Goal: Transaction & Acquisition: Book appointment/travel/reservation

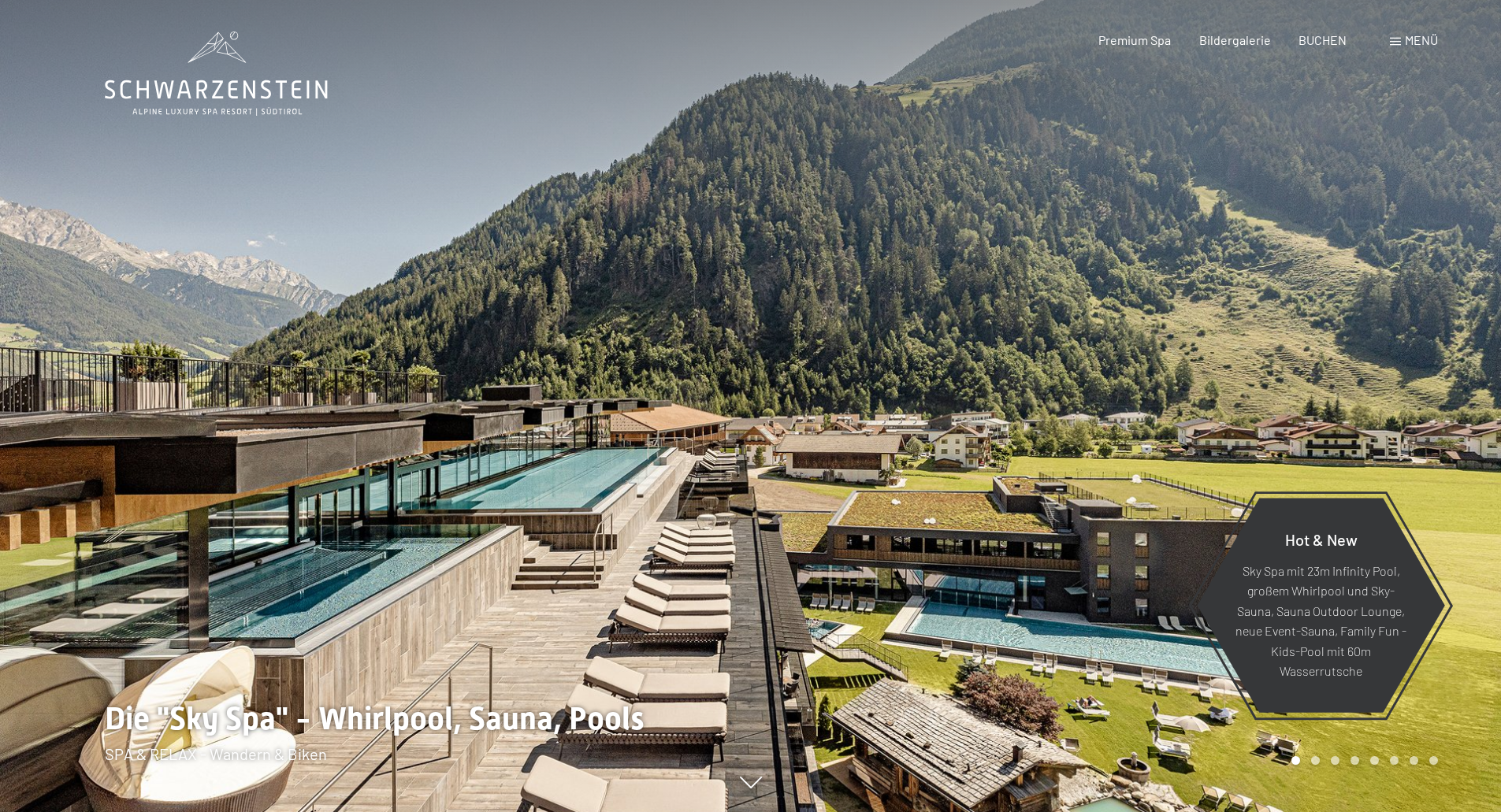
click at [1420, 44] on span "Menü" at bounding box center [1421, 39] width 33 height 15
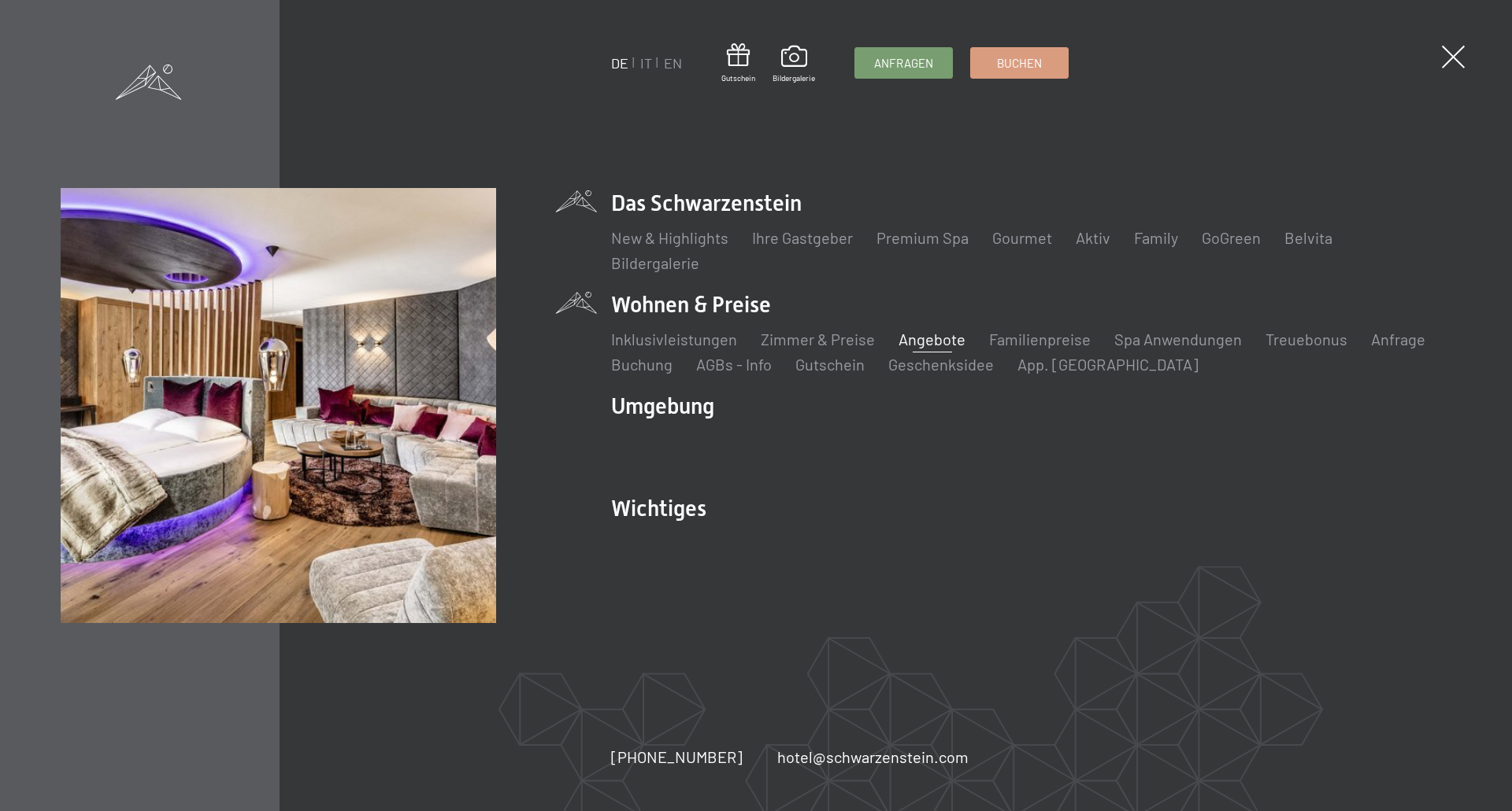
click at [909, 338] on link "Angebote" at bounding box center [931, 339] width 67 height 19
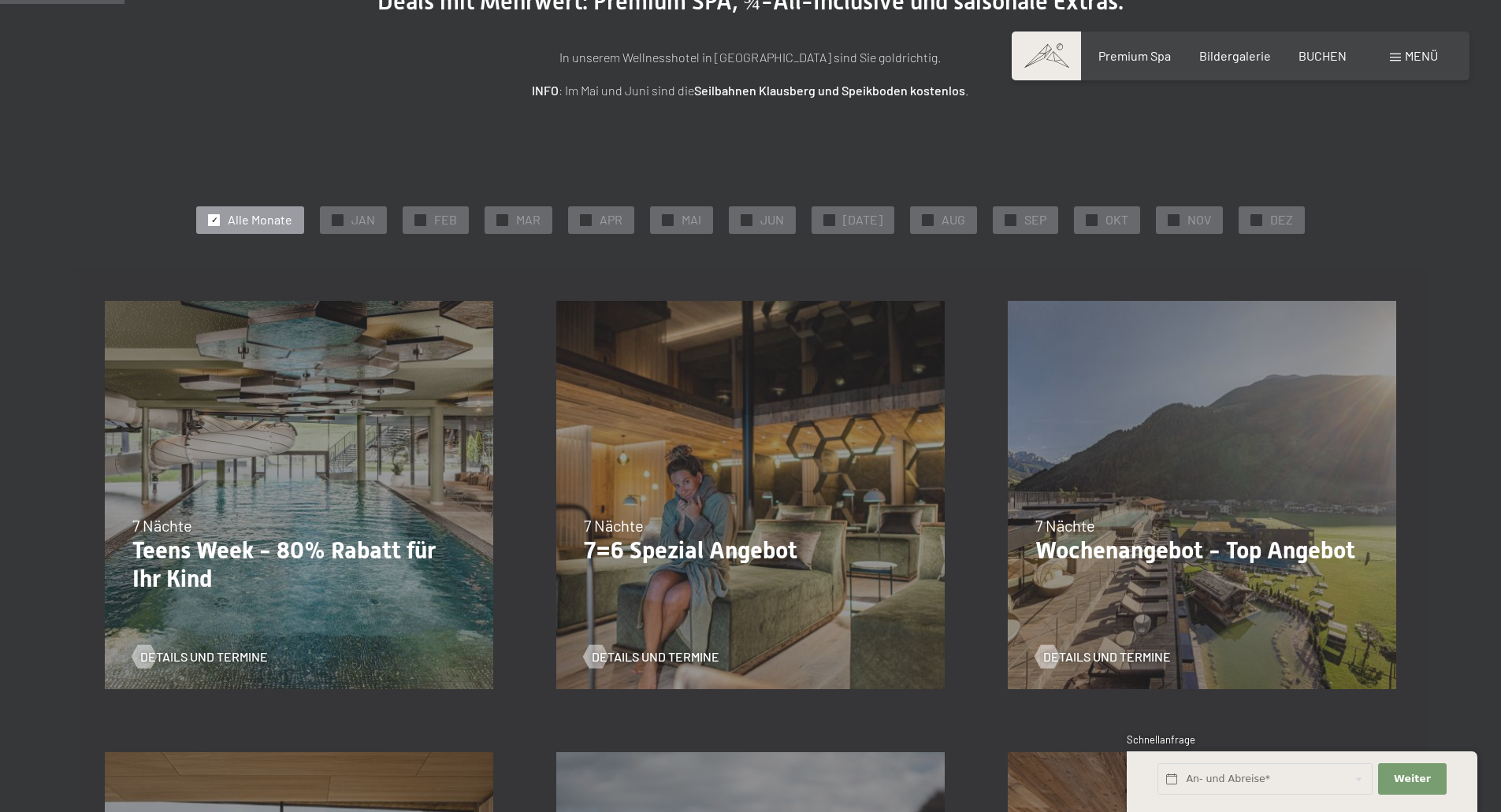
scroll to position [630, 0]
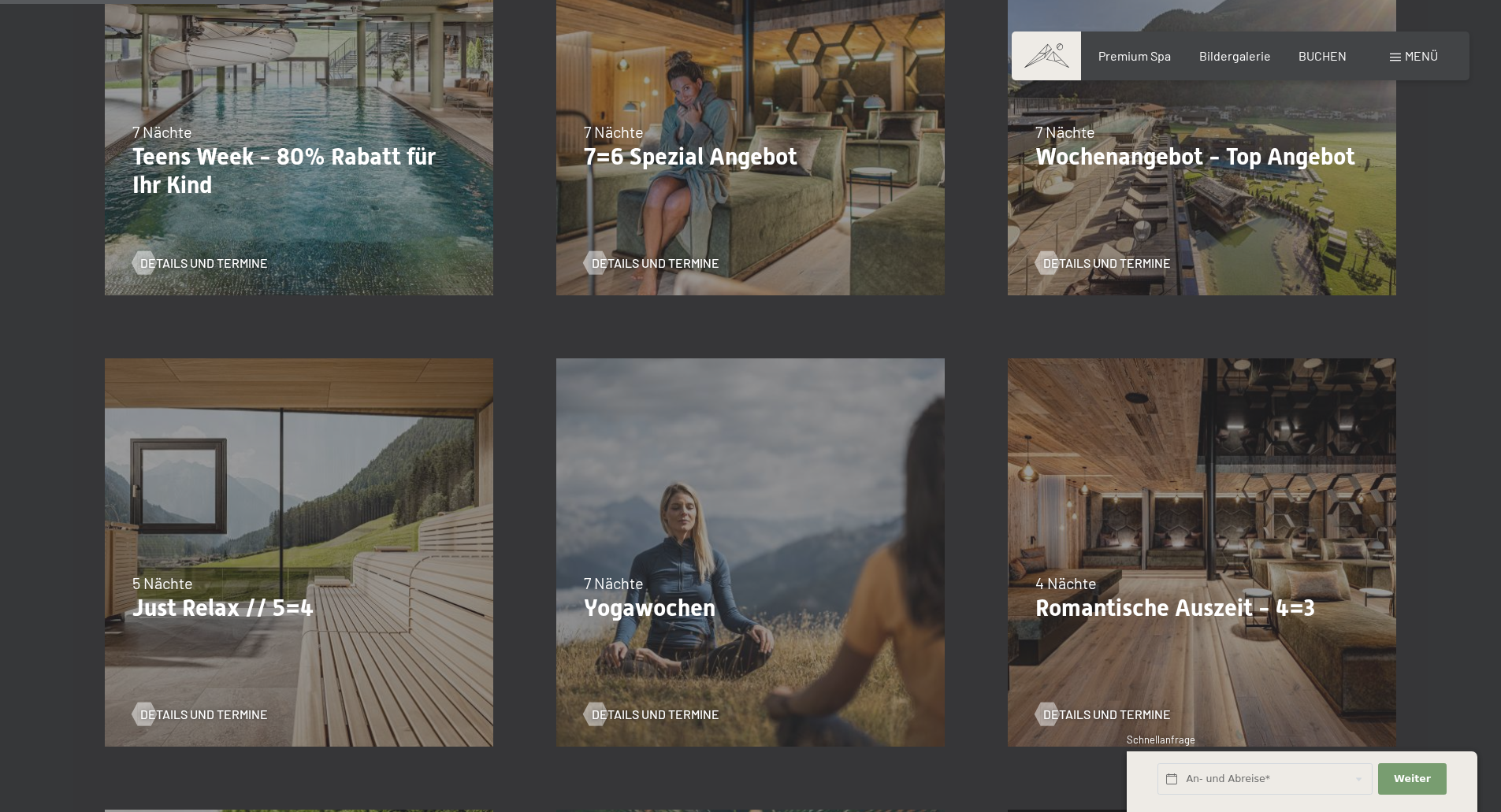
click at [1162, 534] on div "09.11.–05.12.2025 08.12.–19.12.2025 11.01.–23.01.2026 08.03.–27.03.2026 29.03.–…" at bounding box center [1202, 552] width 451 height 451
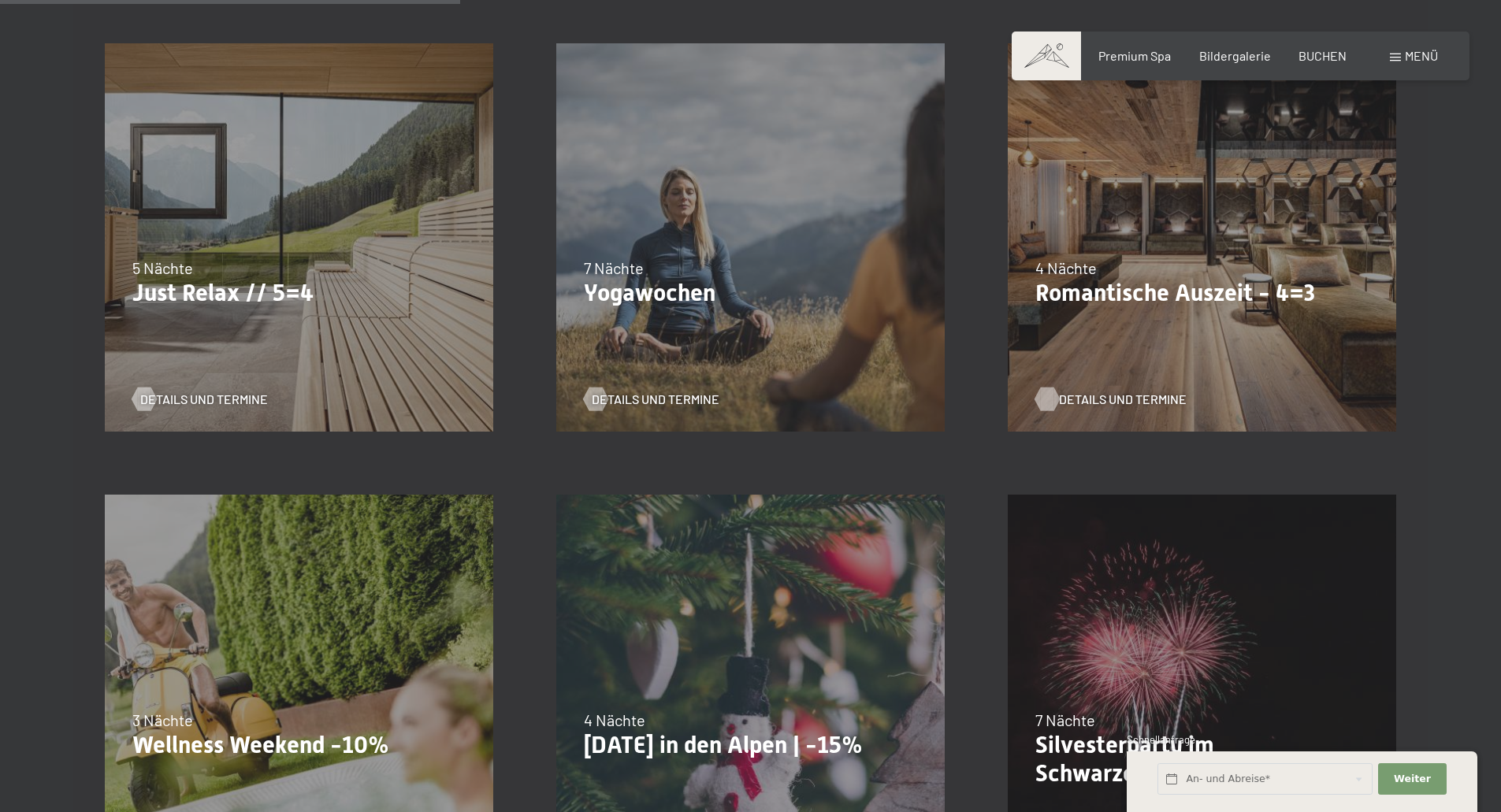
click at [1112, 396] on span "Details und Termine" at bounding box center [1123, 398] width 128 height 17
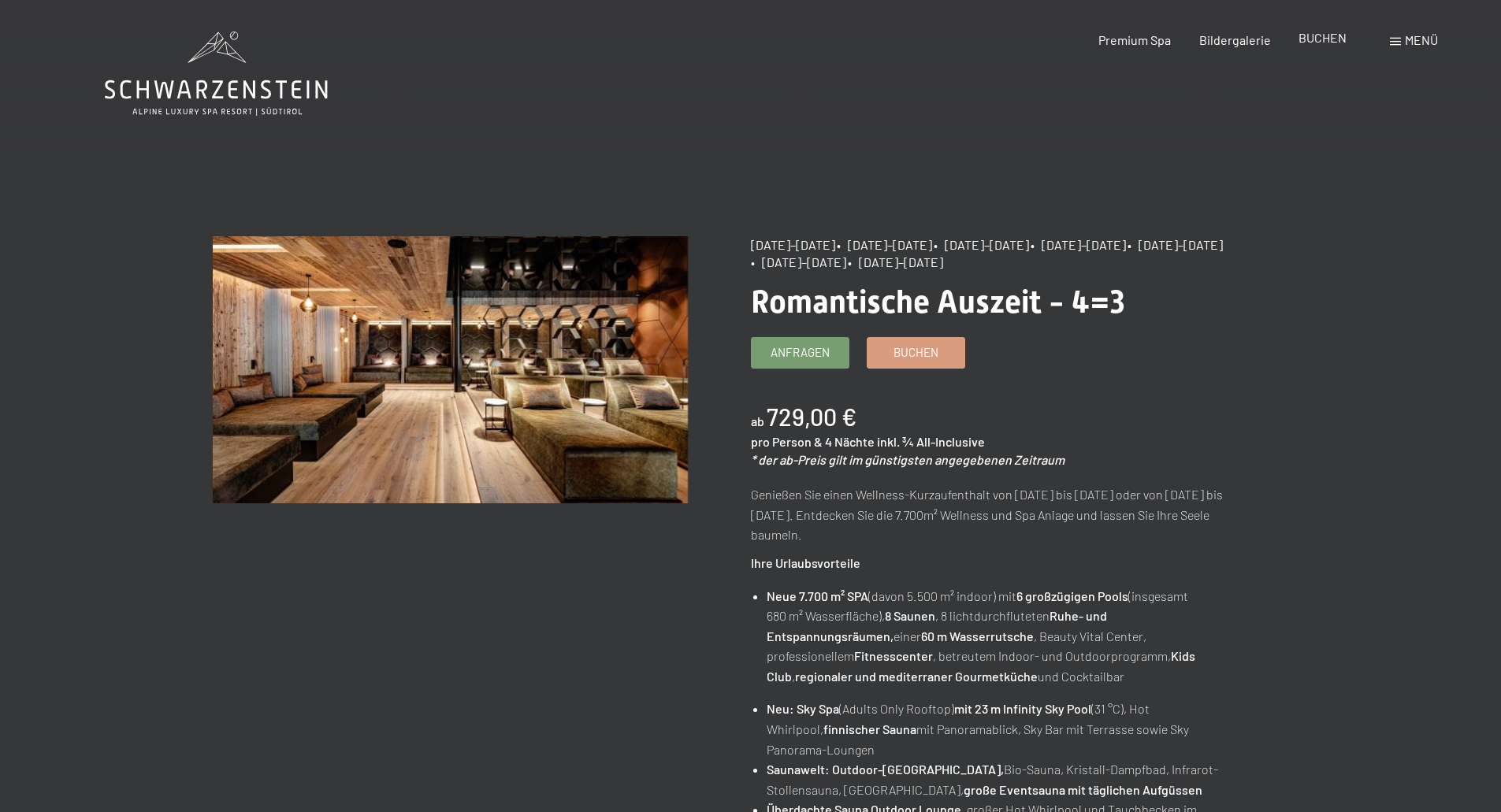
click at [1317, 39] on span "BUCHEN" at bounding box center [1323, 37] width 48 height 15
click at [1316, 41] on span "BUCHEN" at bounding box center [1323, 37] width 48 height 15
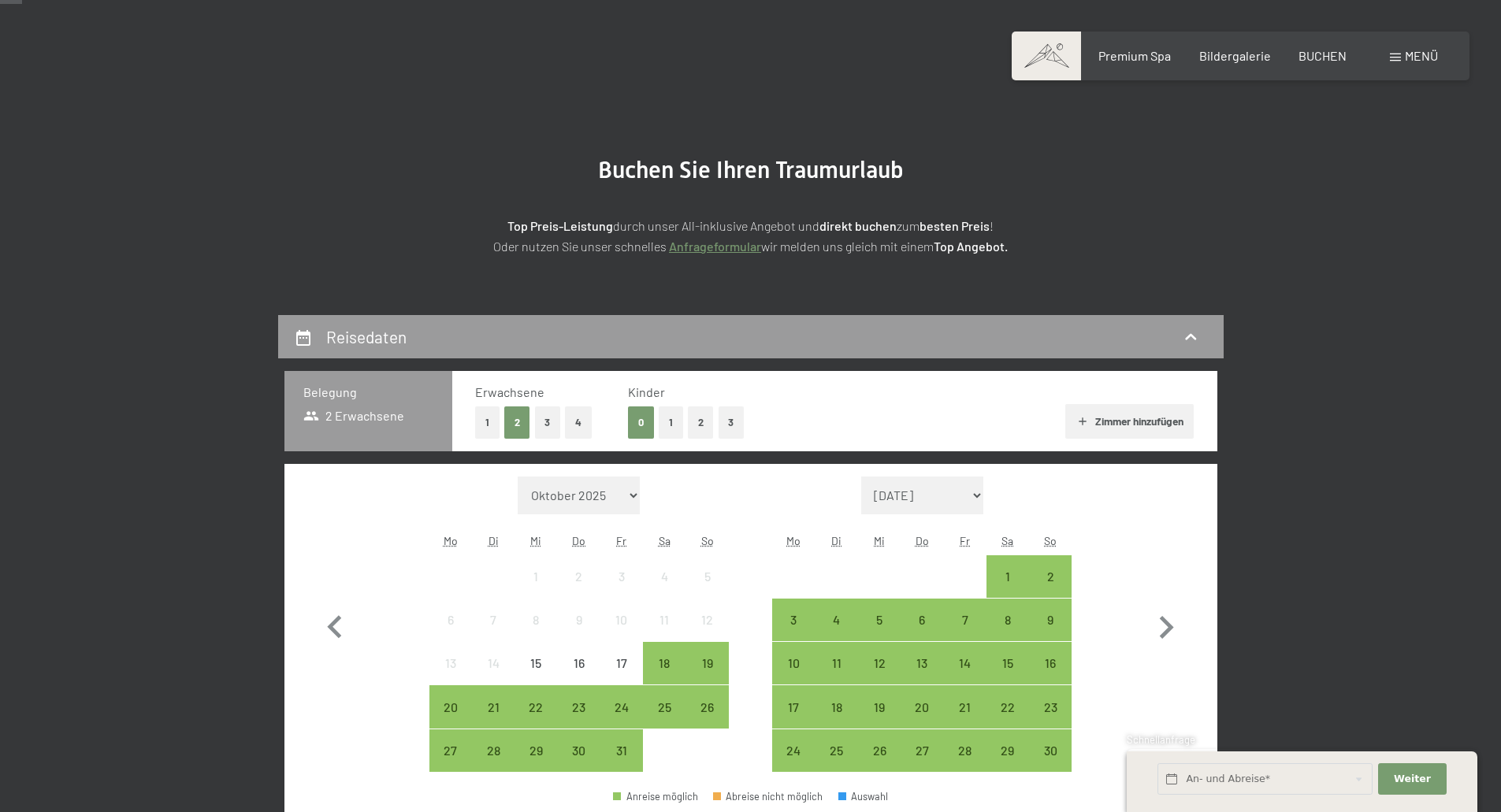
scroll to position [79, 0]
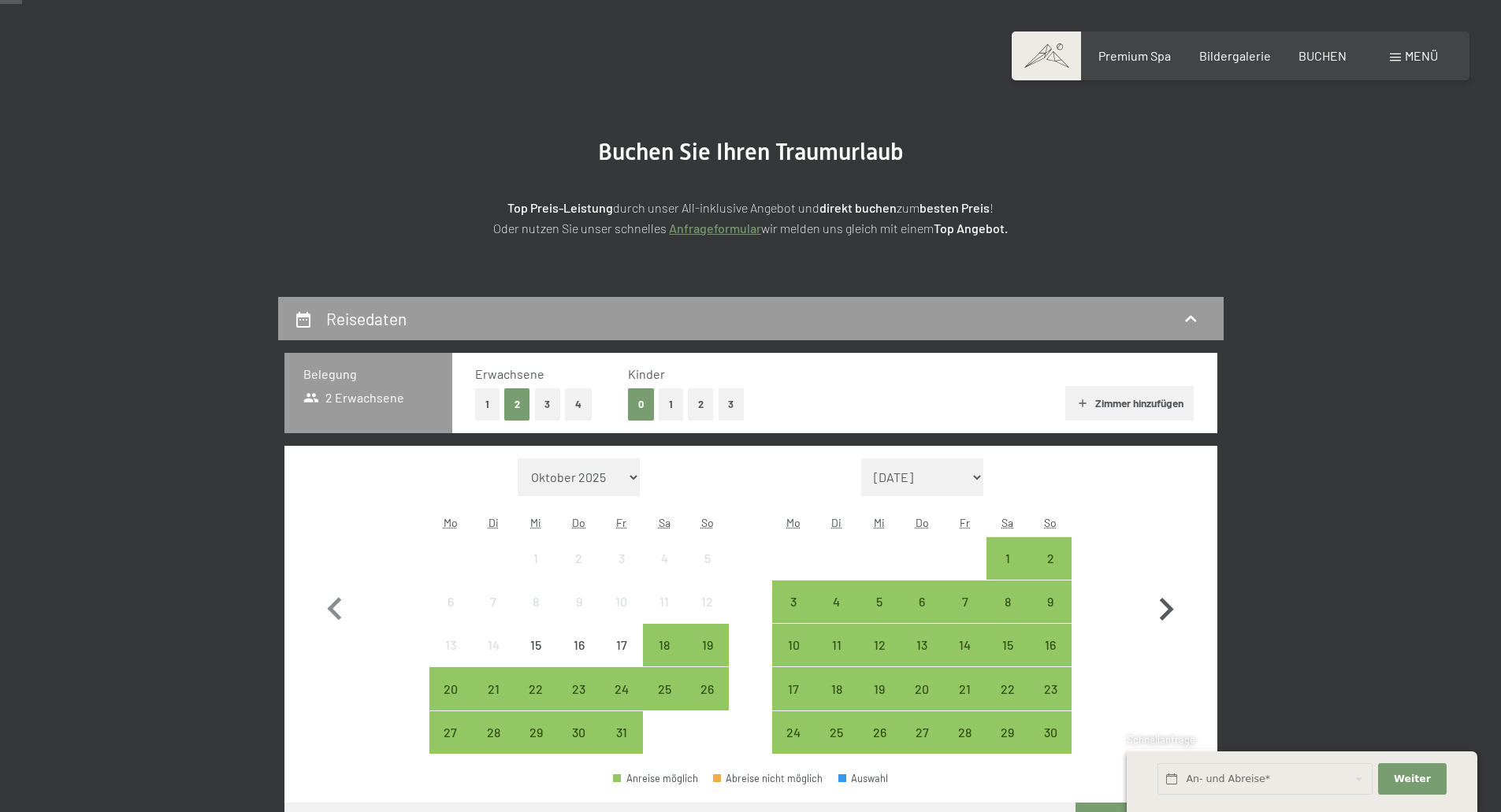
click at [1172, 608] on icon "button" at bounding box center [1167, 610] width 14 height 23
select select "[DATE]"
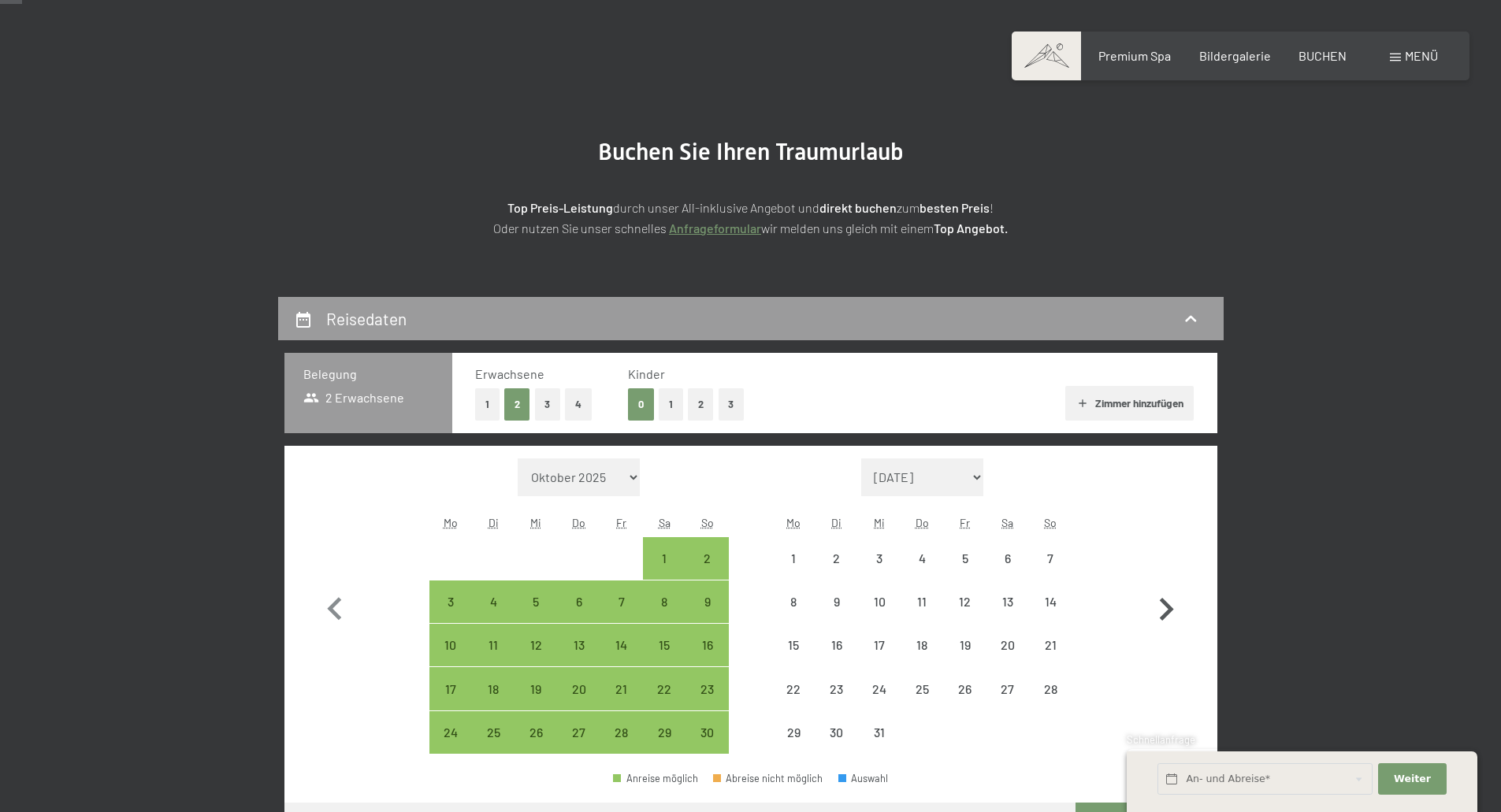
click at [1172, 608] on icon "button" at bounding box center [1167, 610] width 14 height 23
select select "2025-12-01"
select select "2026-01-01"
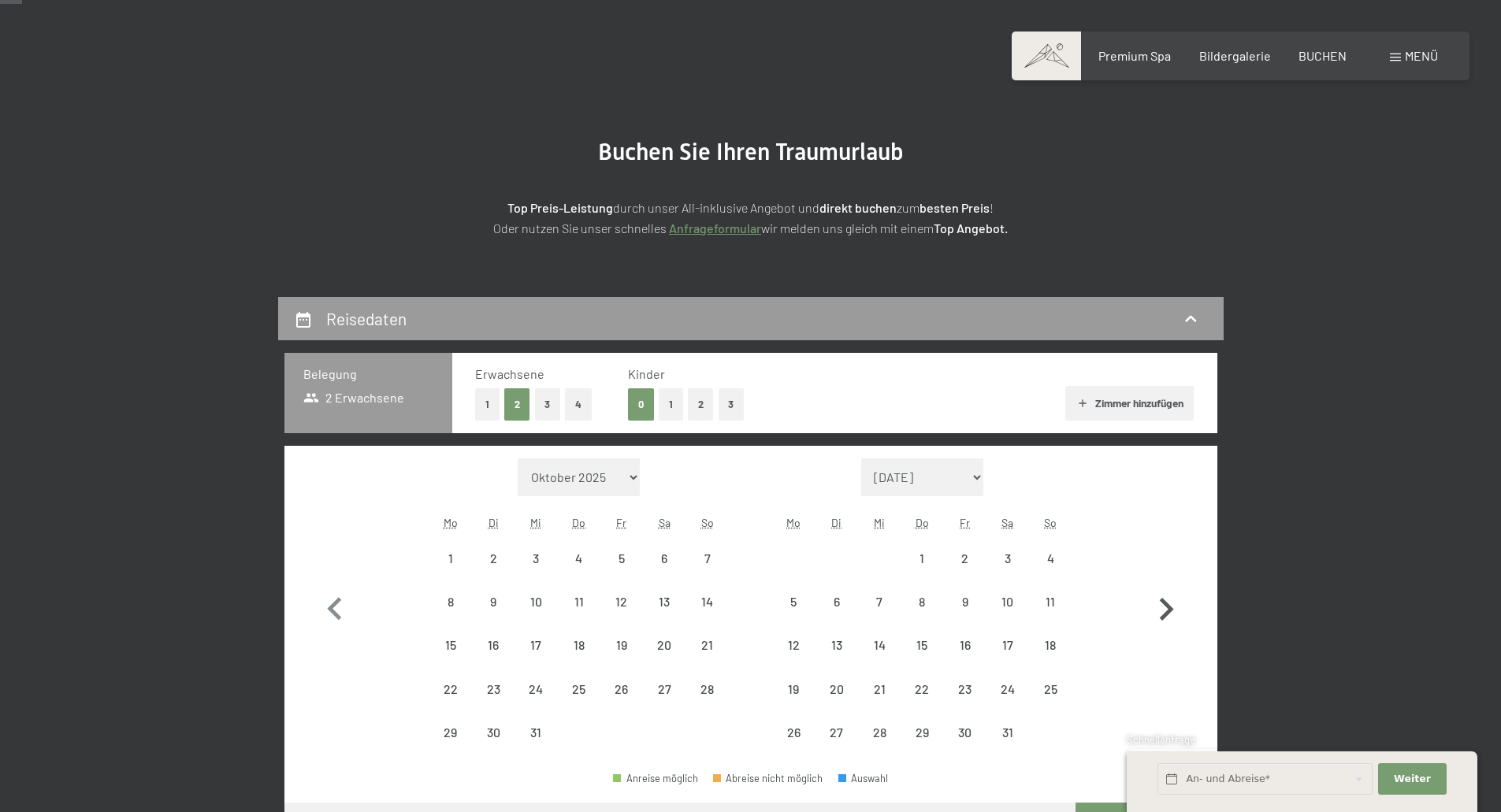
click at [1172, 608] on icon "button" at bounding box center [1167, 610] width 14 height 23
select select "2026-01-01"
select select "2026-02-01"
click at [1172, 608] on icon "button" at bounding box center [1167, 610] width 14 height 23
select select "2026-02-01"
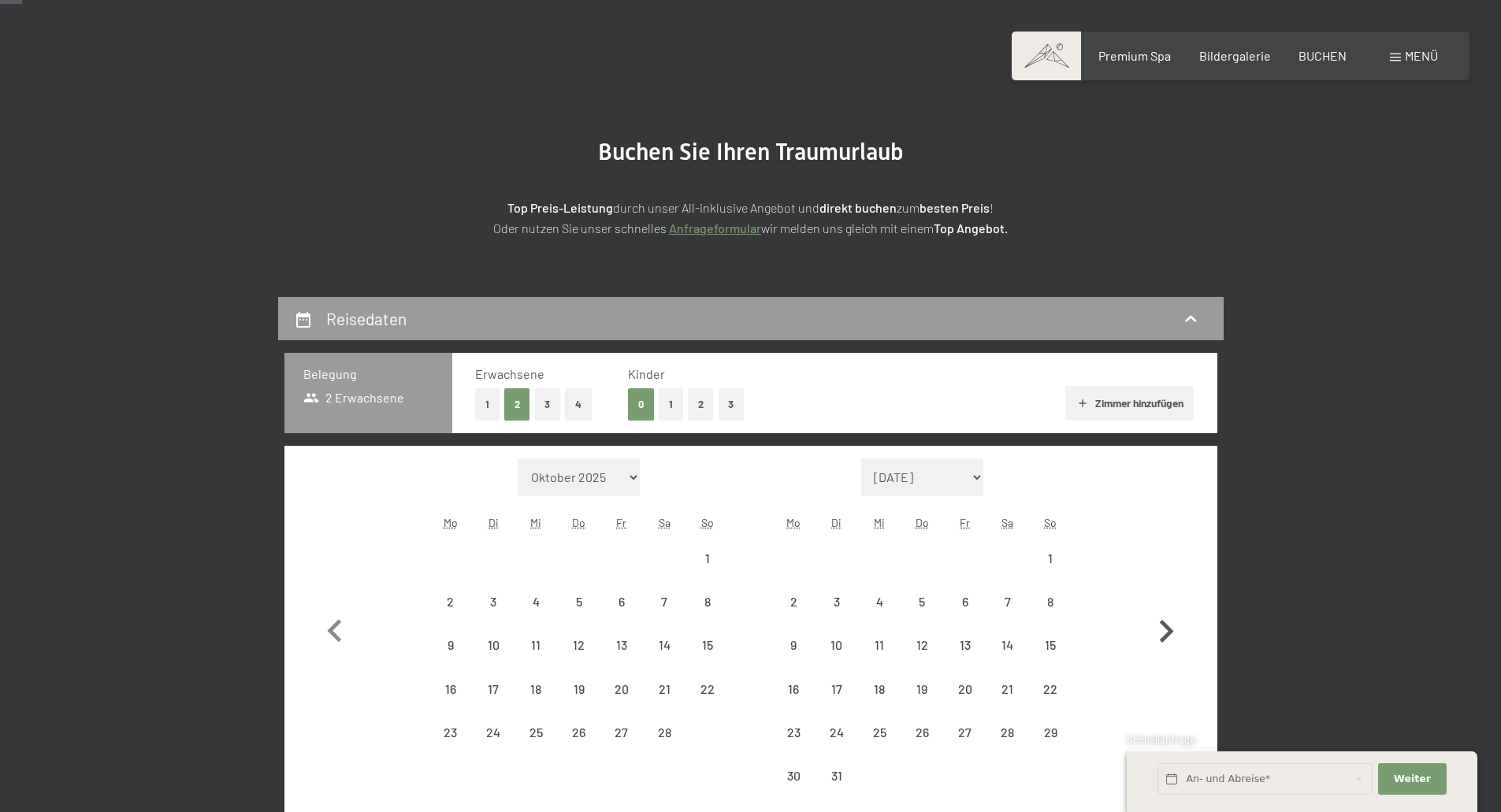
select select "2026-03-01"
select select "2026-02-01"
select select "2026-03-01"
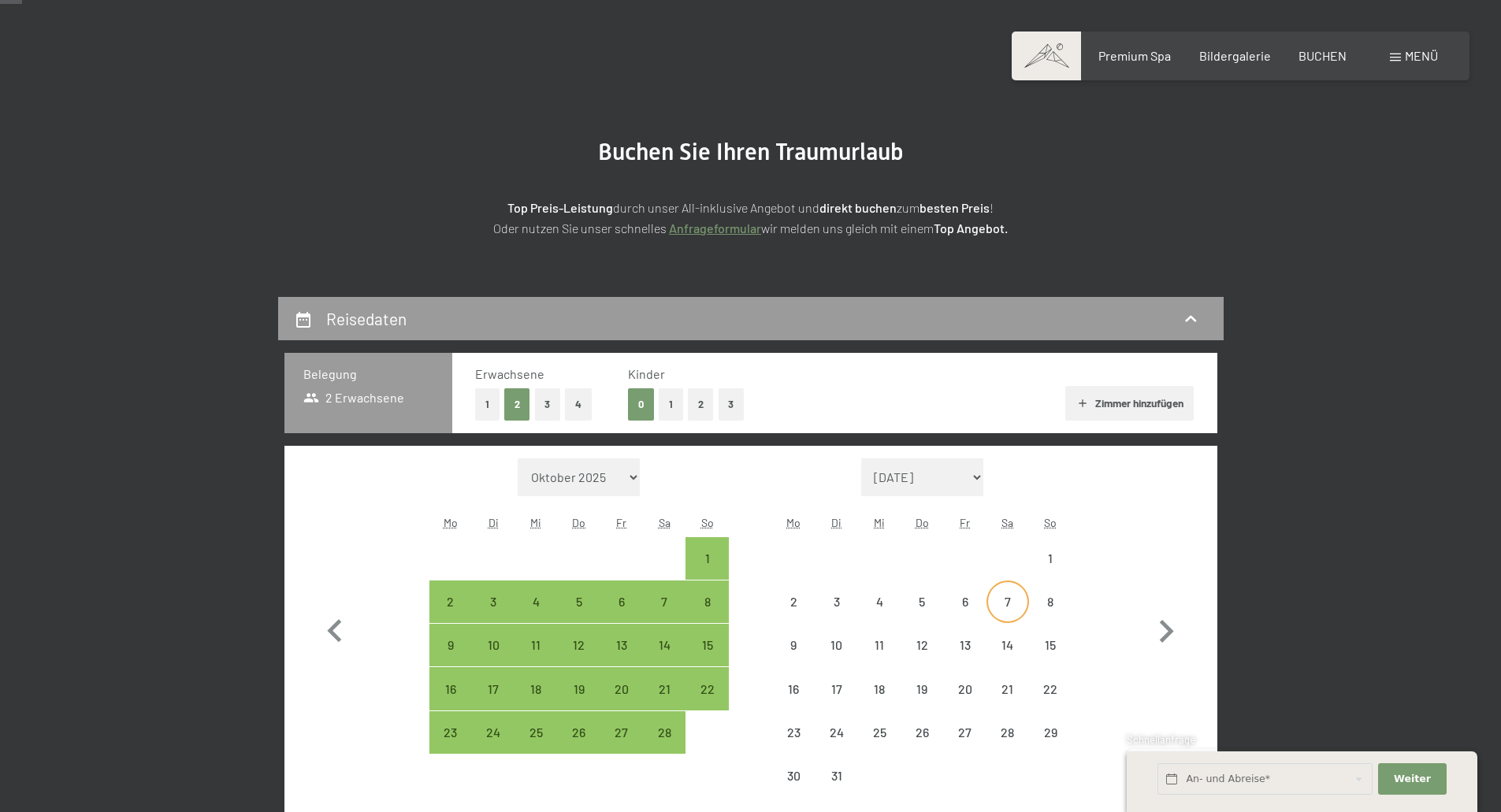
select select "2026-02-01"
select select "2026-03-01"
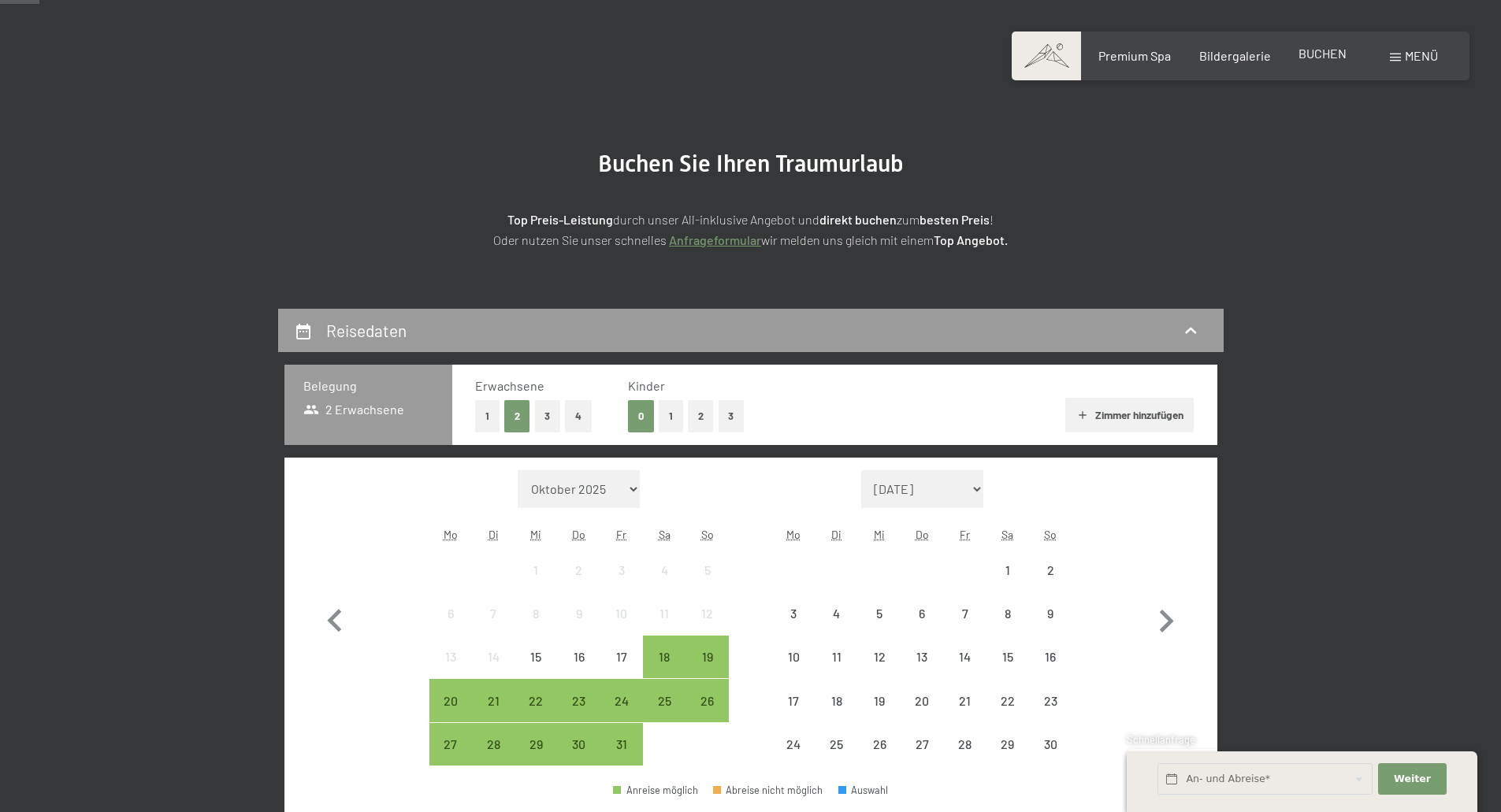
scroll to position [236, 0]
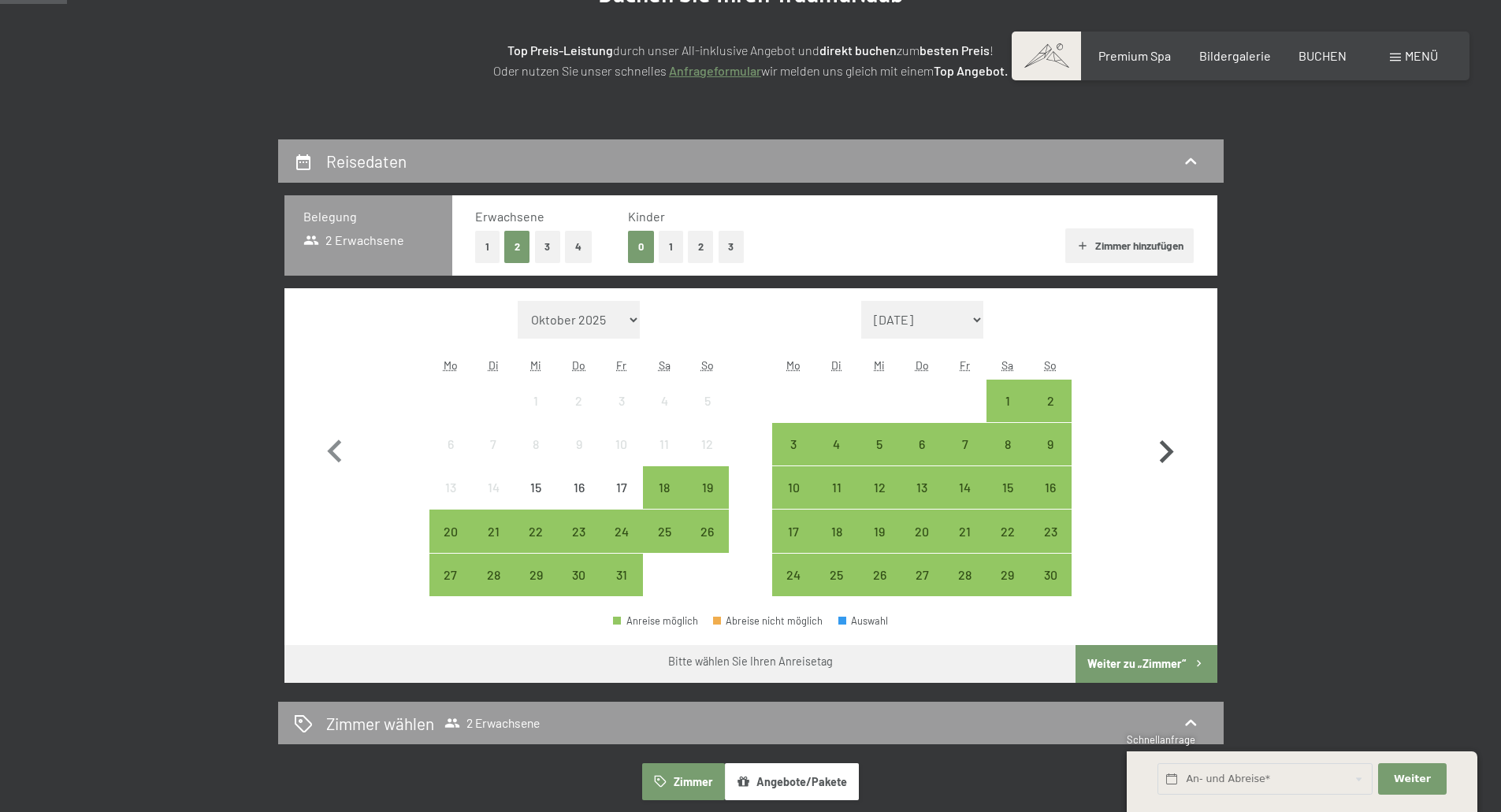
click at [1171, 451] on icon "button" at bounding box center [1167, 452] width 14 height 23
select select "2025-11-01"
select select "2025-12-01"
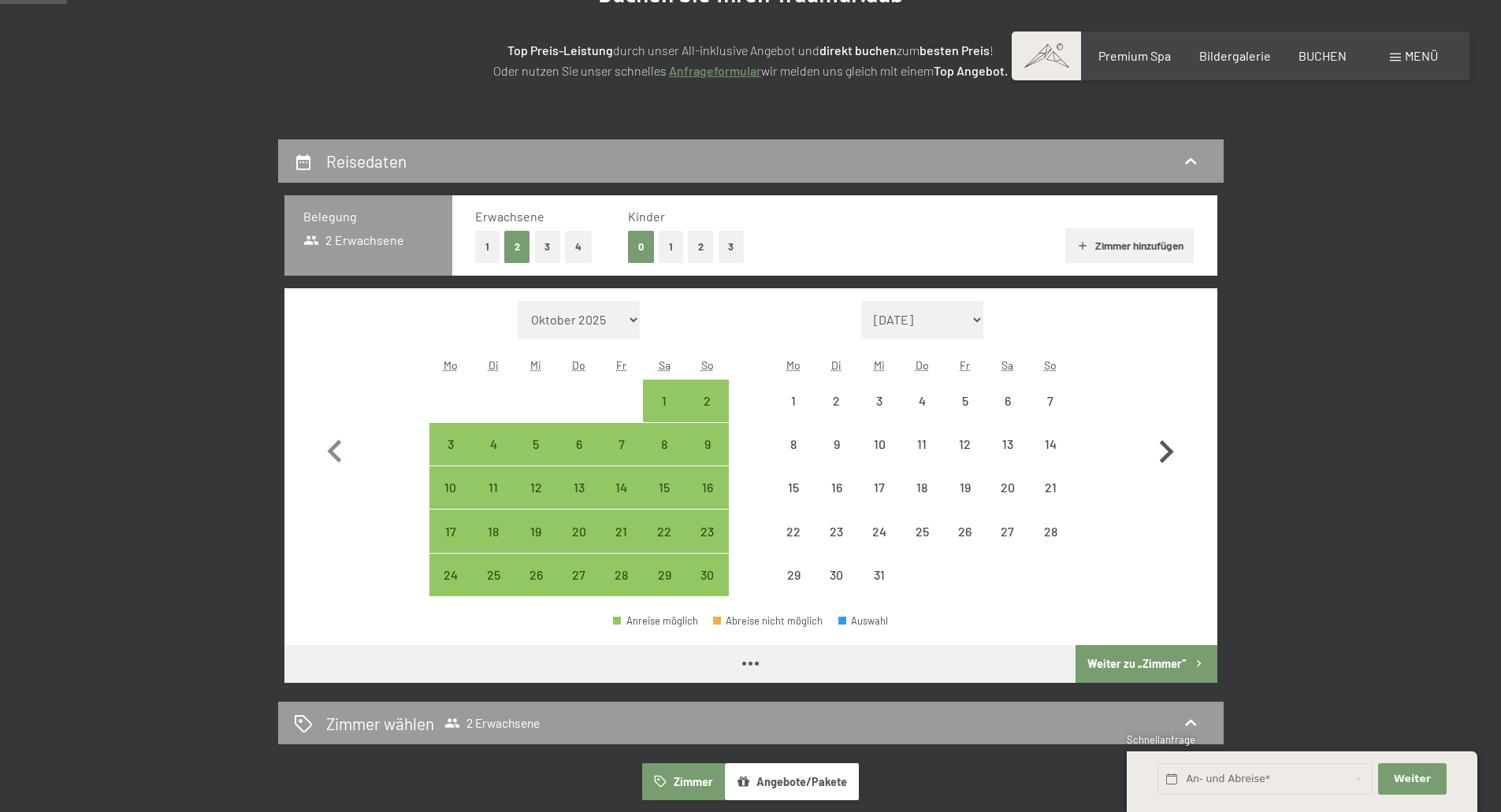
click at [1171, 451] on icon "button" at bounding box center [1167, 452] width 14 height 23
select select "2025-12-01"
select select "2026-01-01"
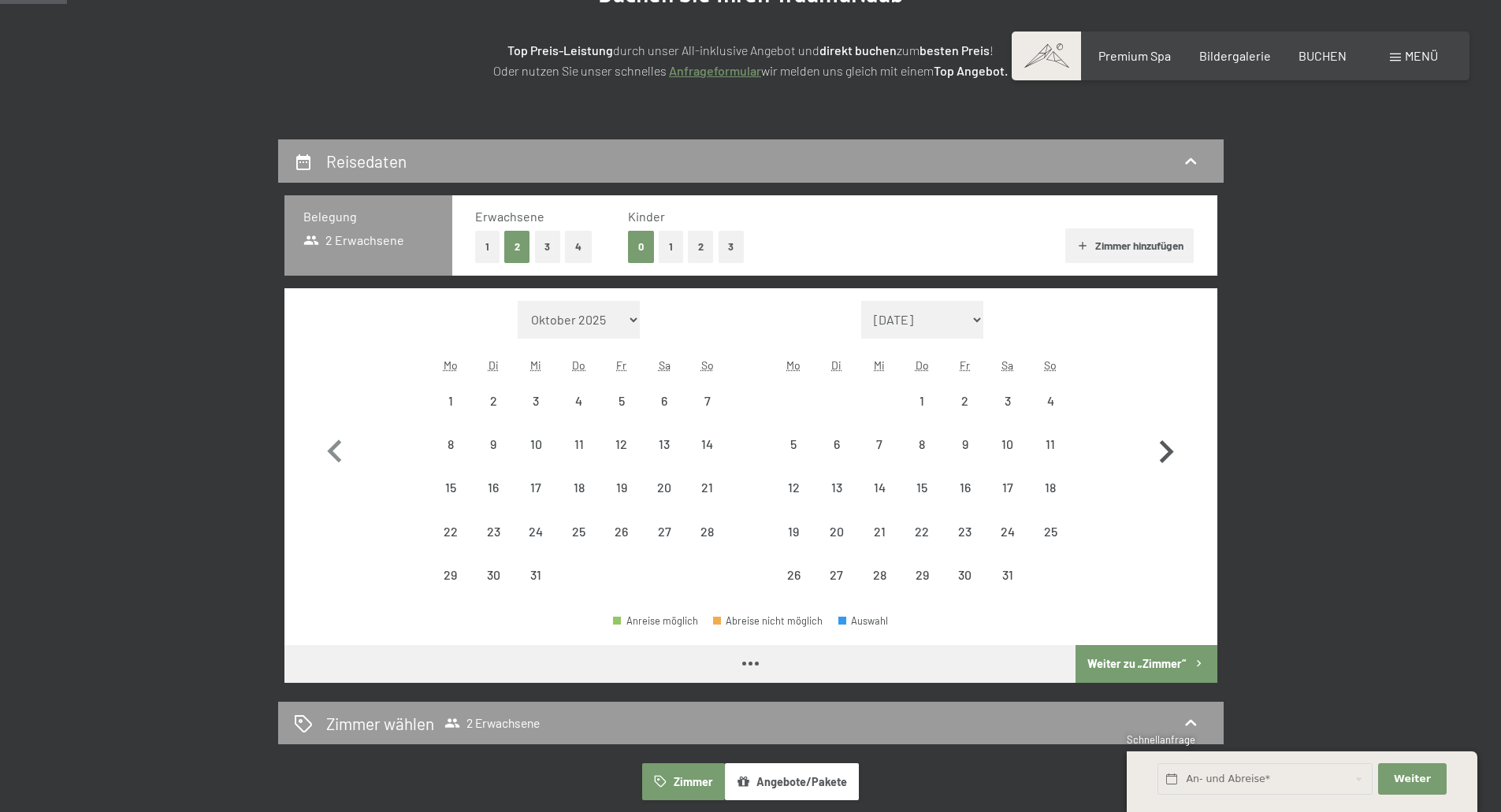
click at [1170, 452] on icon "button" at bounding box center [1167, 452] width 14 height 23
select select "2026-01-01"
select select "2026-02-01"
select select "2026-01-01"
select select "2026-02-01"
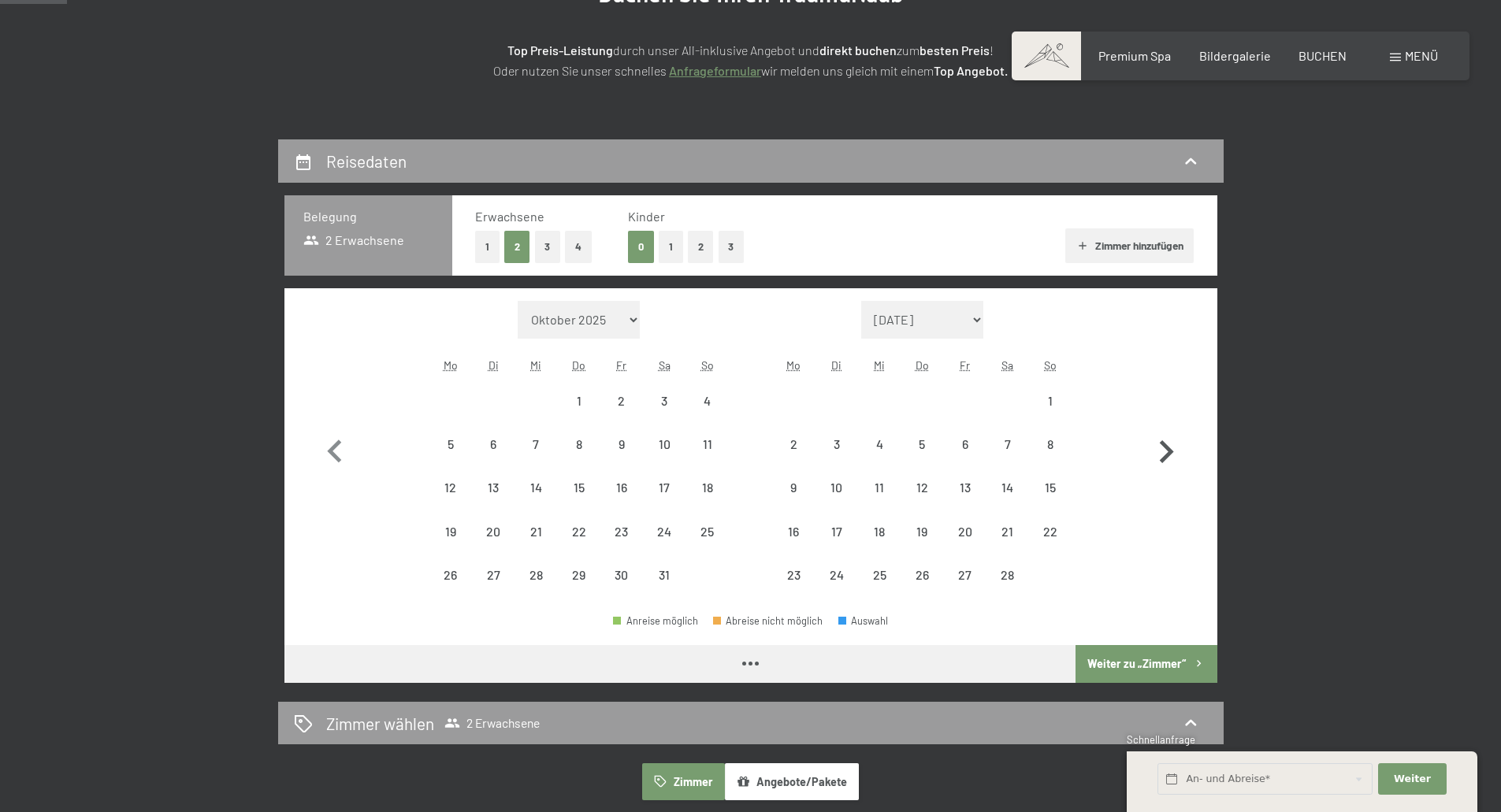
select select "2026-01-01"
select select "[DATE]"
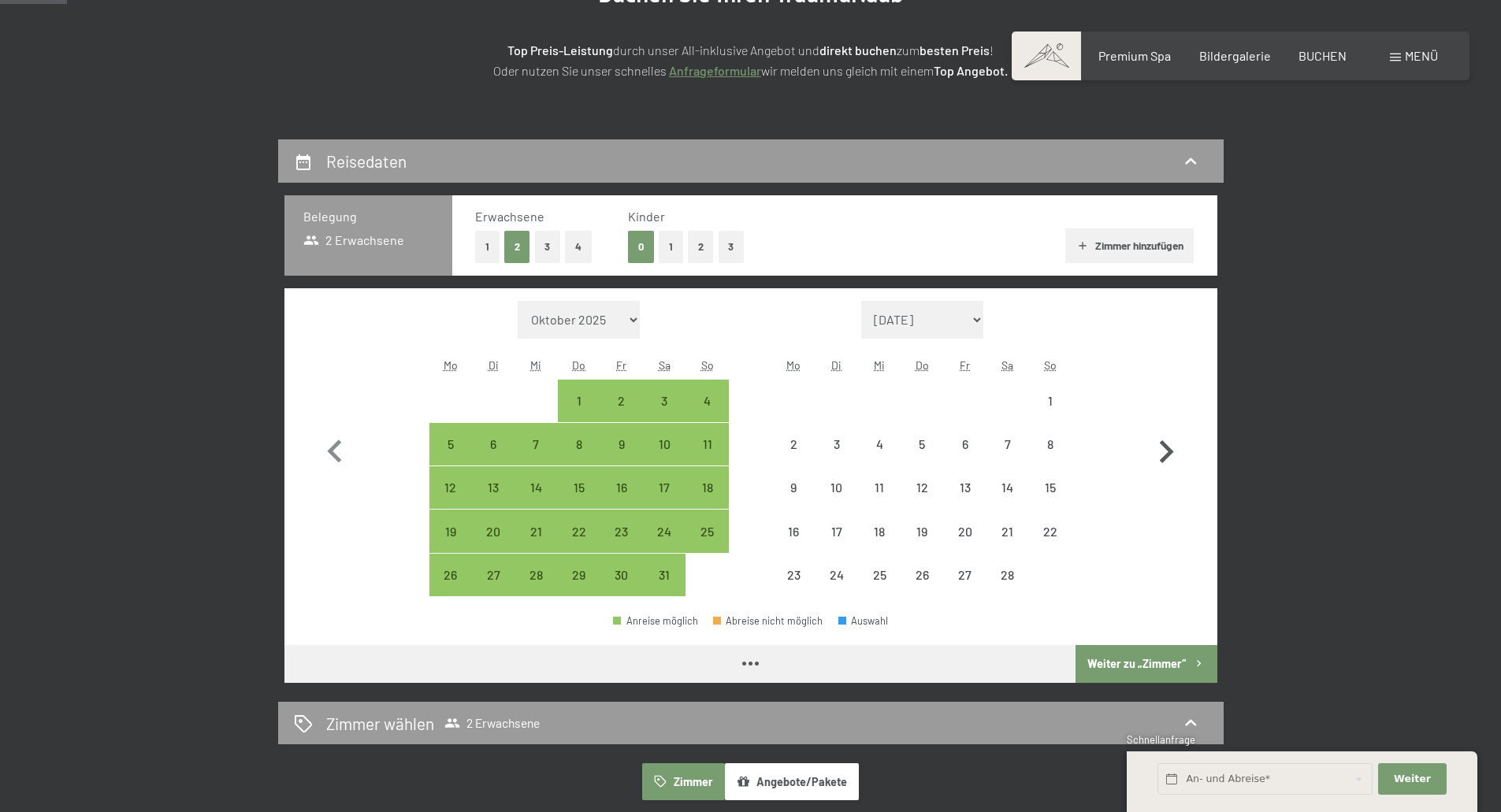
select select "[DATE]"
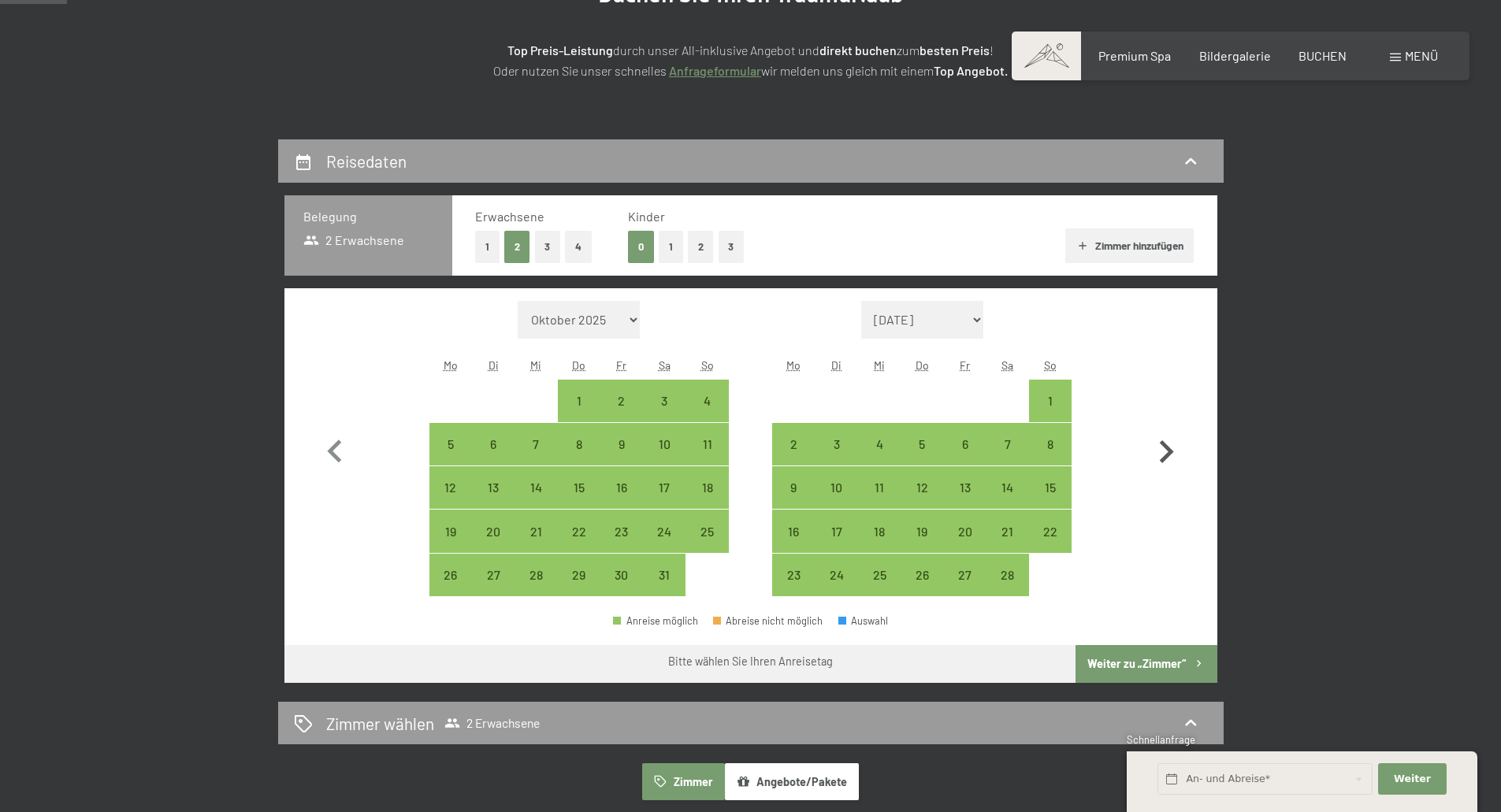
click at [1169, 450] on icon "button" at bounding box center [1167, 452] width 14 height 23
select select "2026-02-01"
select select "2026-03-01"
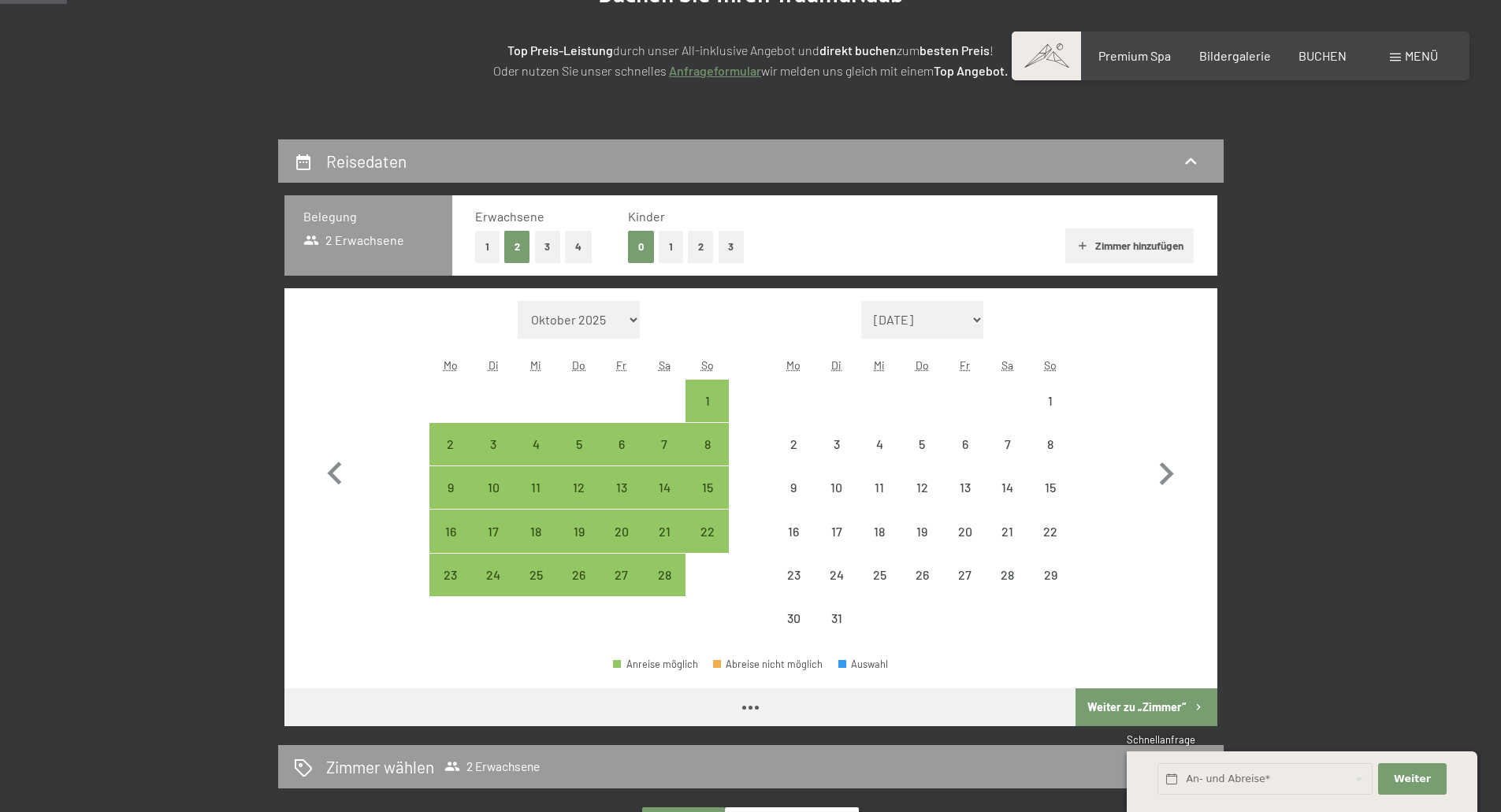
select select "2026-02-01"
select select "2026-03-01"
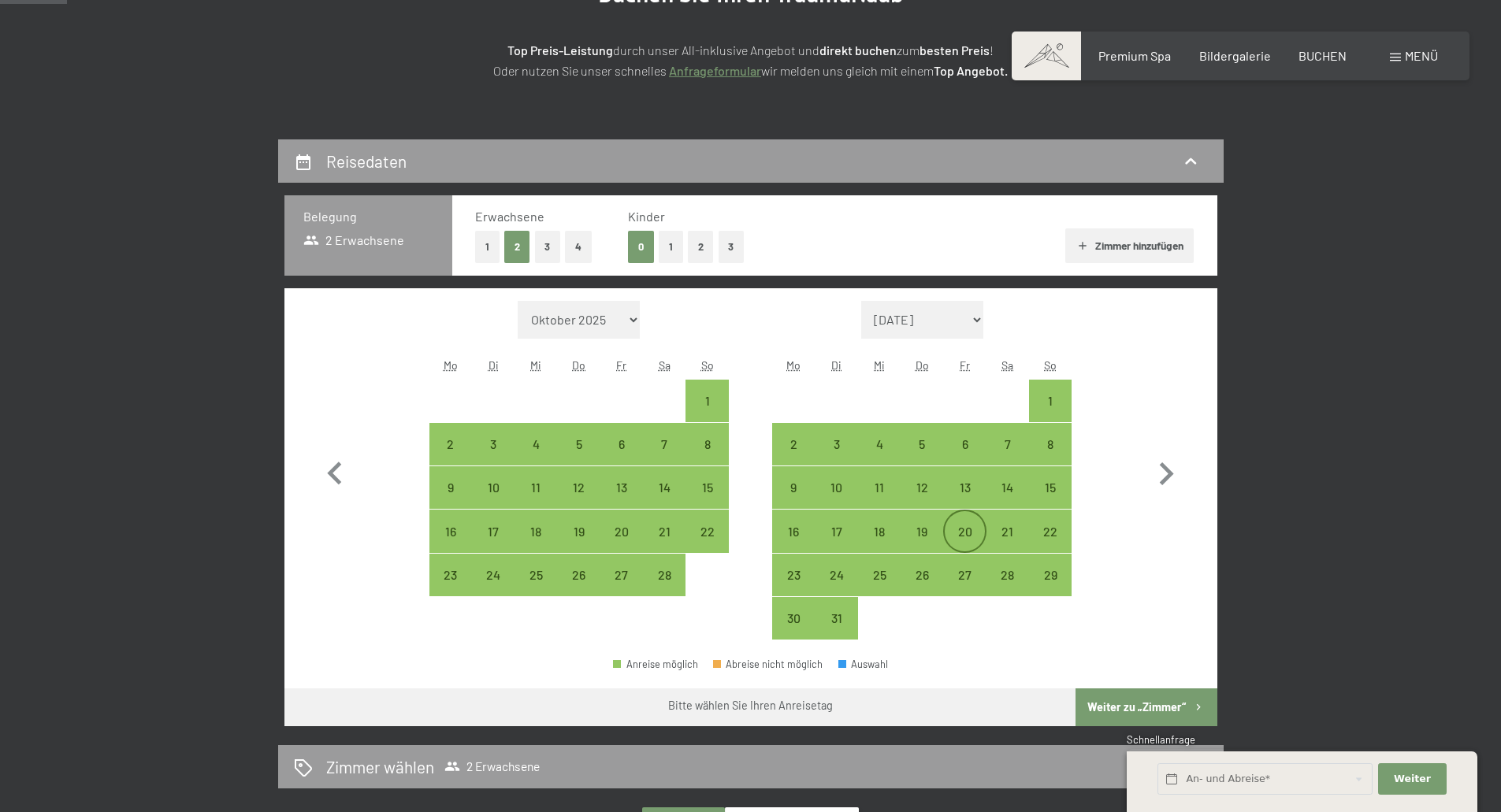
click at [957, 530] on div "20" at bounding box center [965, 545] width 39 height 39
select select "2026-02-01"
select select "2026-03-01"
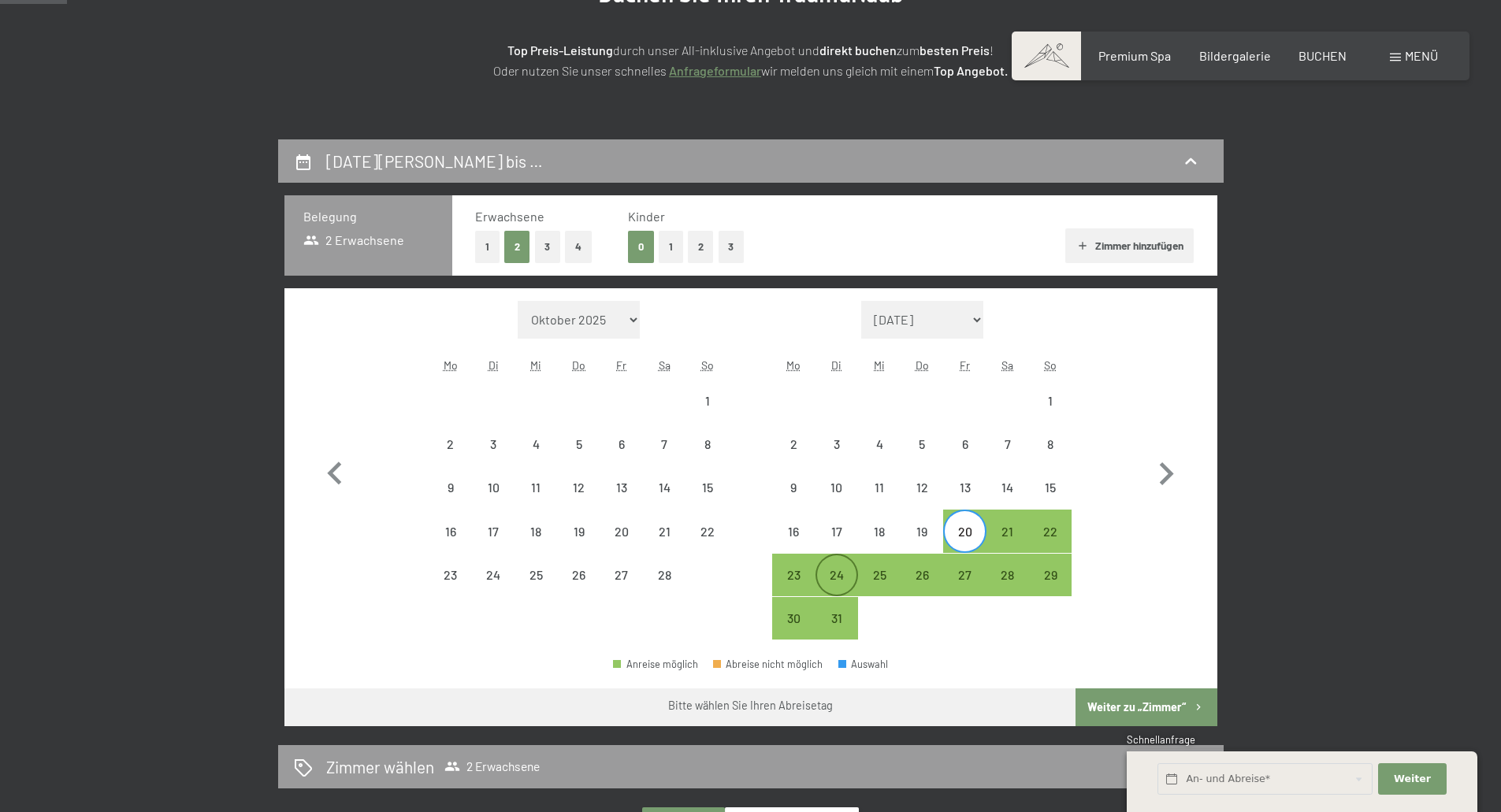
click at [844, 573] on div "24" at bounding box center [837, 588] width 39 height 39
select select "2026-02-01"
select select "2026-03-01"
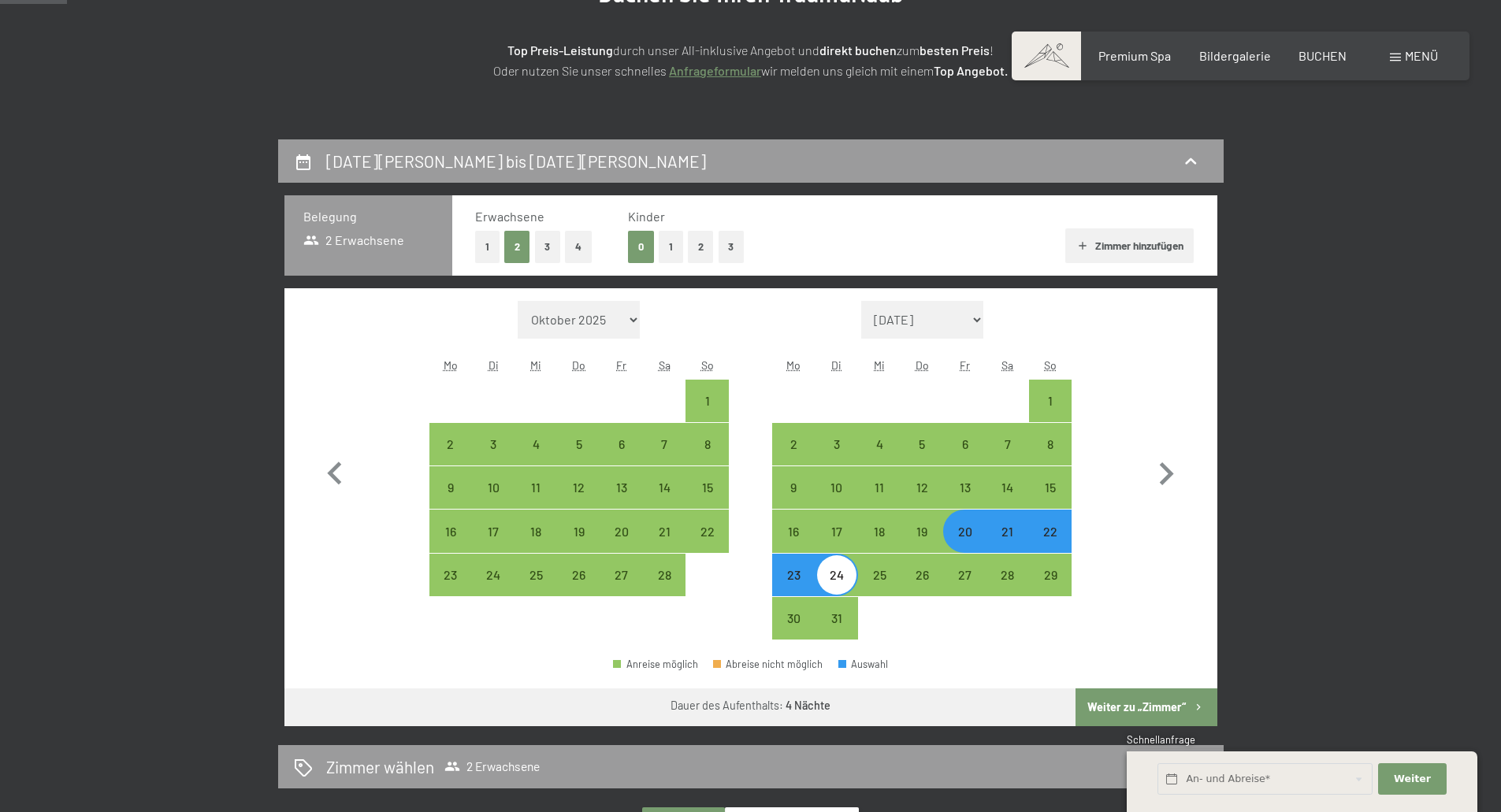
click at [1107, 705] on button "Weiter zu „Zimmer“" at bounding box center [1146, 707] width 142 height 38
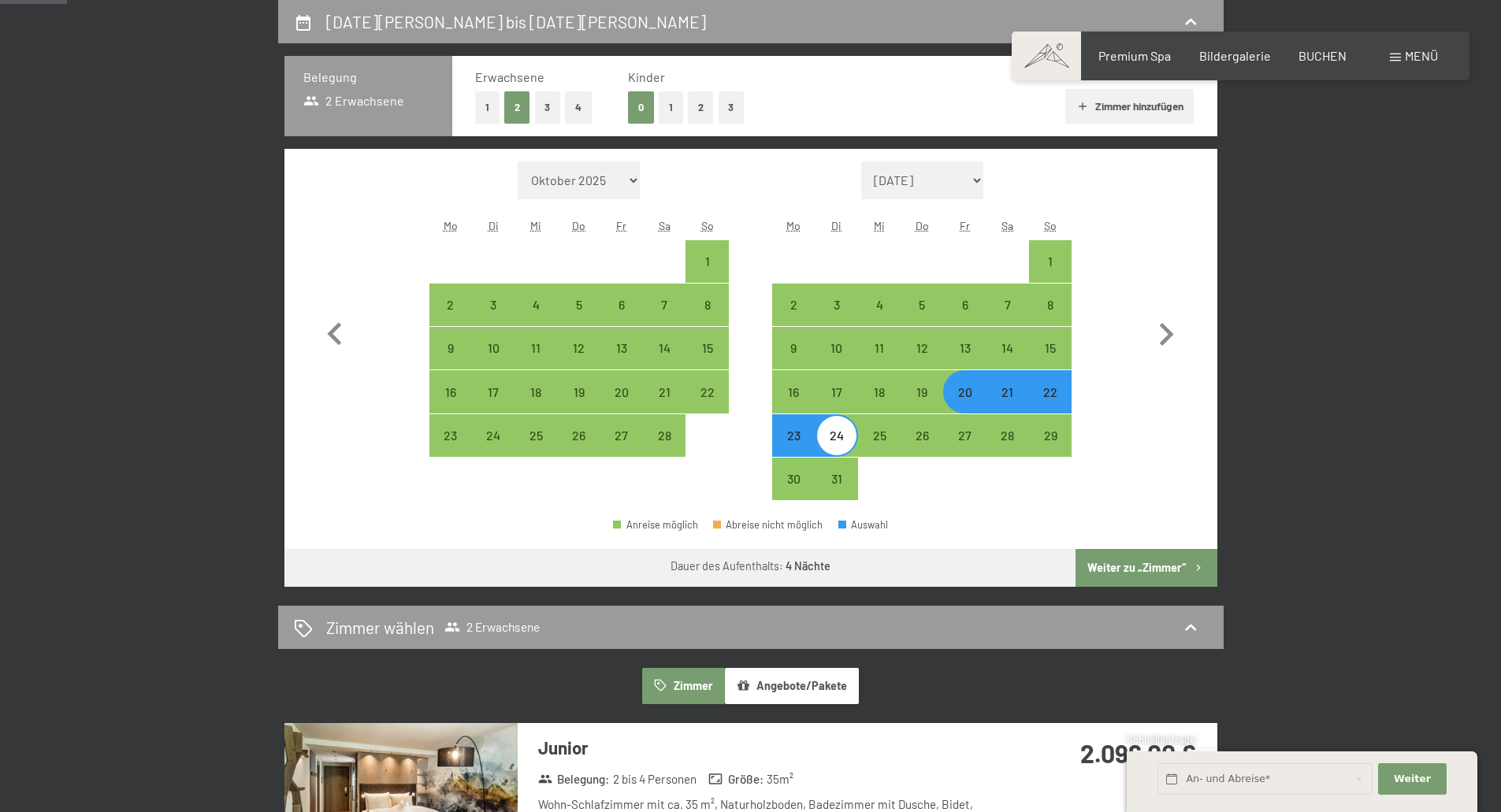
select select "2026-02-01"
select select "2026-03-01"
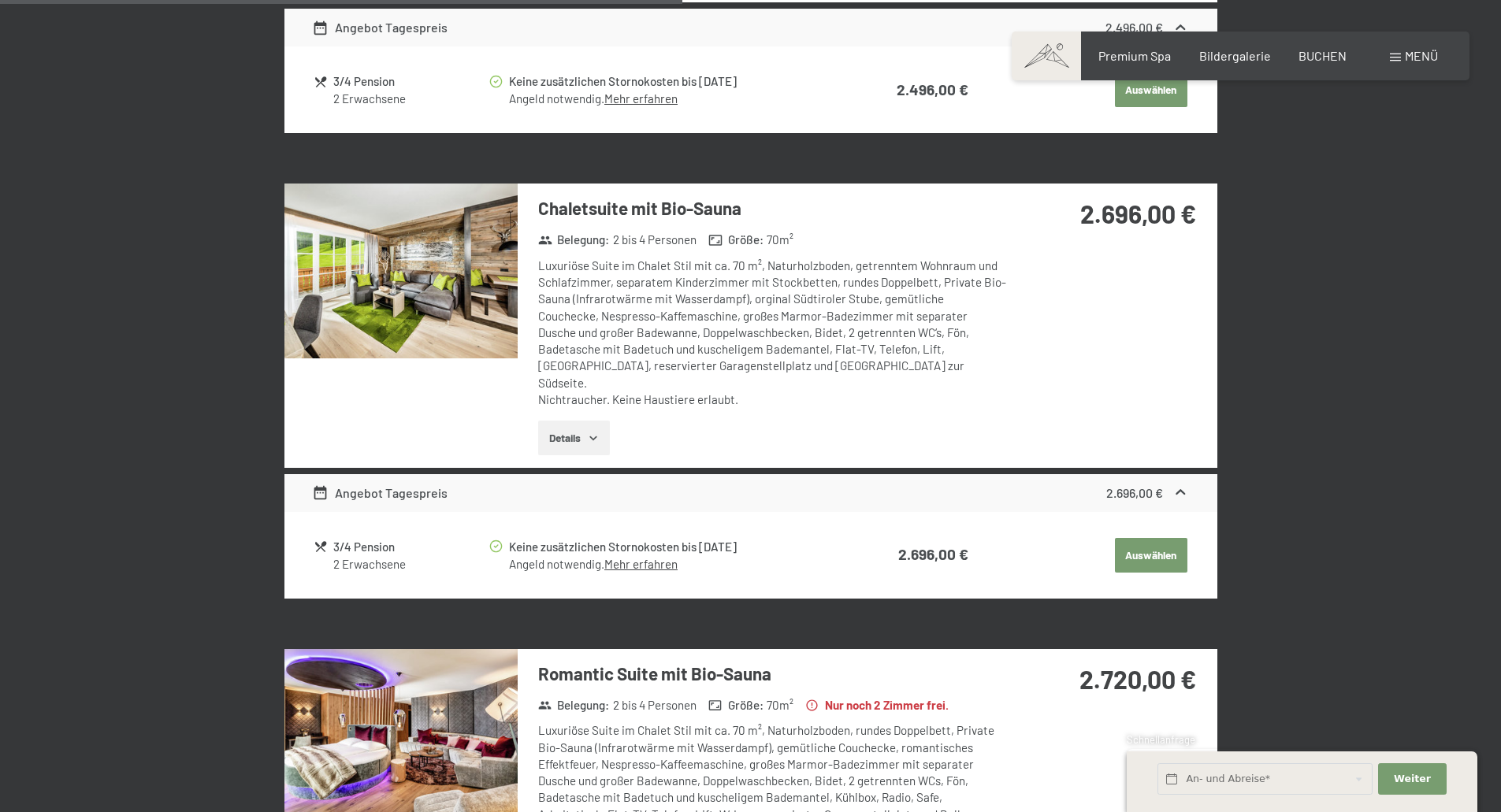
scroll to position [2109, 0]
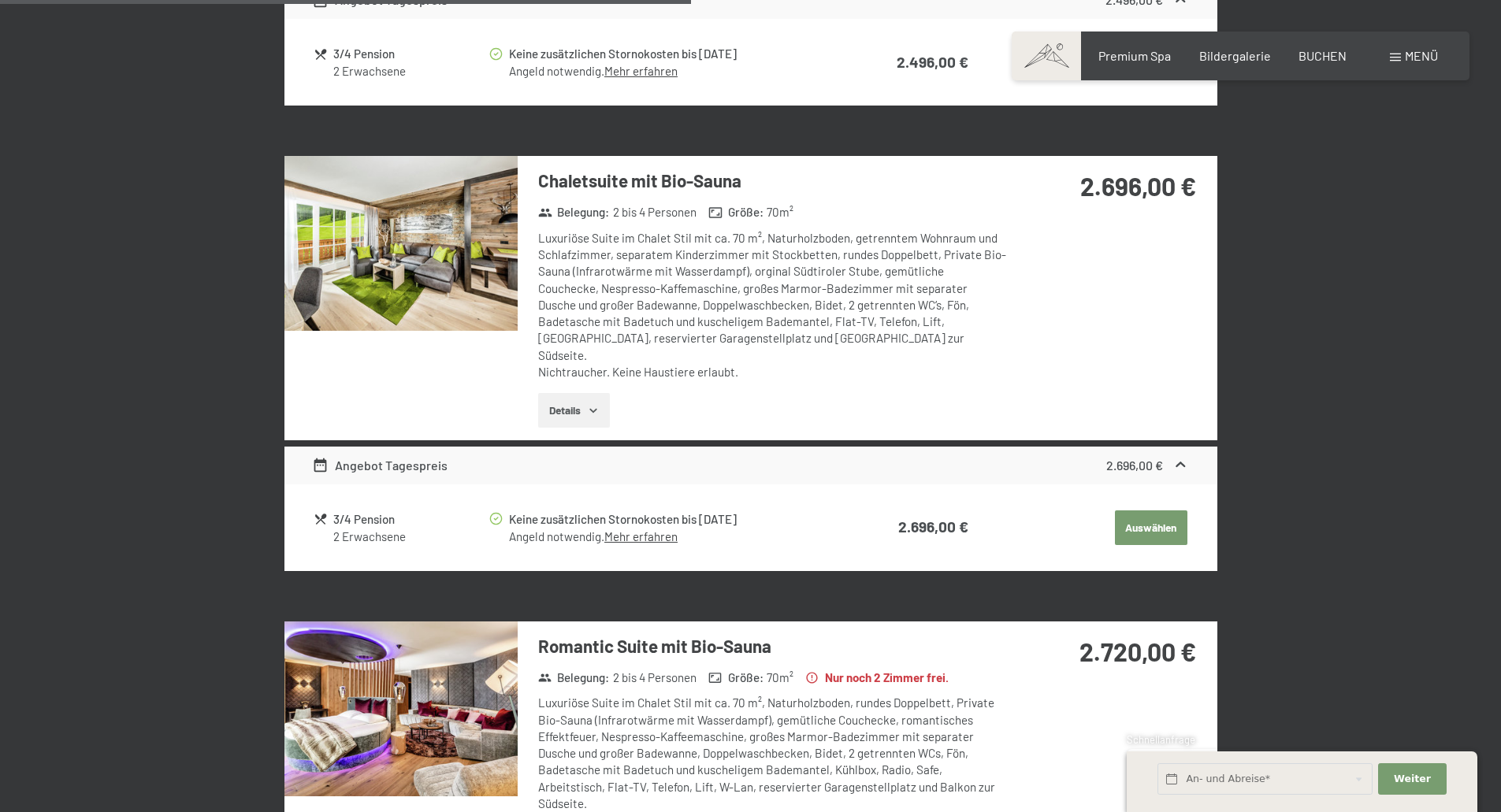
click at [1140, 510] on button "Auswählen" at bounding box center [1151, 527] width 73 height 35
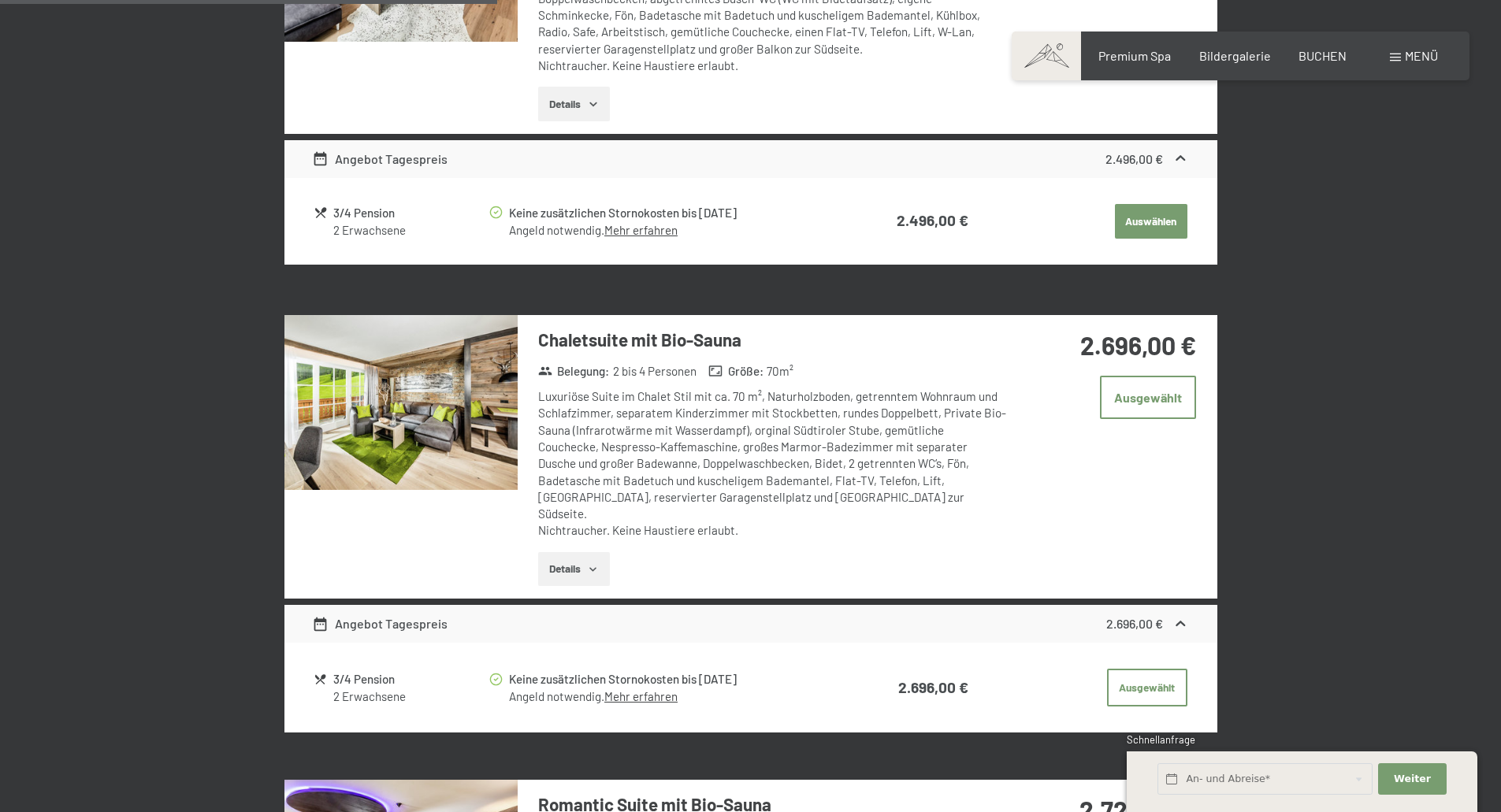
scroll to position [1952, 0]
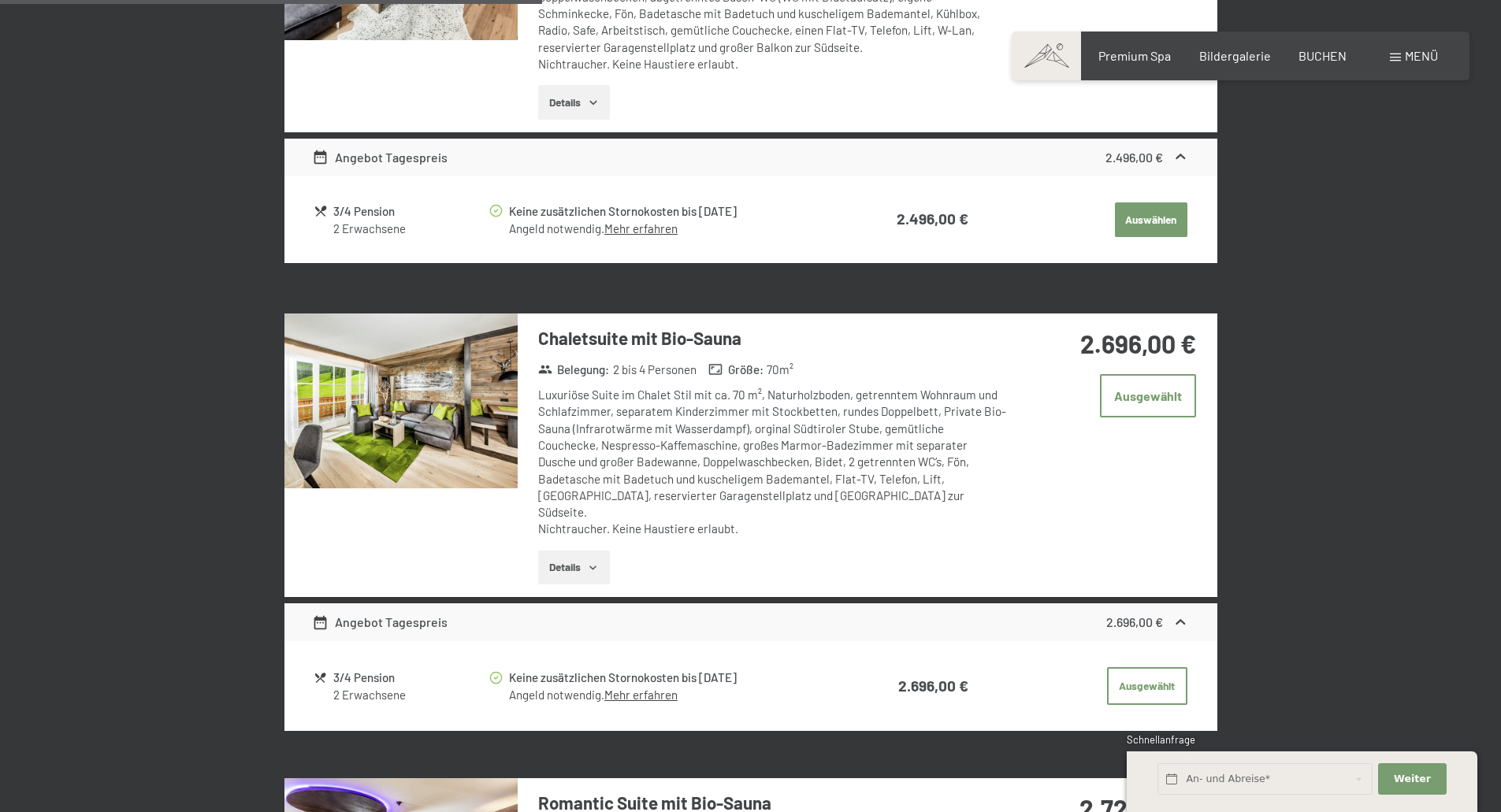
click at [572, 551] on button "Details" at bounding box center [574, 568] width 72 height 35
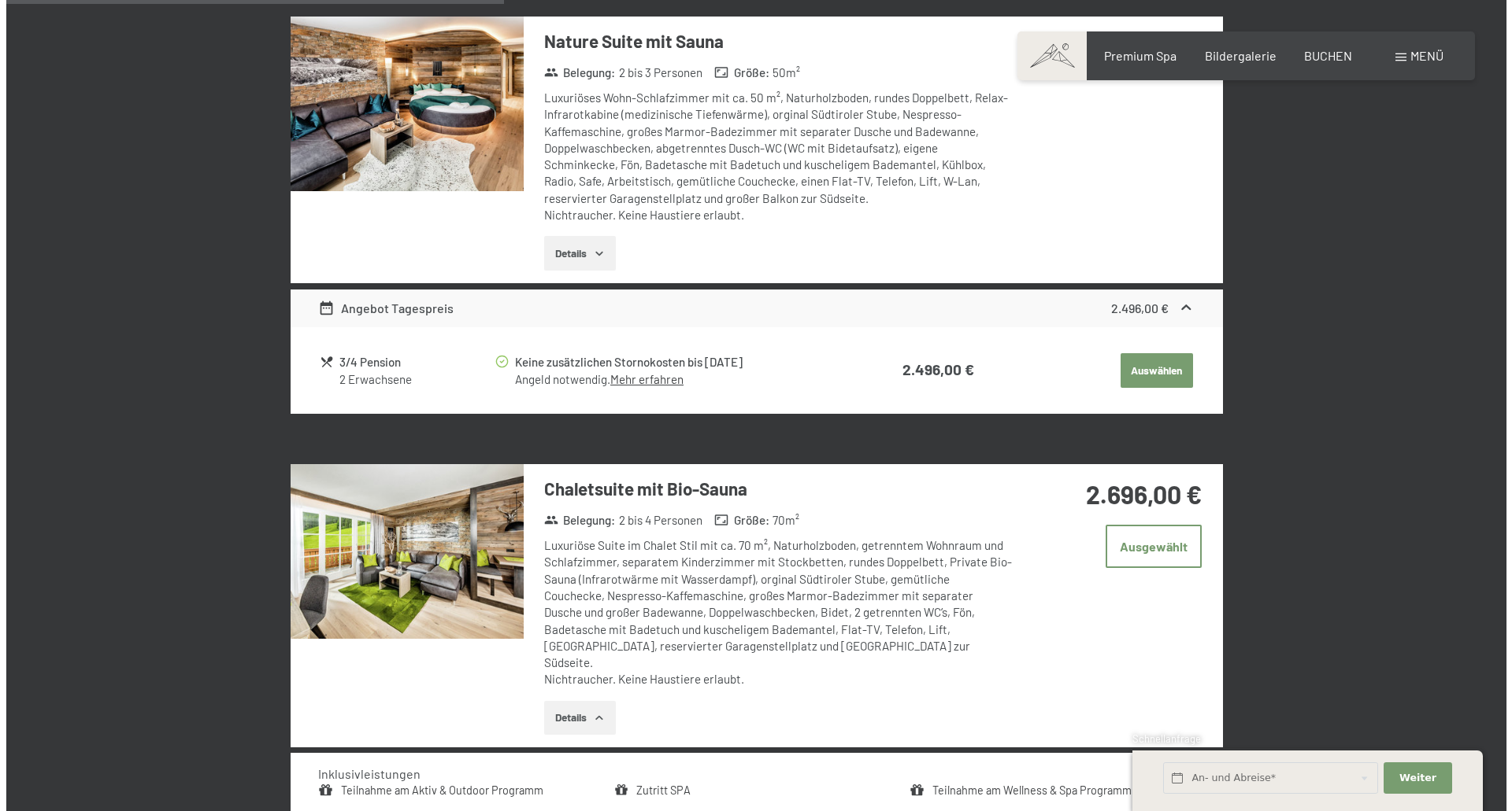
scroll to position [1792, 0]
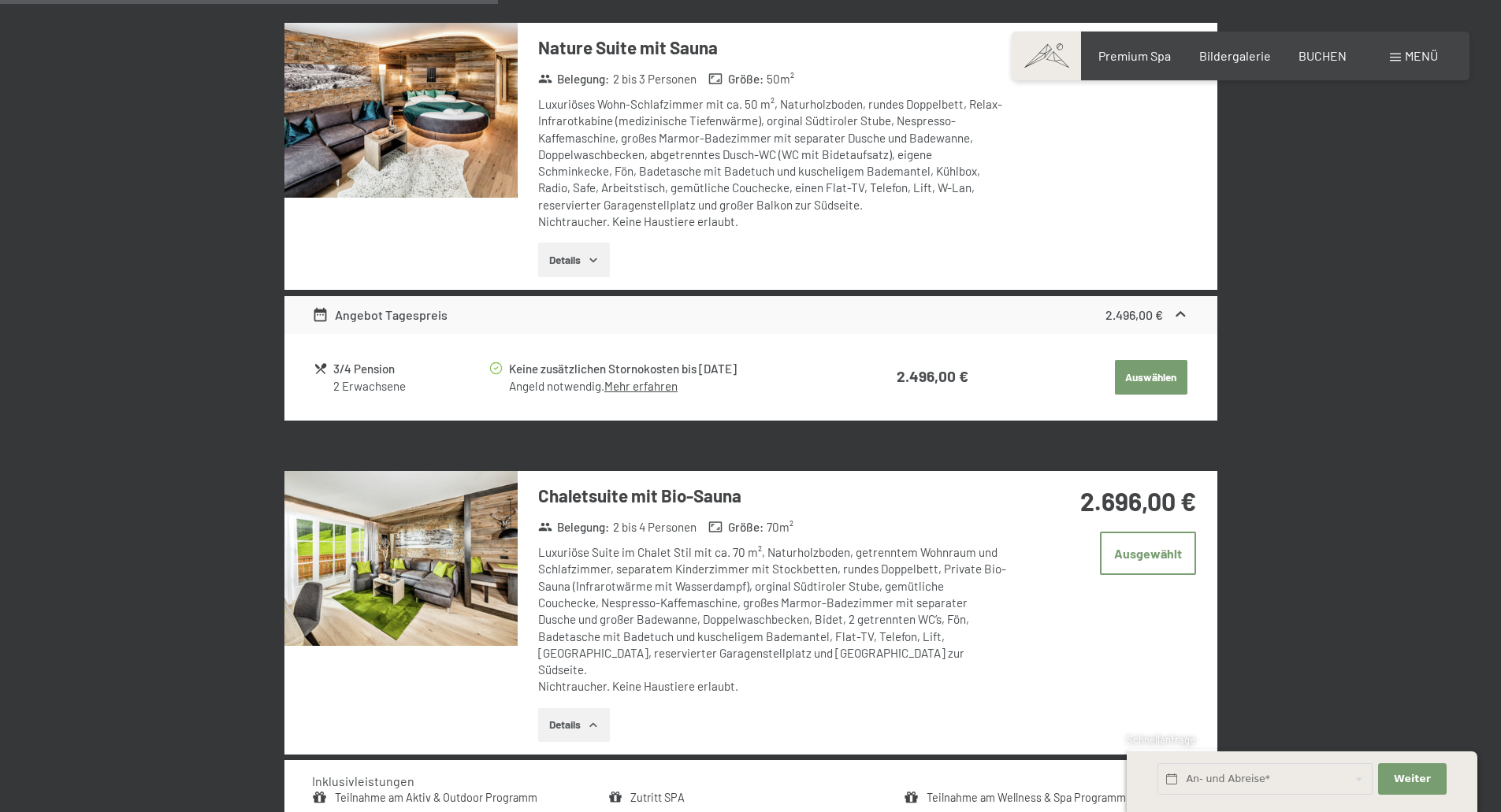
click at [1407, 56] on span "Menü" at bounding box center [1421, 56] width 33 height 15
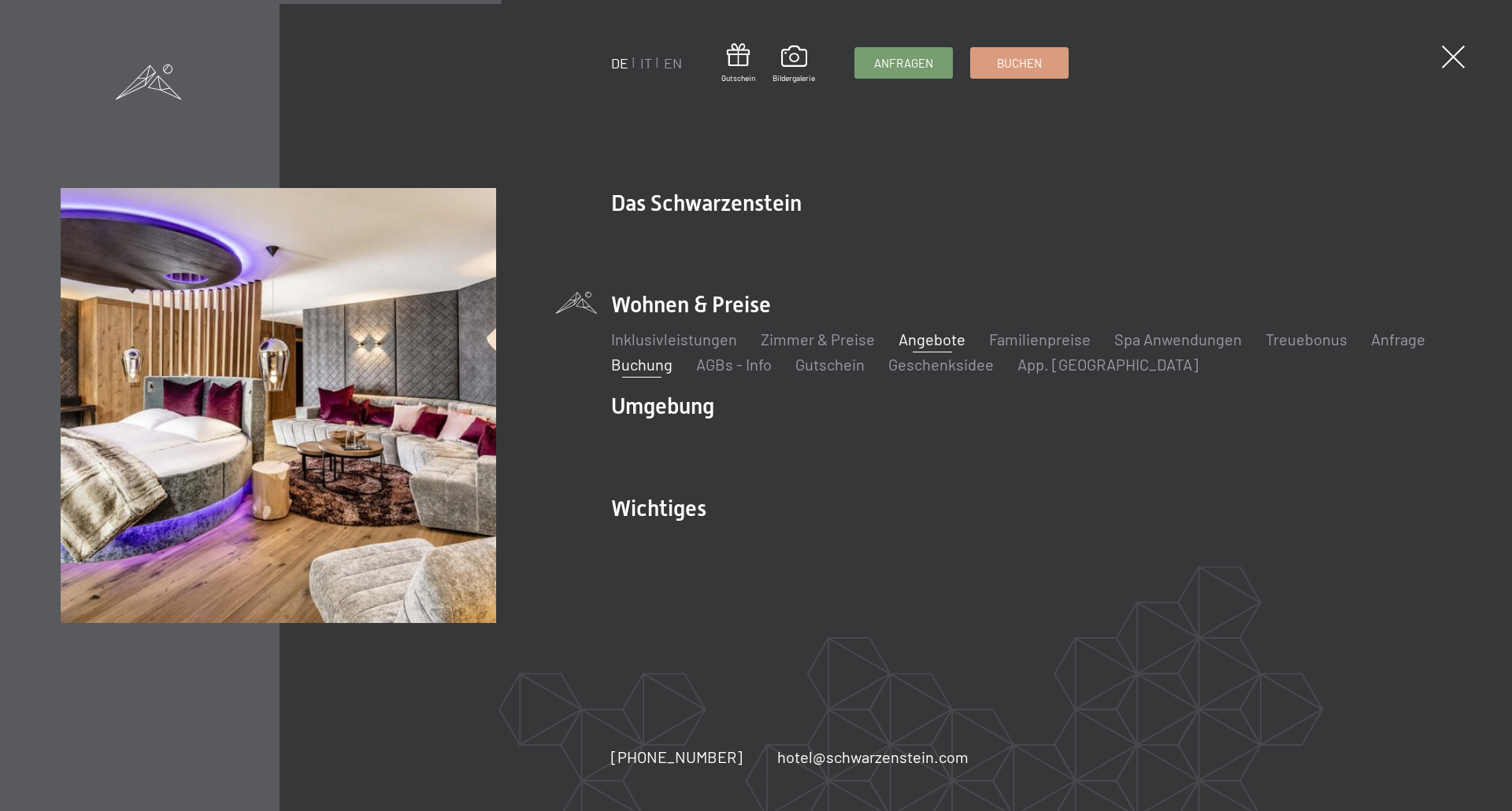
click at [929, 340] on link "Angebote" at bounding box center [931, 339] width 67 height 19
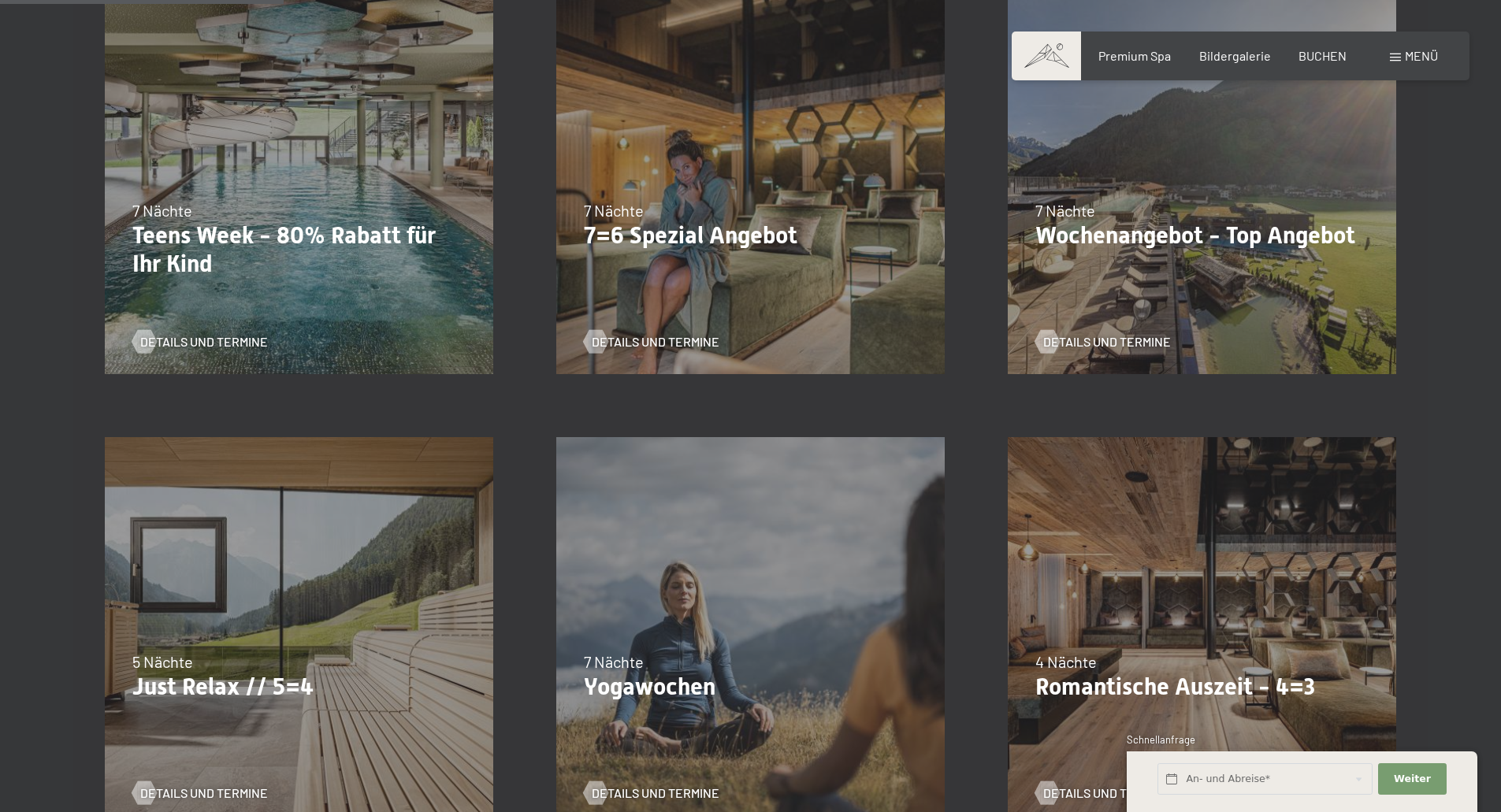
scroll to position [867, 0]
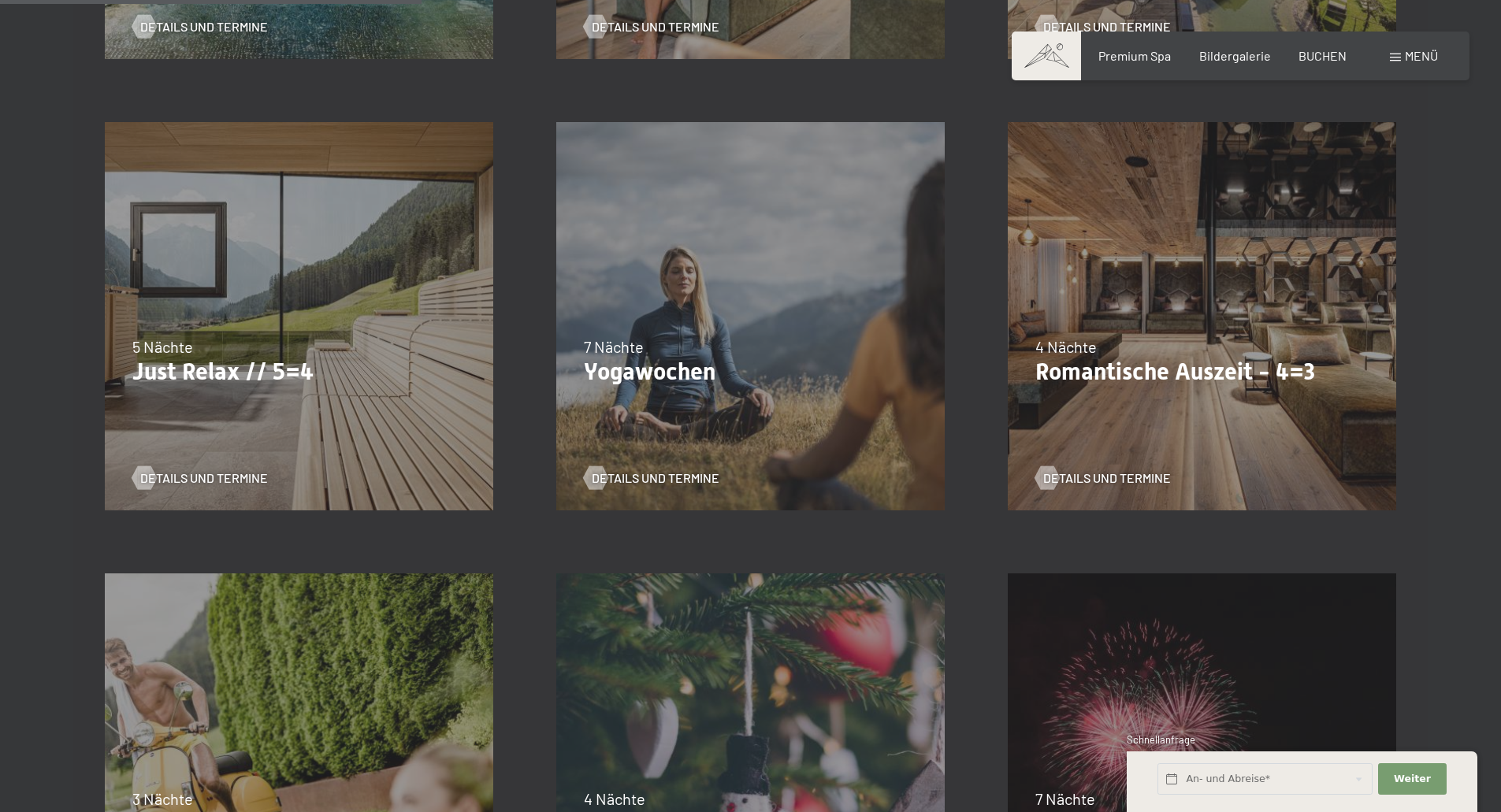
click at [1168, 298] on div "09.11.–[DATE] 08.12.–[DATE] 11.01.–[DATE] 08.03.–[DATE] 29.03.–[DATE] 06.04.–[D…" at bounding box center [1202, 316] width 451 height 451
click at [1112, 476] on span "Details und Termine" at bounding box center [1123, 477] width 128 height 17
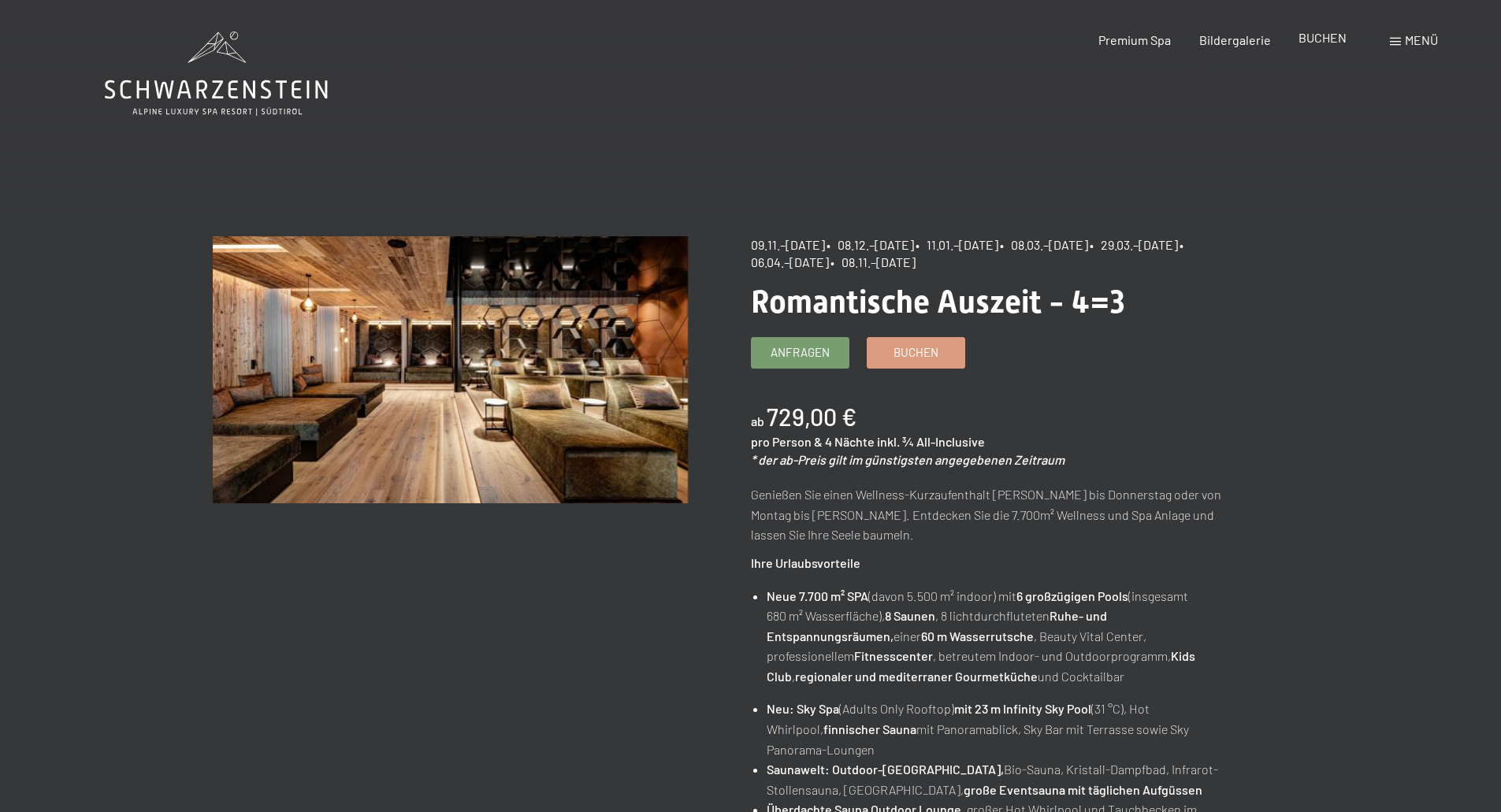
click at [1327, 36] on span "BUCHEN" at bounding box center [1323, 37] width 48 height 15
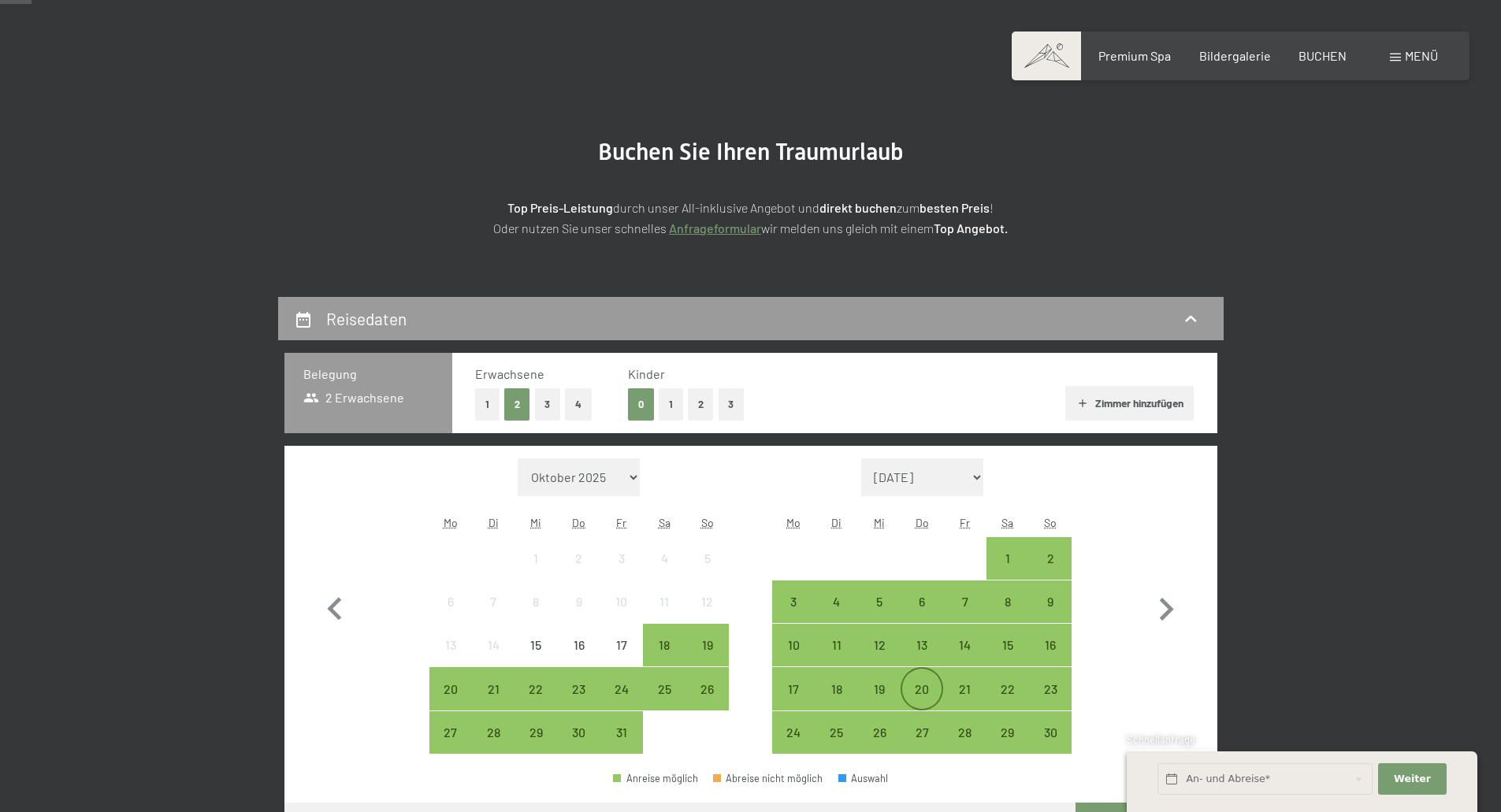
scroll to position [158, 0]
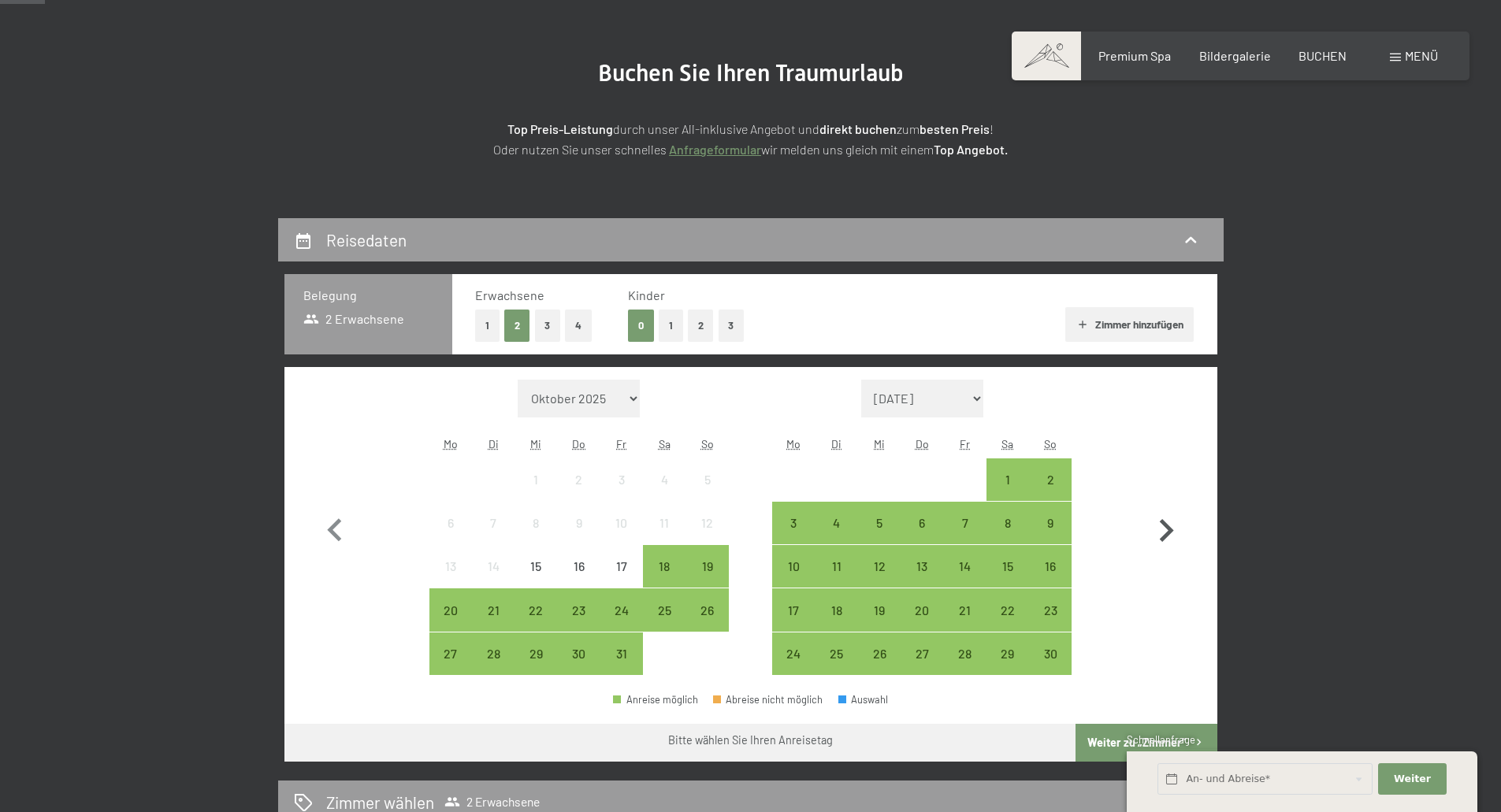
click at [1168, 528] on icon "button" at bounding box center [1167, 531] width 14 height 23
select select "2025-11-01"
select select "2025-12-01"
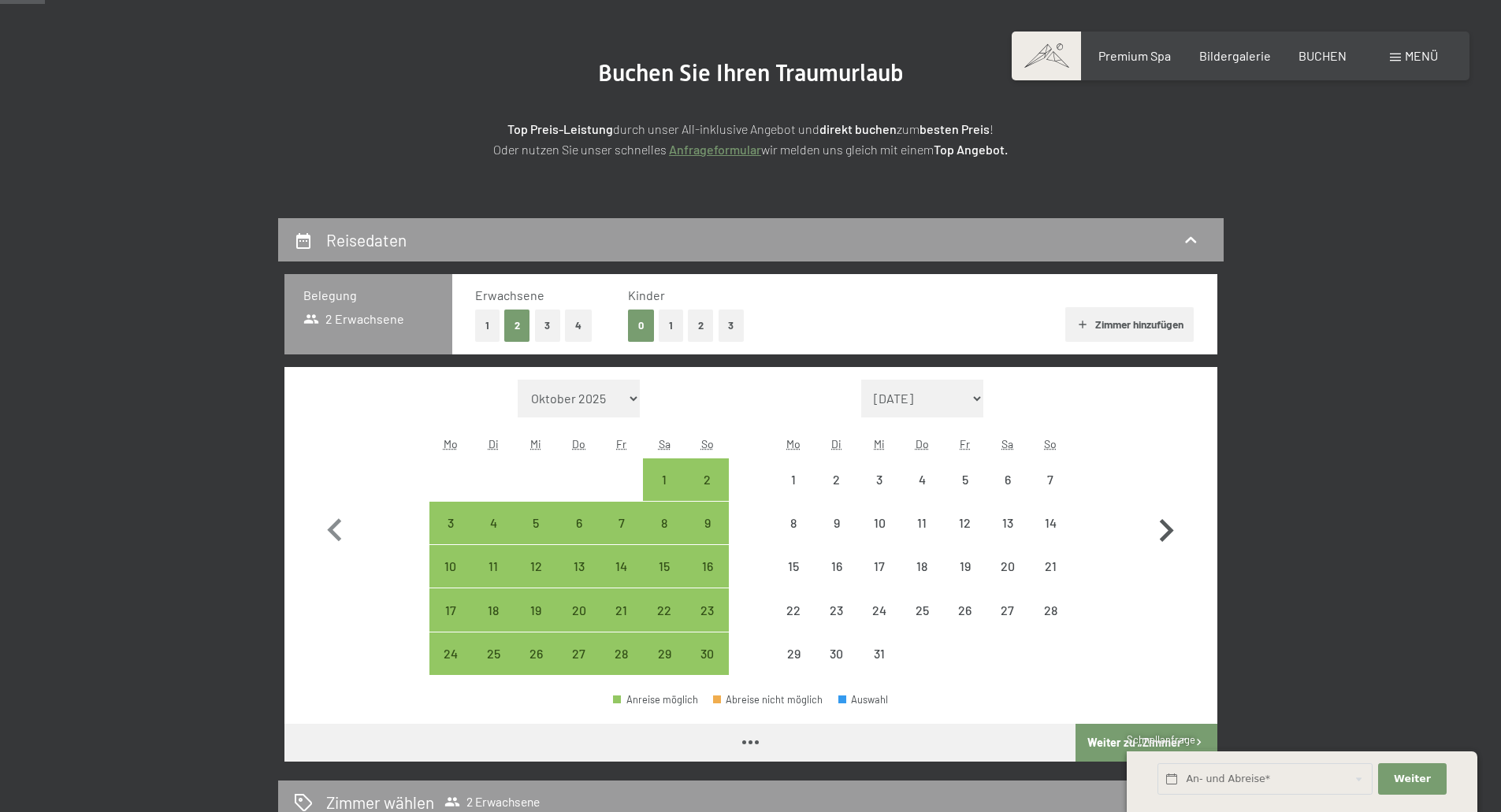
click at [1168, 528] on icon "button" at bounding box center [1167, 531] width 14 height 23
select select "[DATE]"
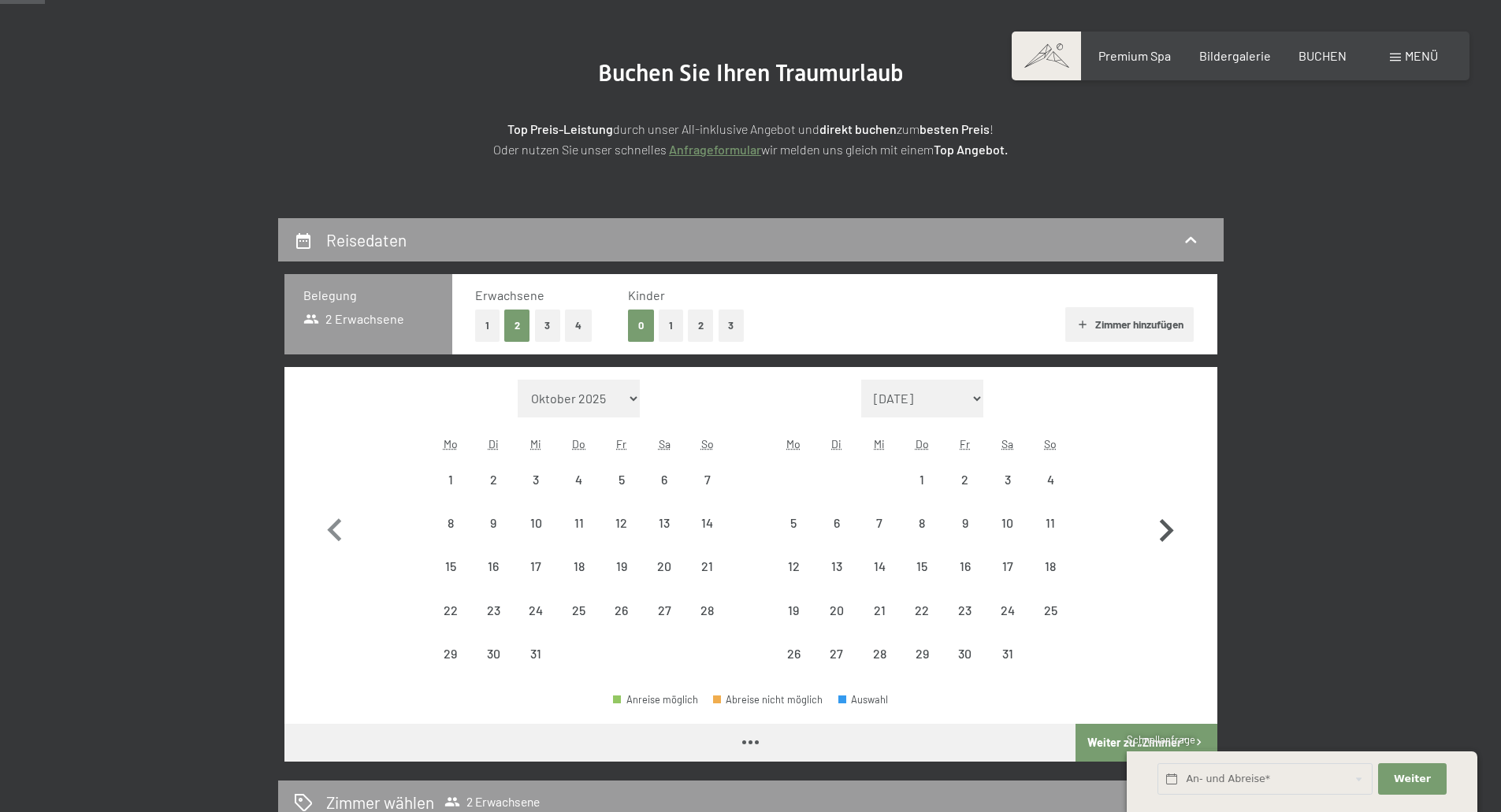
click at [1168, 527] on icon "button" at bounding box center [1167, 531] width 14 height 23
select select "[DATE]"
select select "2026-02-01"
click at [1168, 527] on icon "button" at bounding box center [1167, 531] width 14 height 23
select select "2026-02-01"
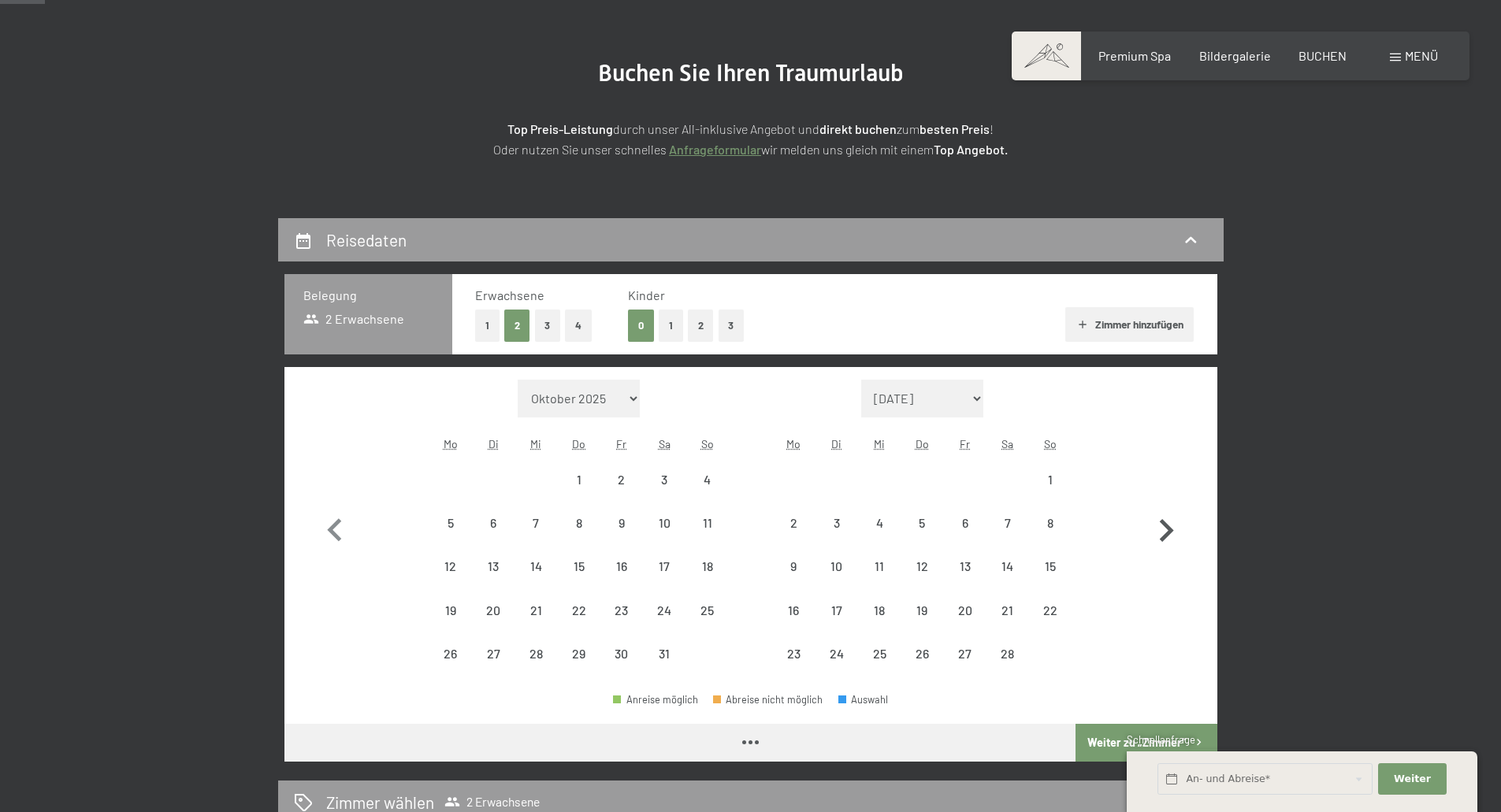
select select "2026-03-01"
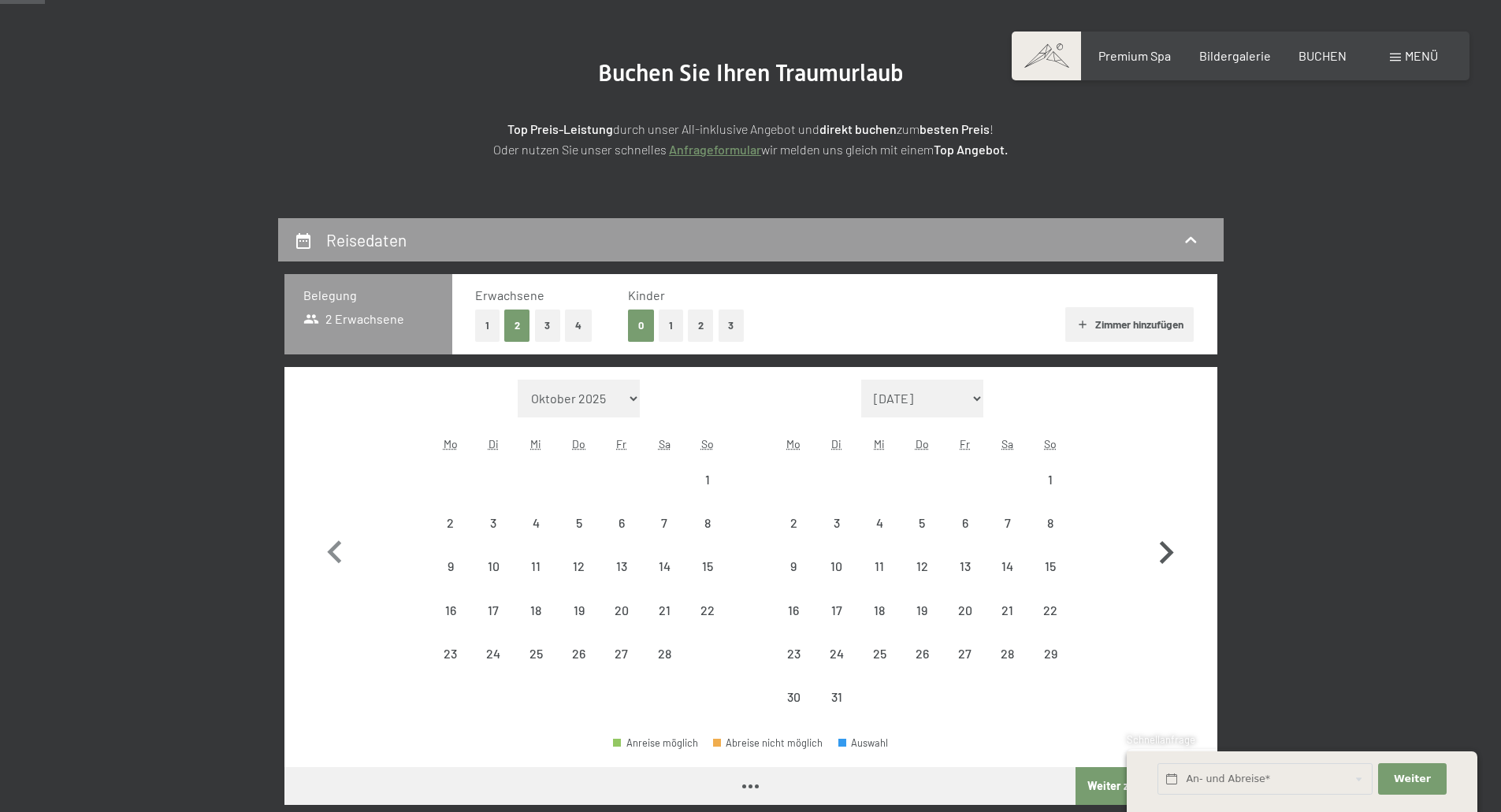
select select "2026-02-01"
select select "2026-03-01"
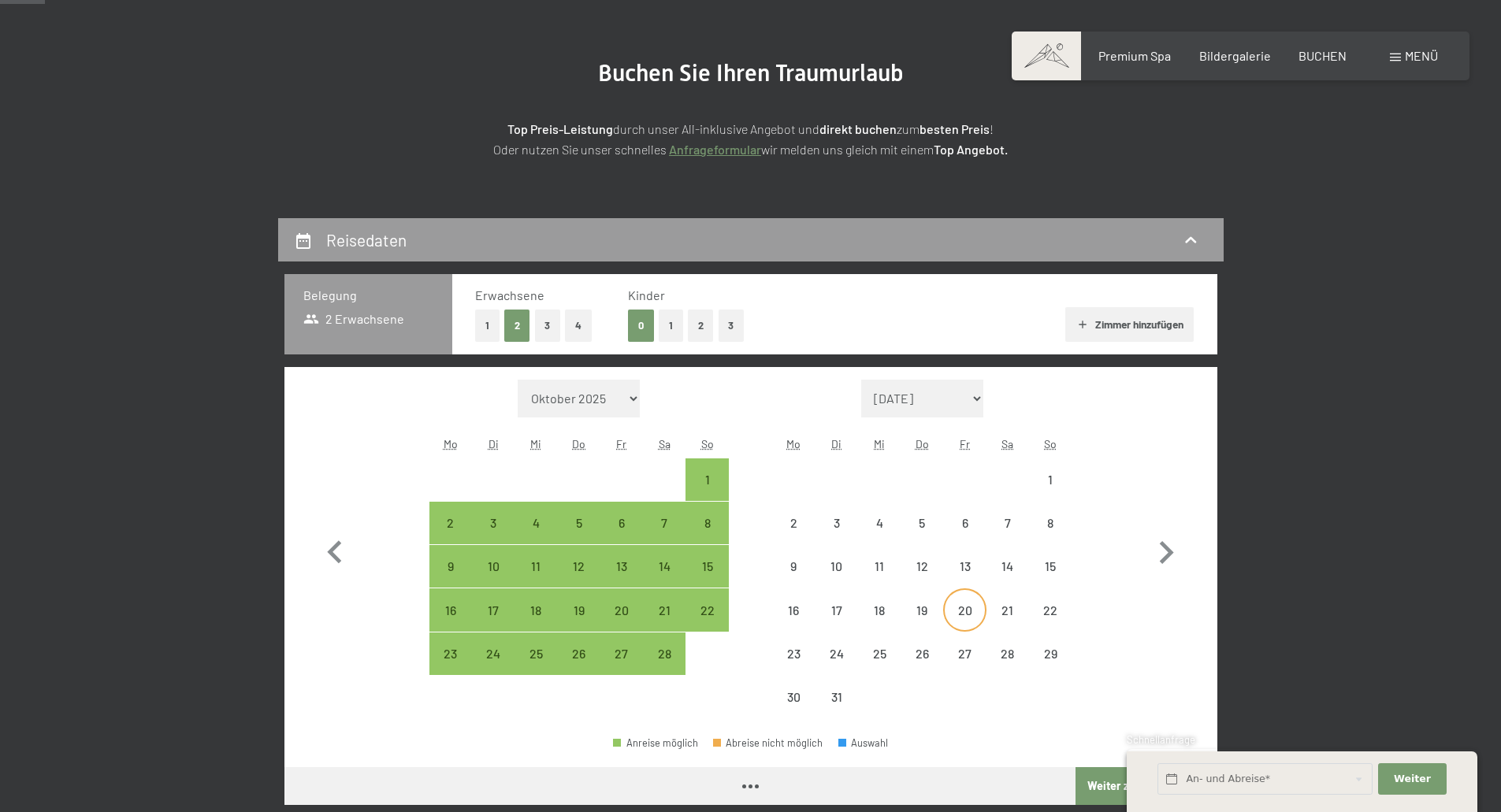
select select "2026-02-01"
select select "2026-03-01"
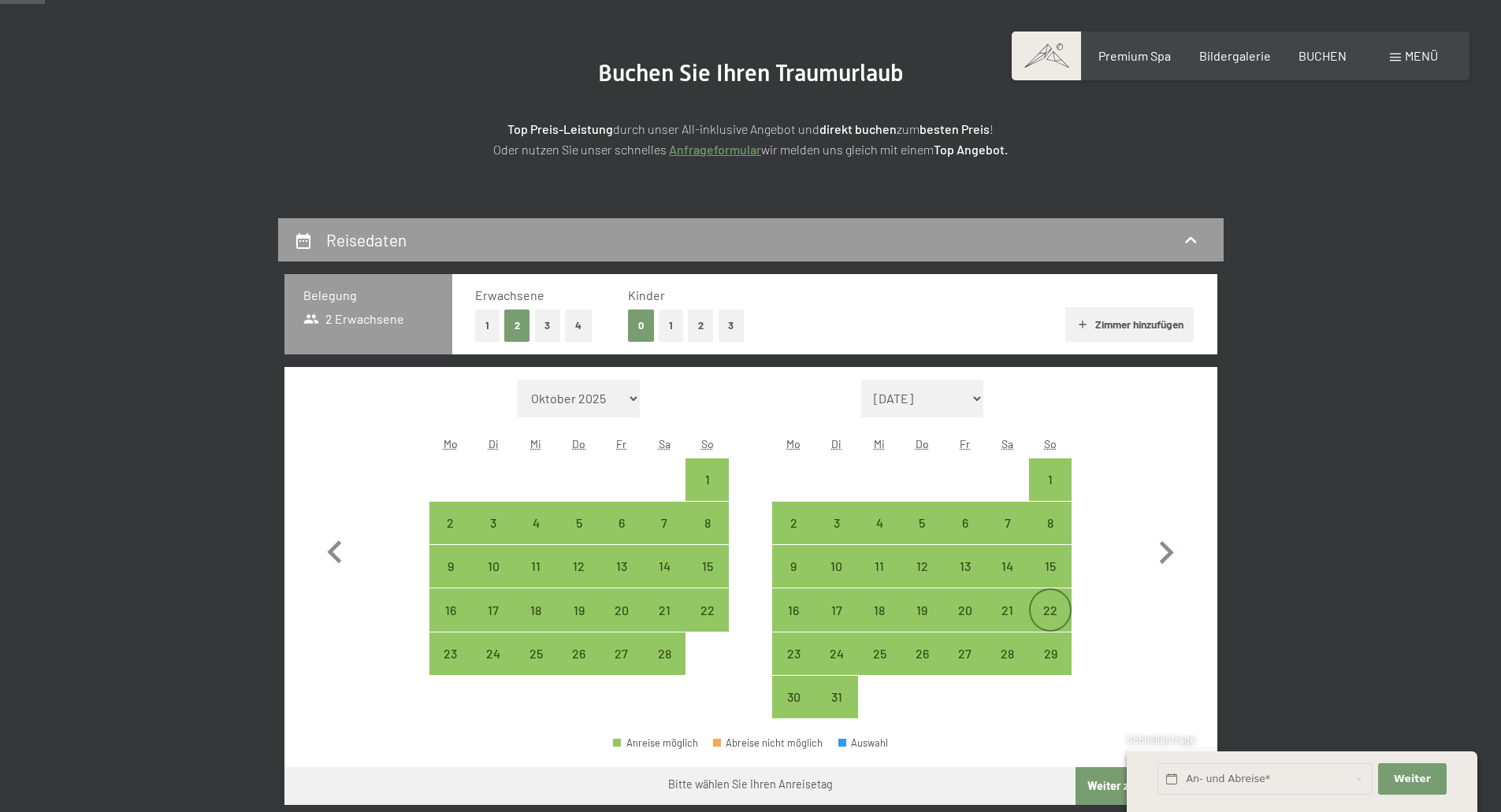
click at [1055, 608] on div "22" at bounding box center [1051, 624] width 39 height 39
select select "2026-02-01"
select select "2026-03-01"
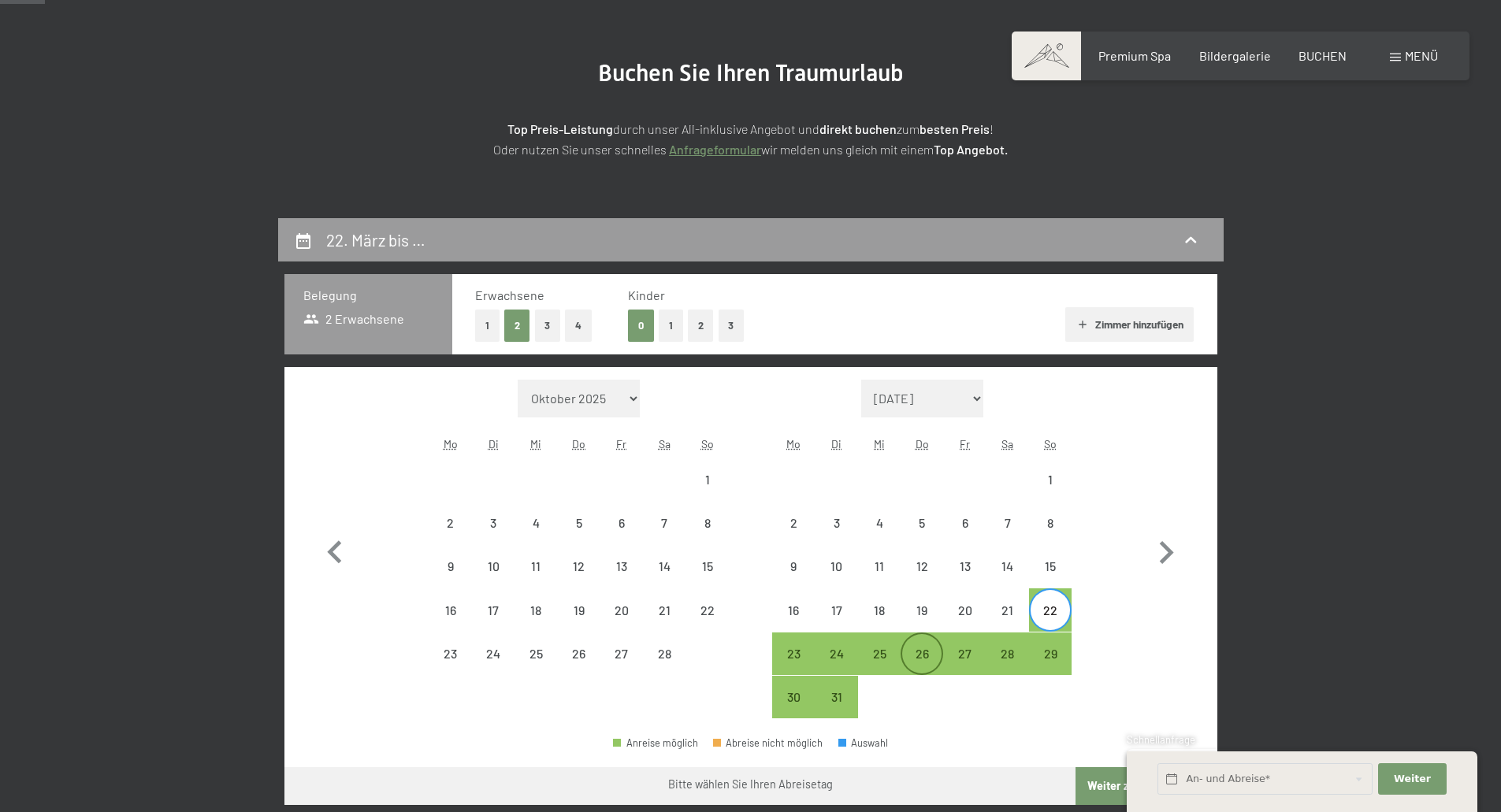
click at [922, 654] on div "26" at bounding box center [922, 667] width 39 height 39
select select "2026-02-01"
select select "2026-03-01"
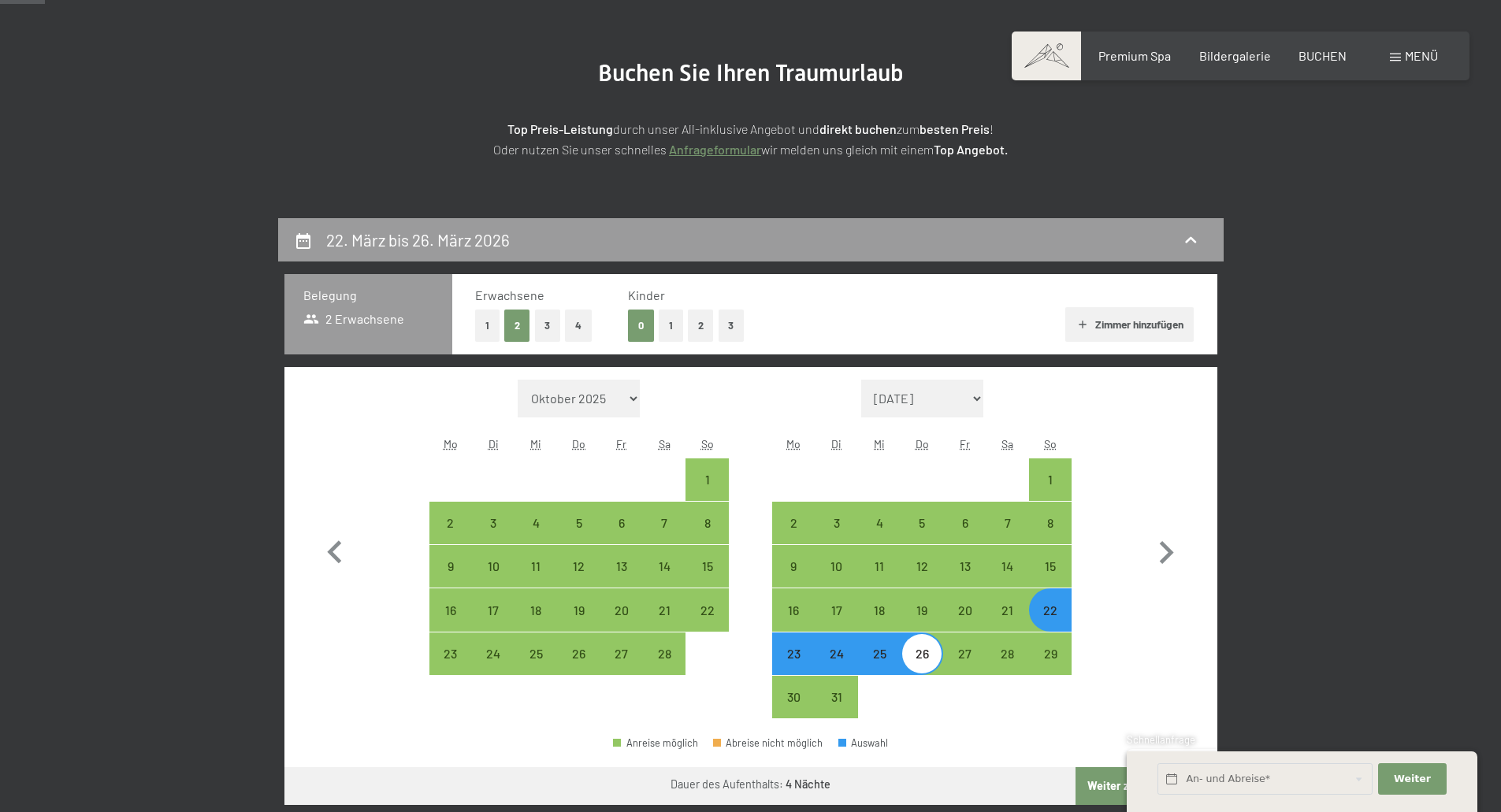
click at [1095, 781] on button "Weiter zu „Zimmer“" at bounding box center [1146, 786] width 142 height 38
select select "2026-02-01"
select select "2026-03-01"
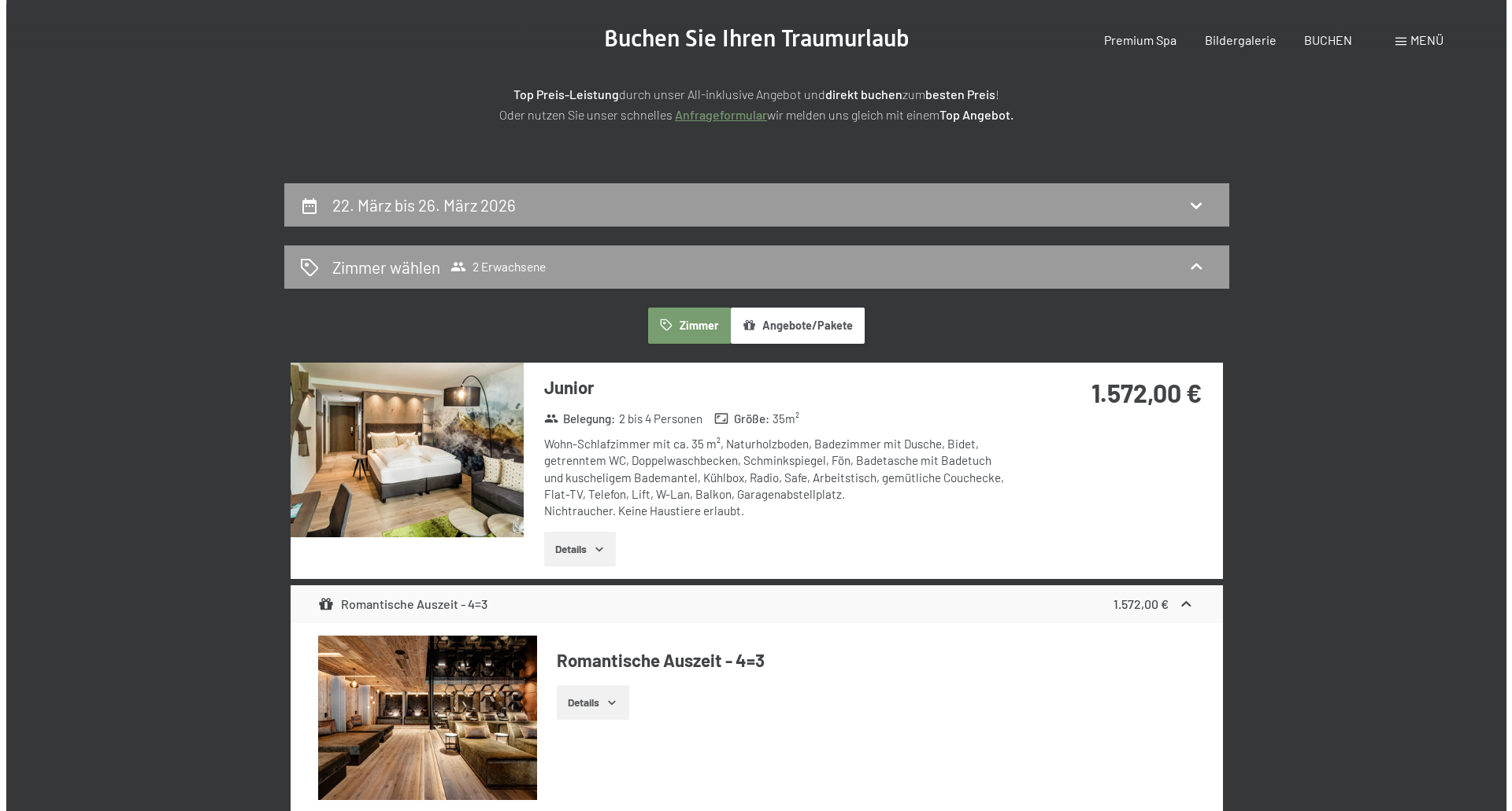
scroll to position [0, 0]
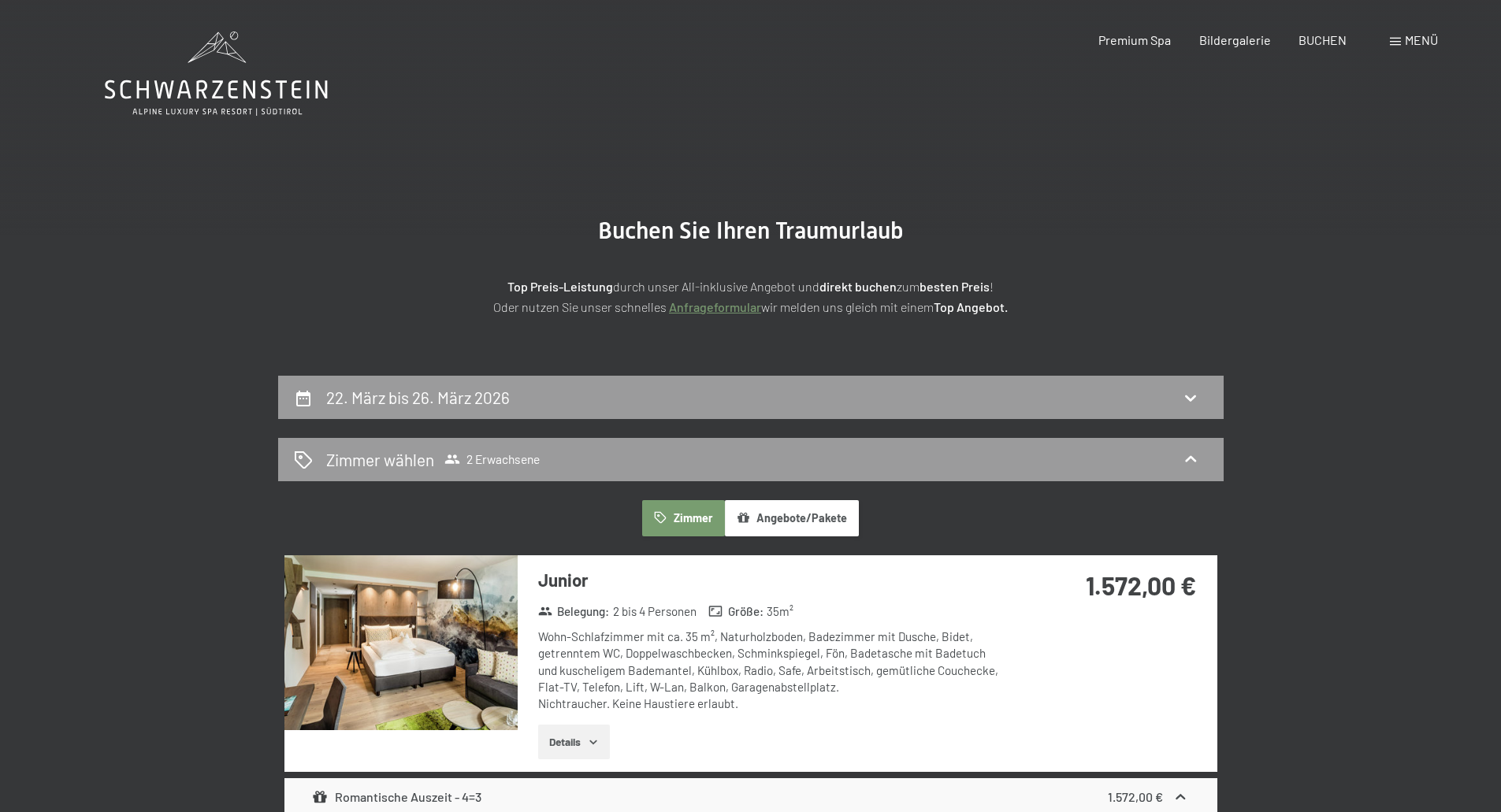
click at [1416, 43] on span "Menü" at bounding box center [1421, 39] width 33 height 15
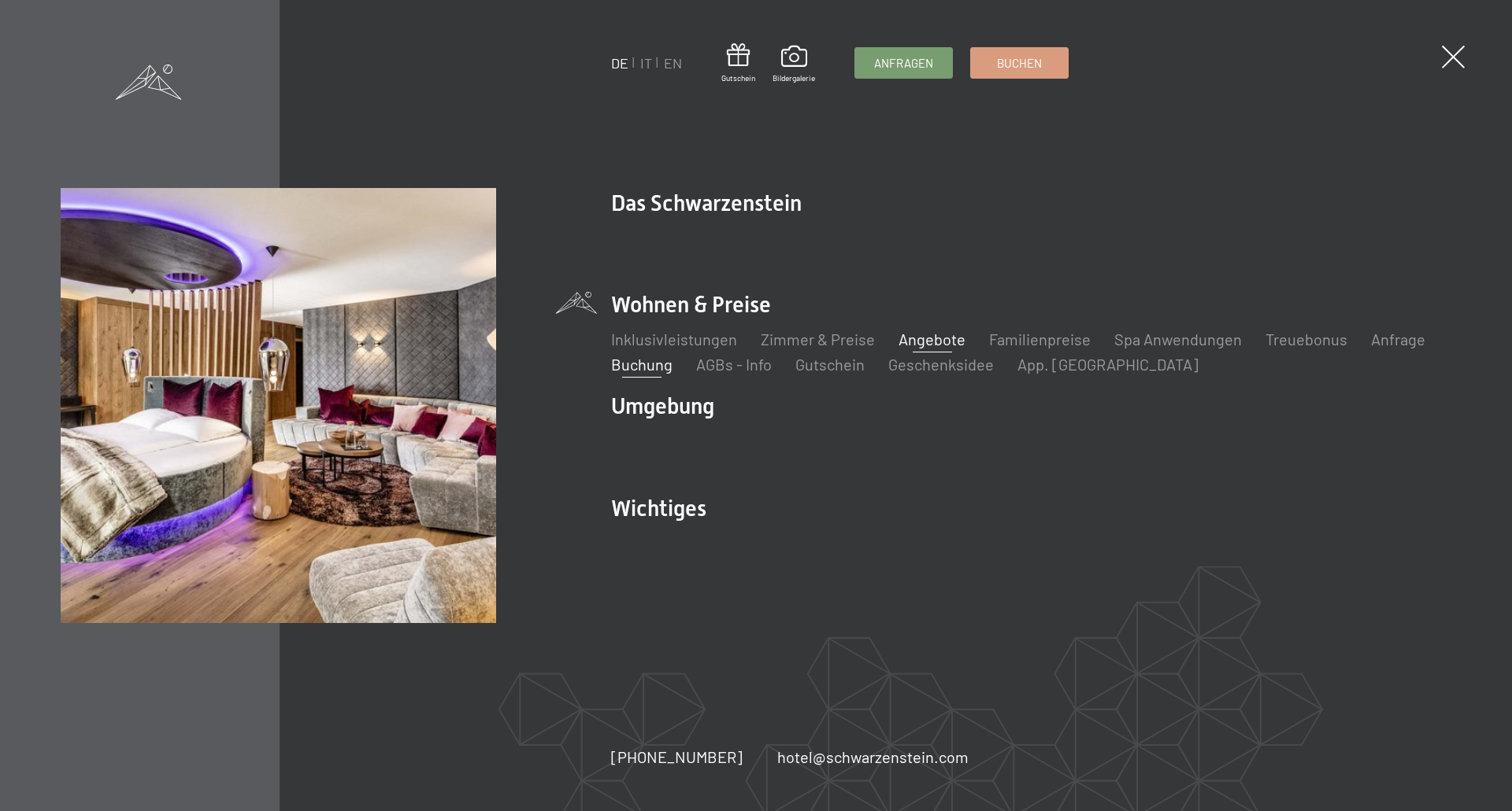
click at [932, 339] on link "Angebote" at bounding box center [931, 339] width 67 height 19
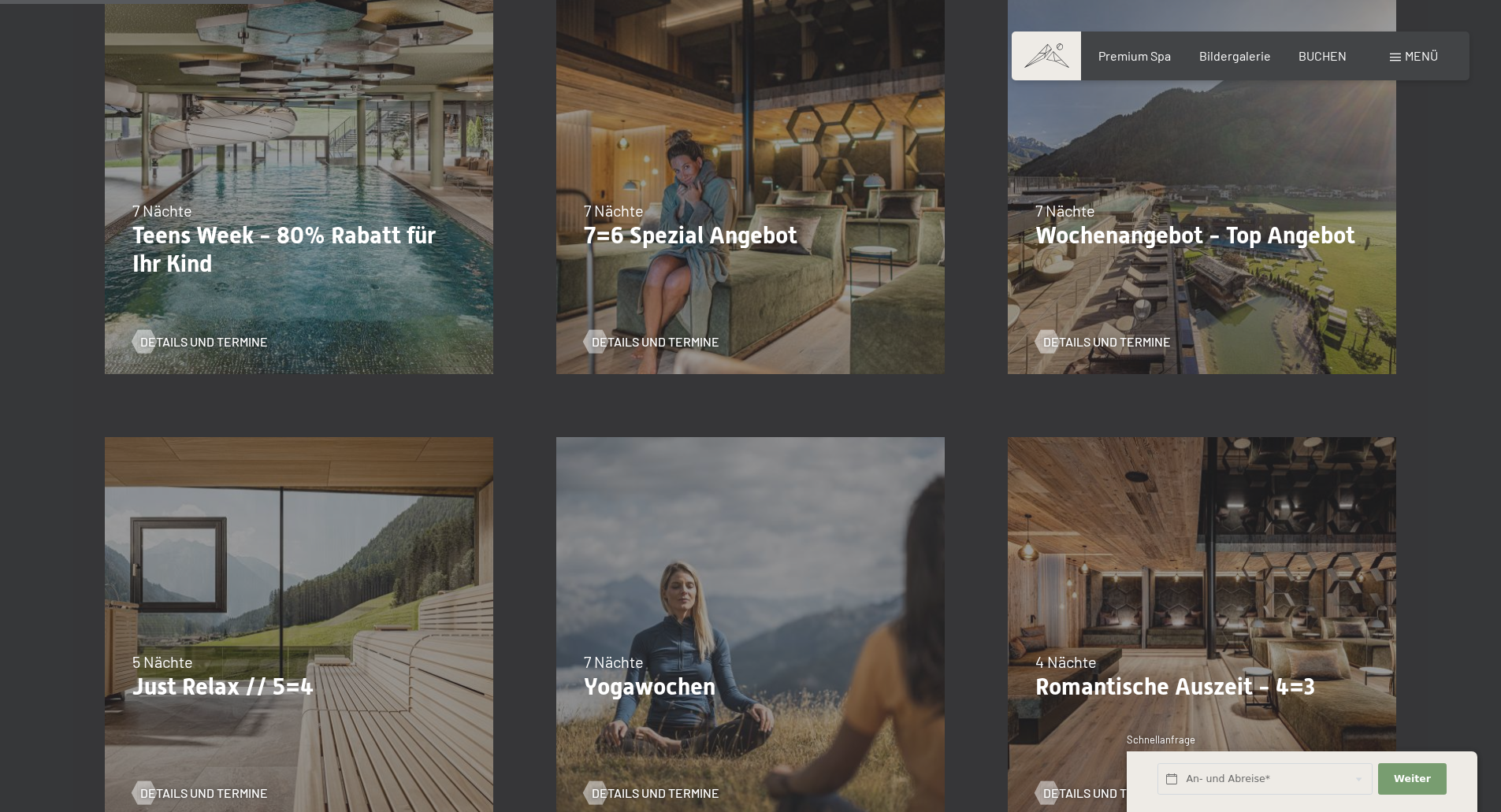
scroll to position [709, 0]
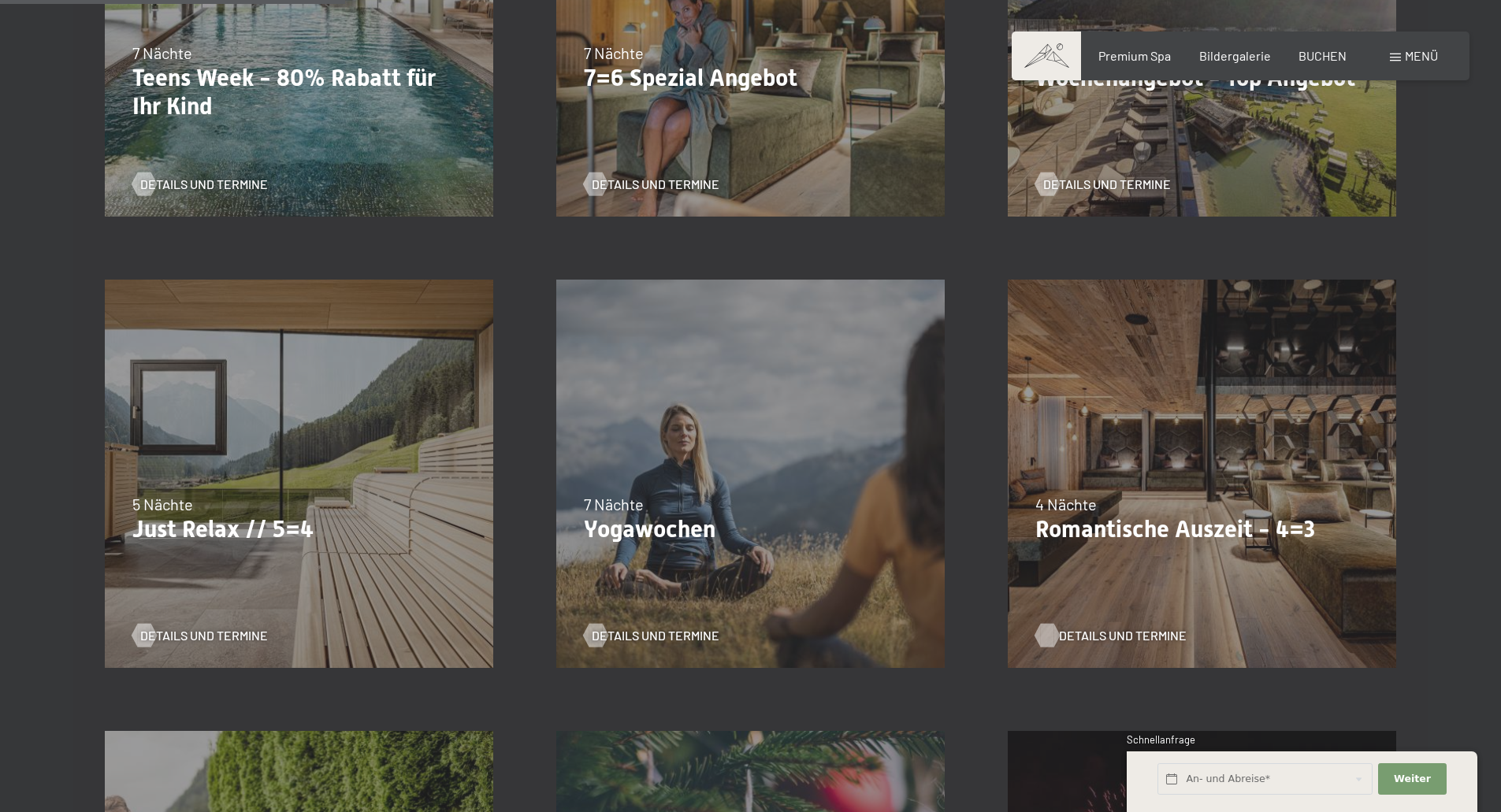
click at [1146, 627] on span "Details und Termine" at bounding box center [1123, 635] width 128 height 17
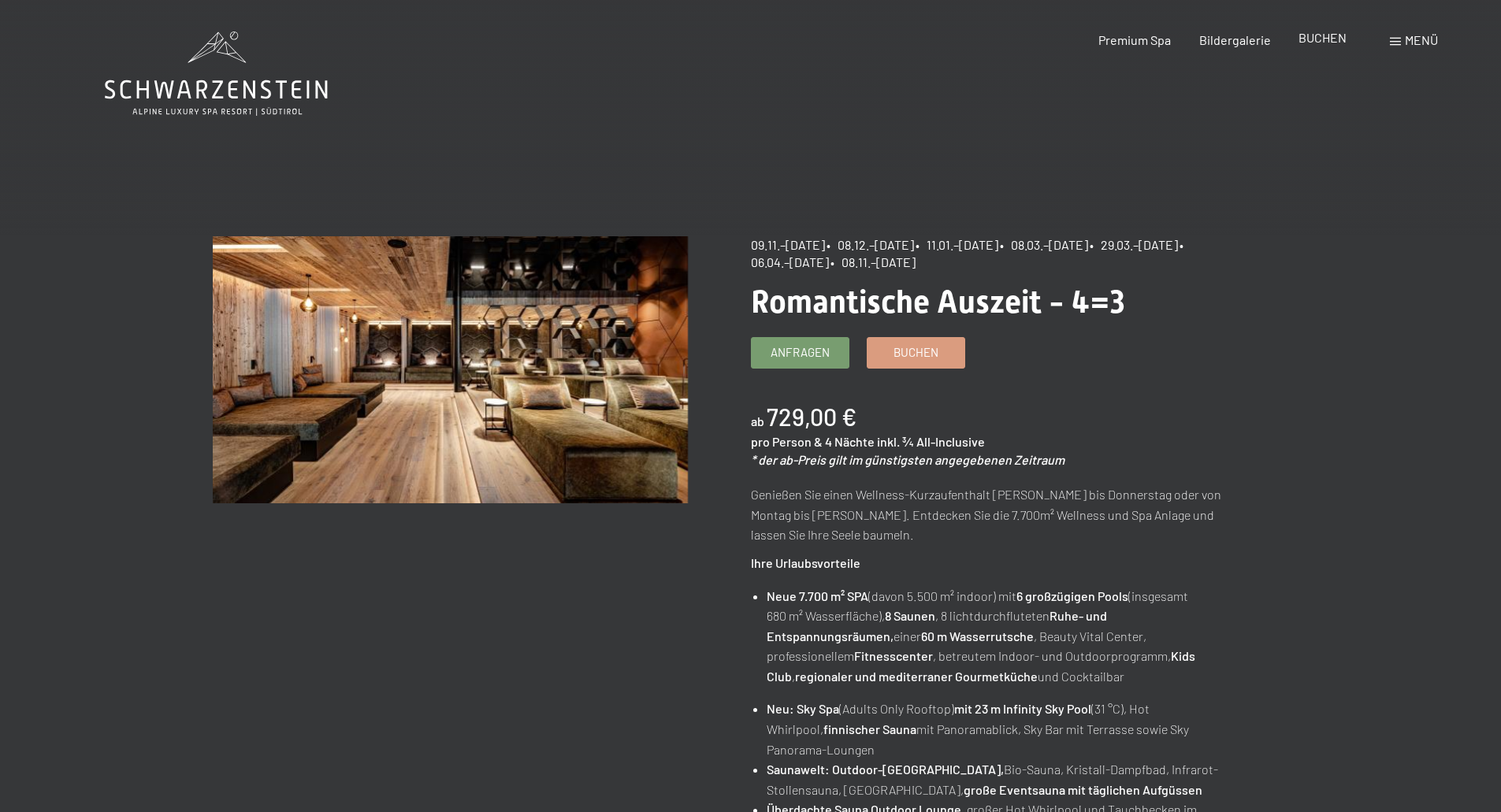
click at [1317, 36] on span "BUCHEN" at bounding box center [1323, 37] width 48 height 15
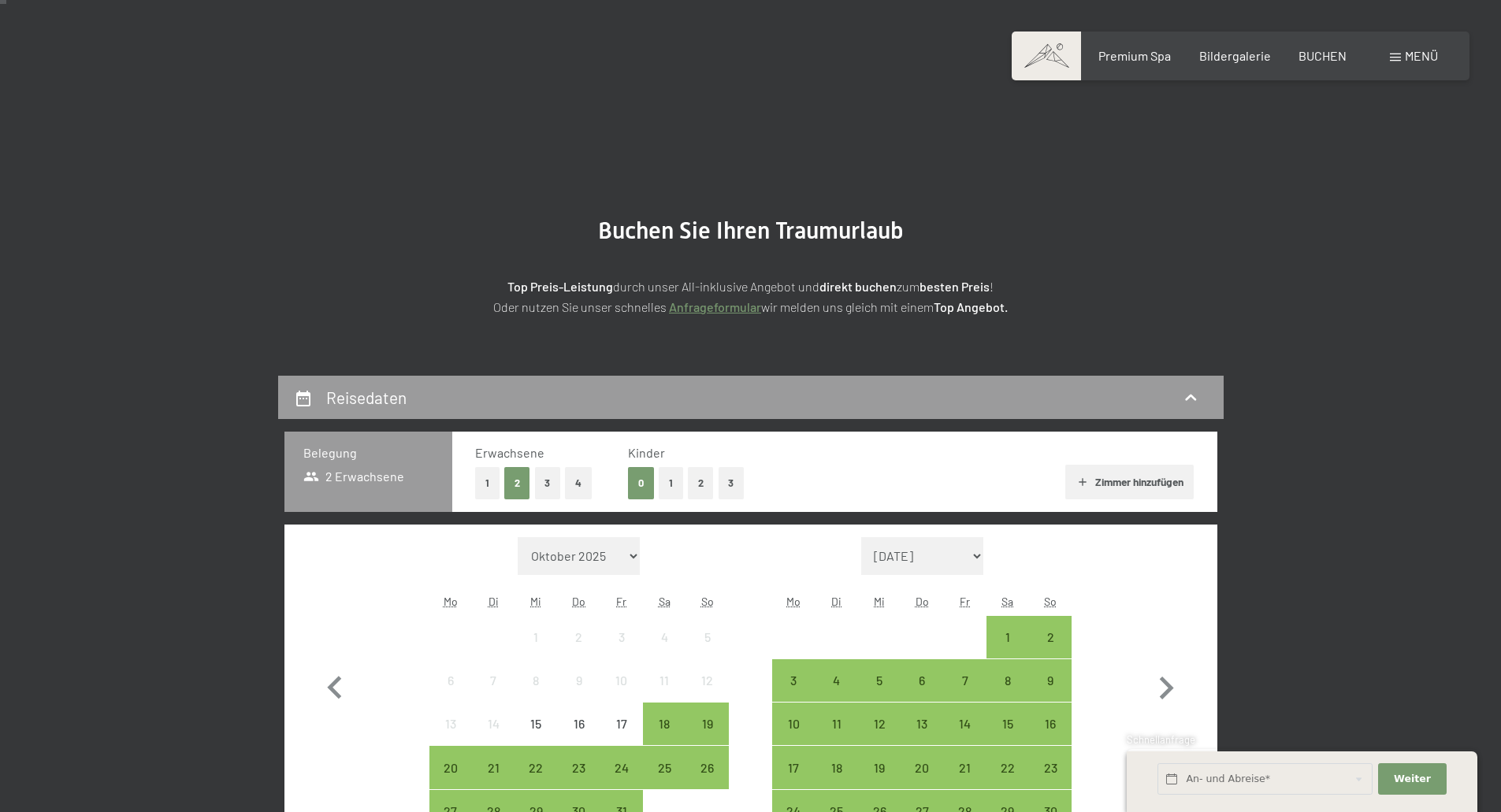
scroll to position [394, 0]
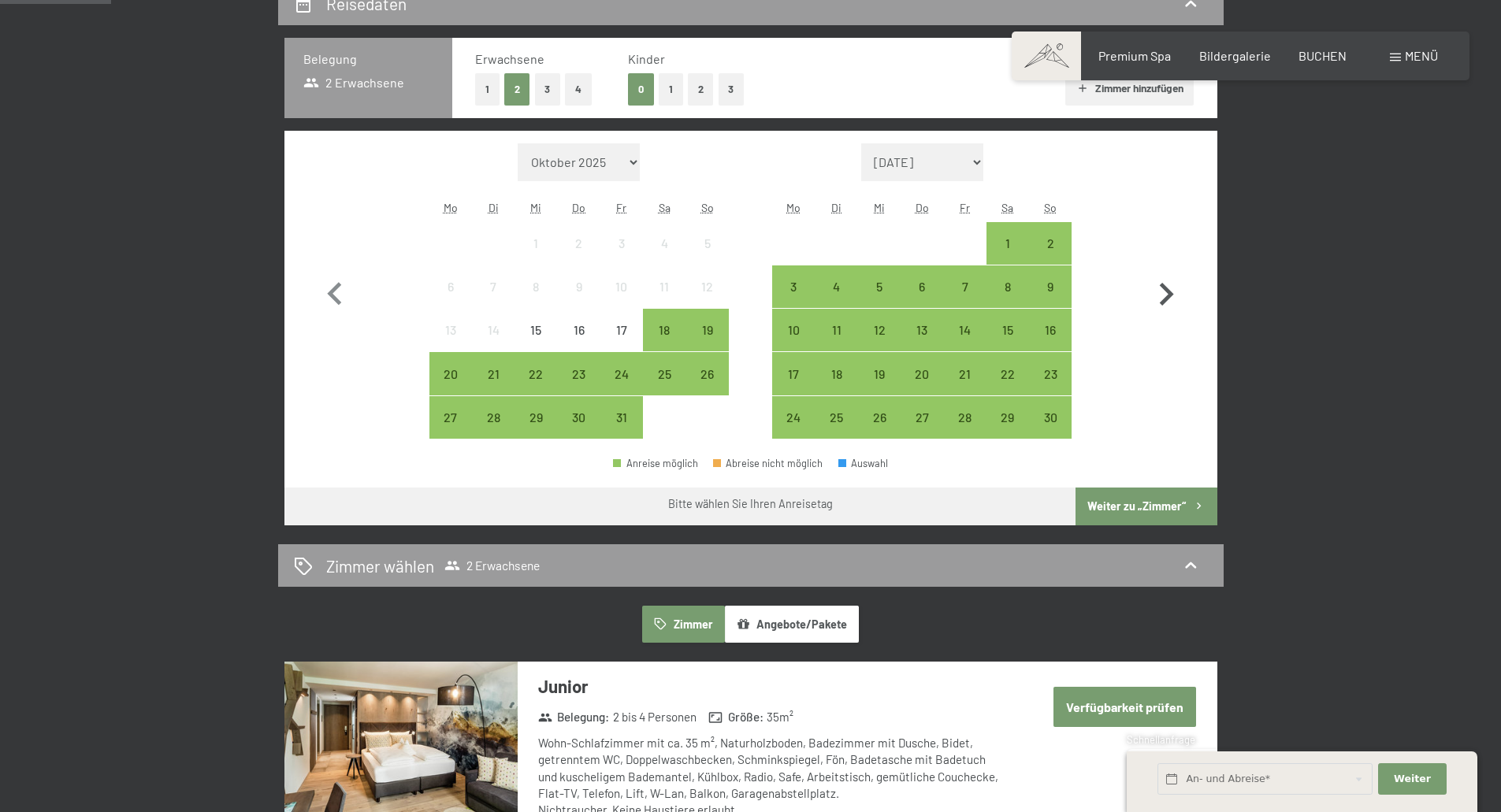
click at [1172, 292] on icon "button" at bounding box center [1166, 295] width 46 height 46
select select "[DATE]"
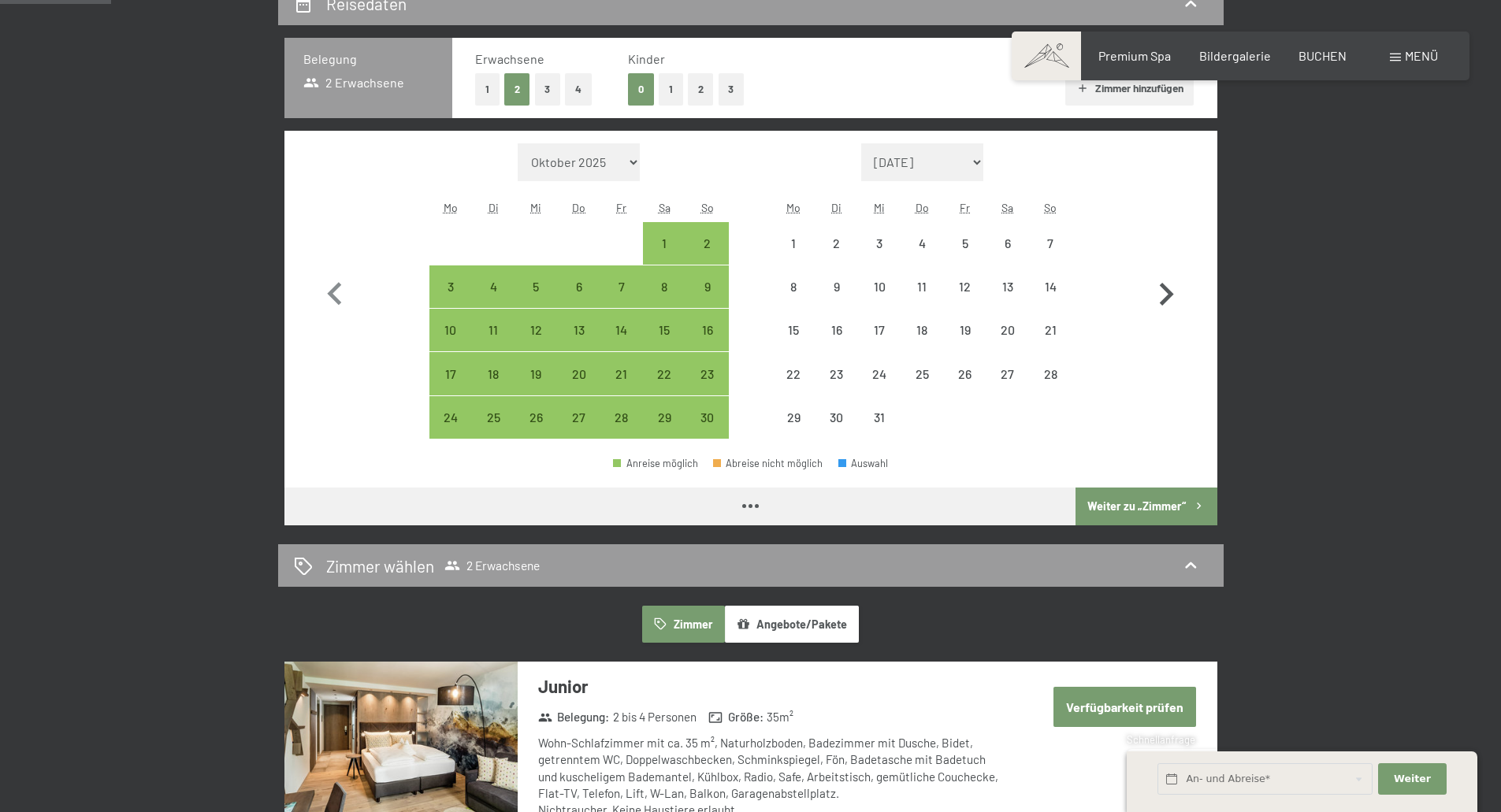
click at [1172, 292] on icon "button" at bounding box center [1166, 295] width 46 height 46
select select "[DATE]"
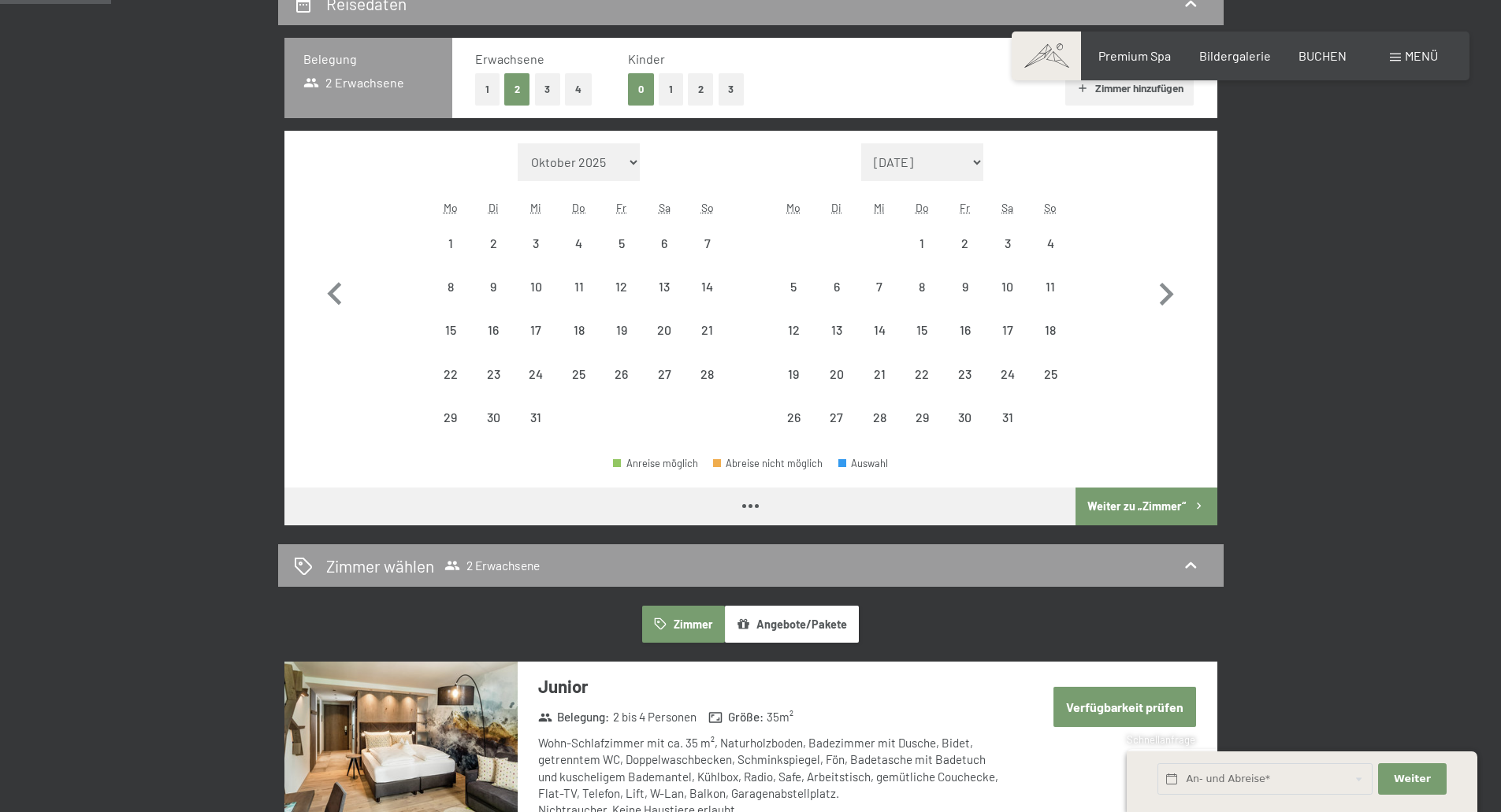
select select "[DATE]"
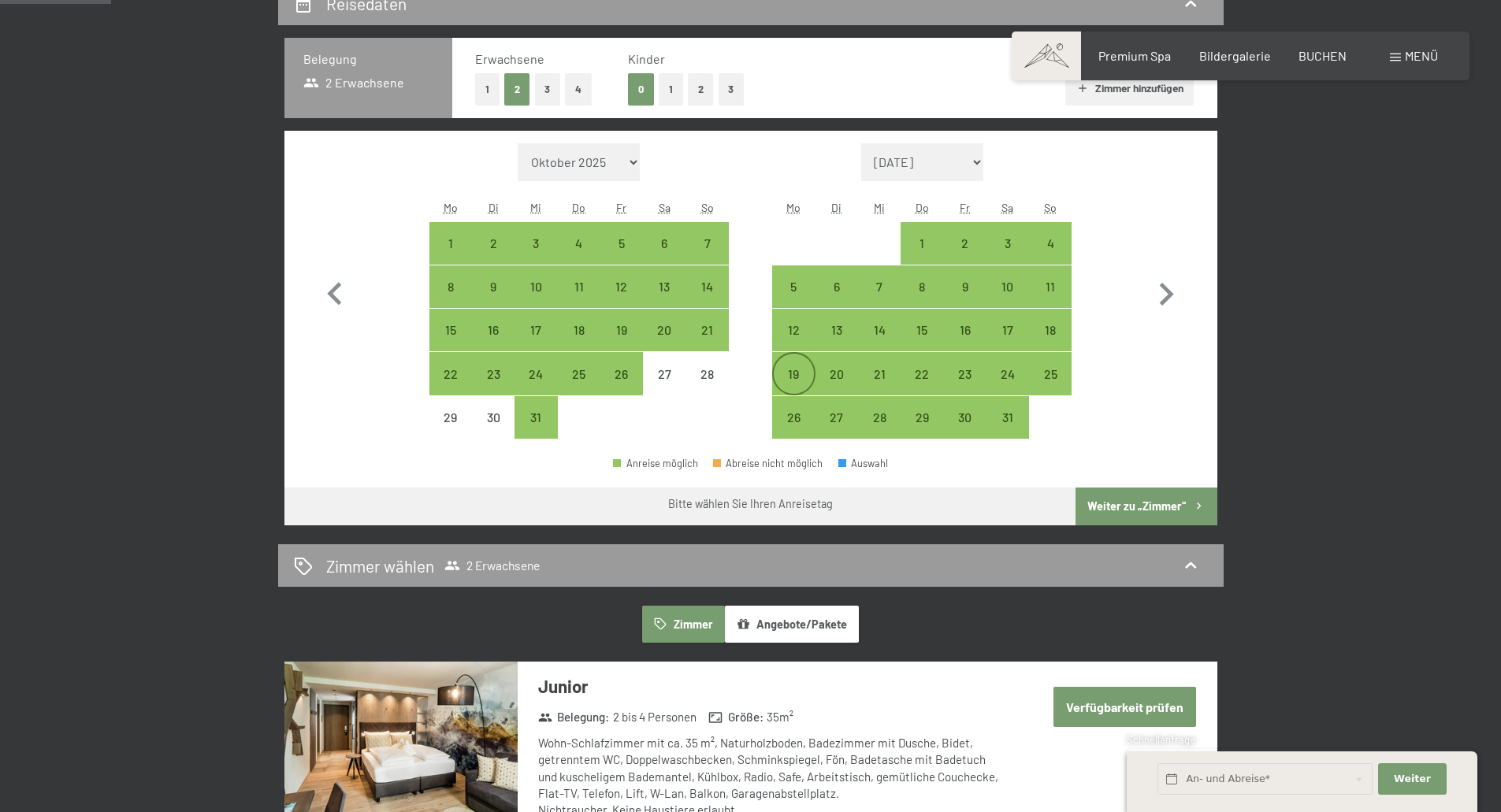
click at [794, 378] on div "19" at bounding box center [793, 388] width 39 height 39
select select "[DATE]"
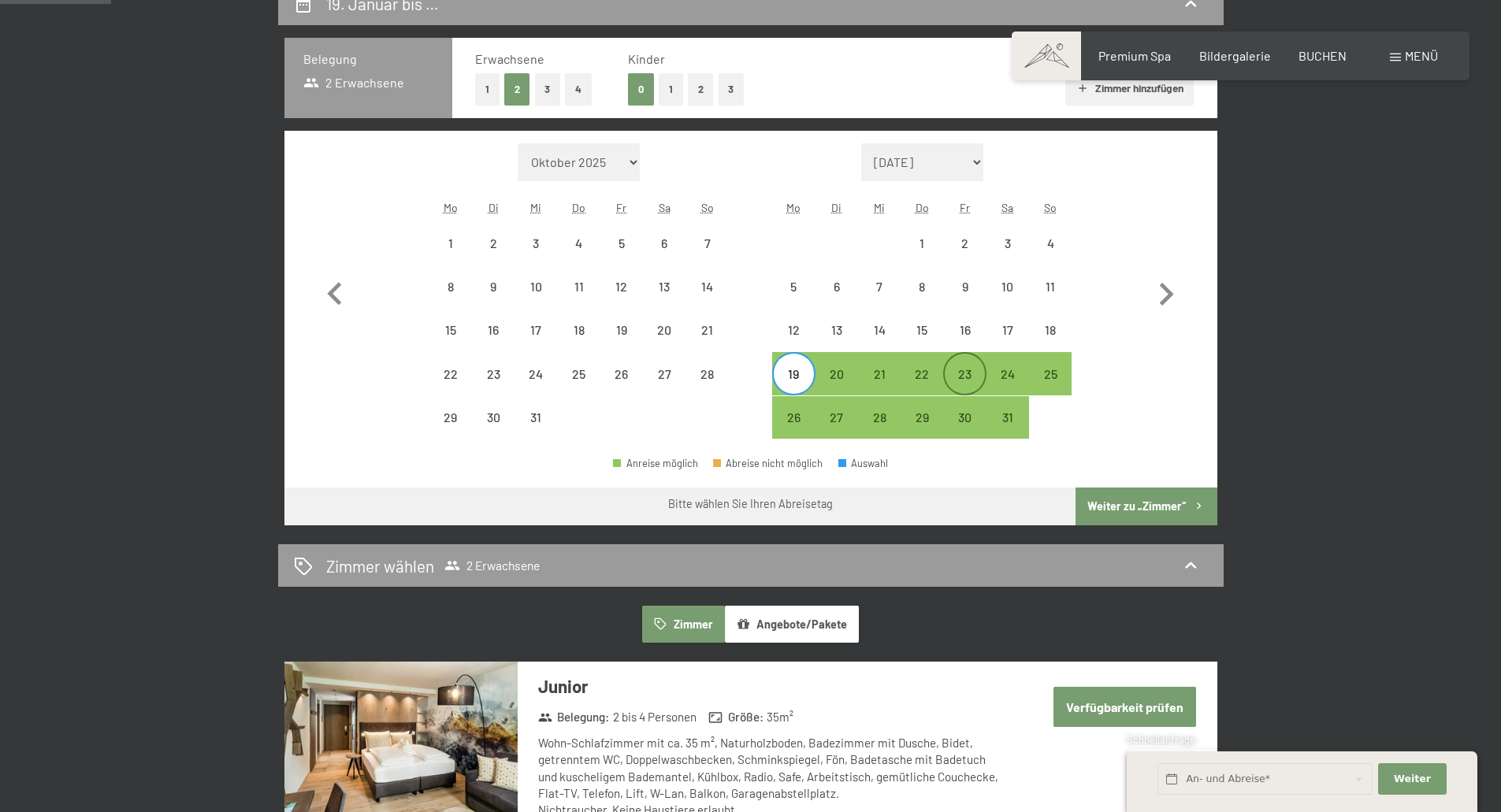
click at [969, 373] on div "23" at bounding box center [965, 388] width 39 height 39
select select "[DATE]"
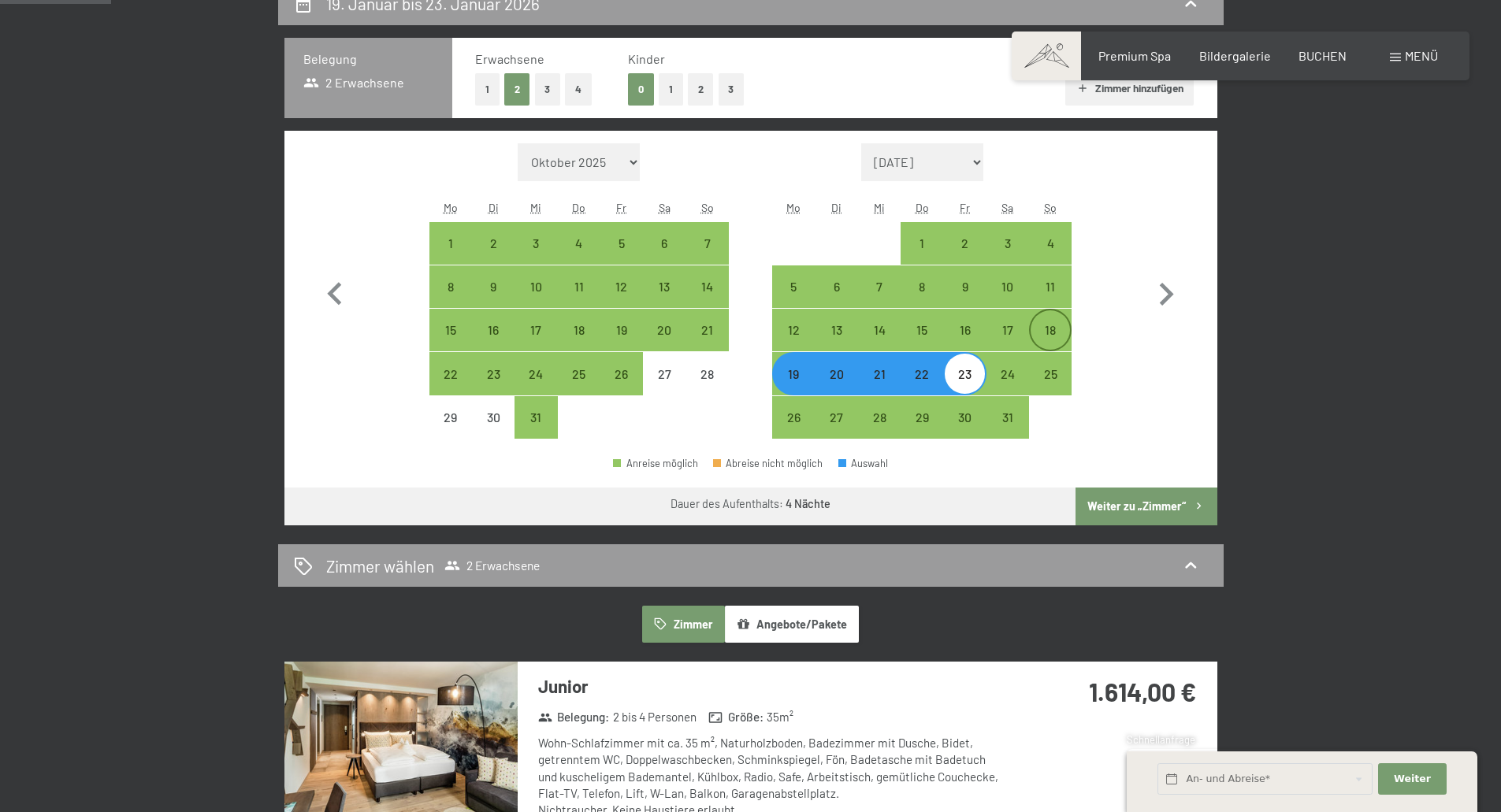
click at [1049, 329] on div "18" at bounding box center [1051, 344] width 39 height 39
select select "[DATE]"
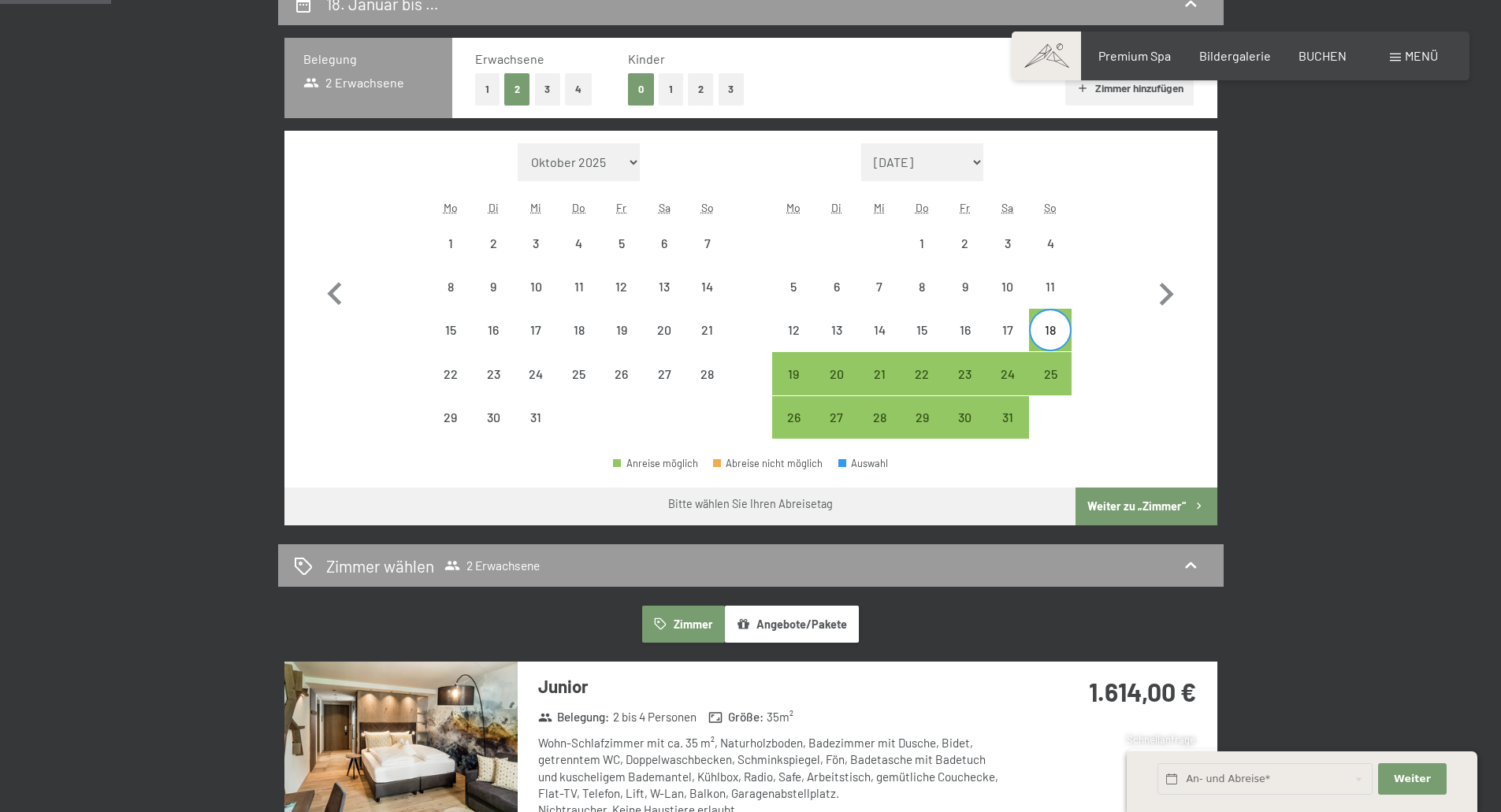
click at [1053, 330] on div "18" at bounding box center [1051, 344] width 39 height 39
select select "[DATE]"
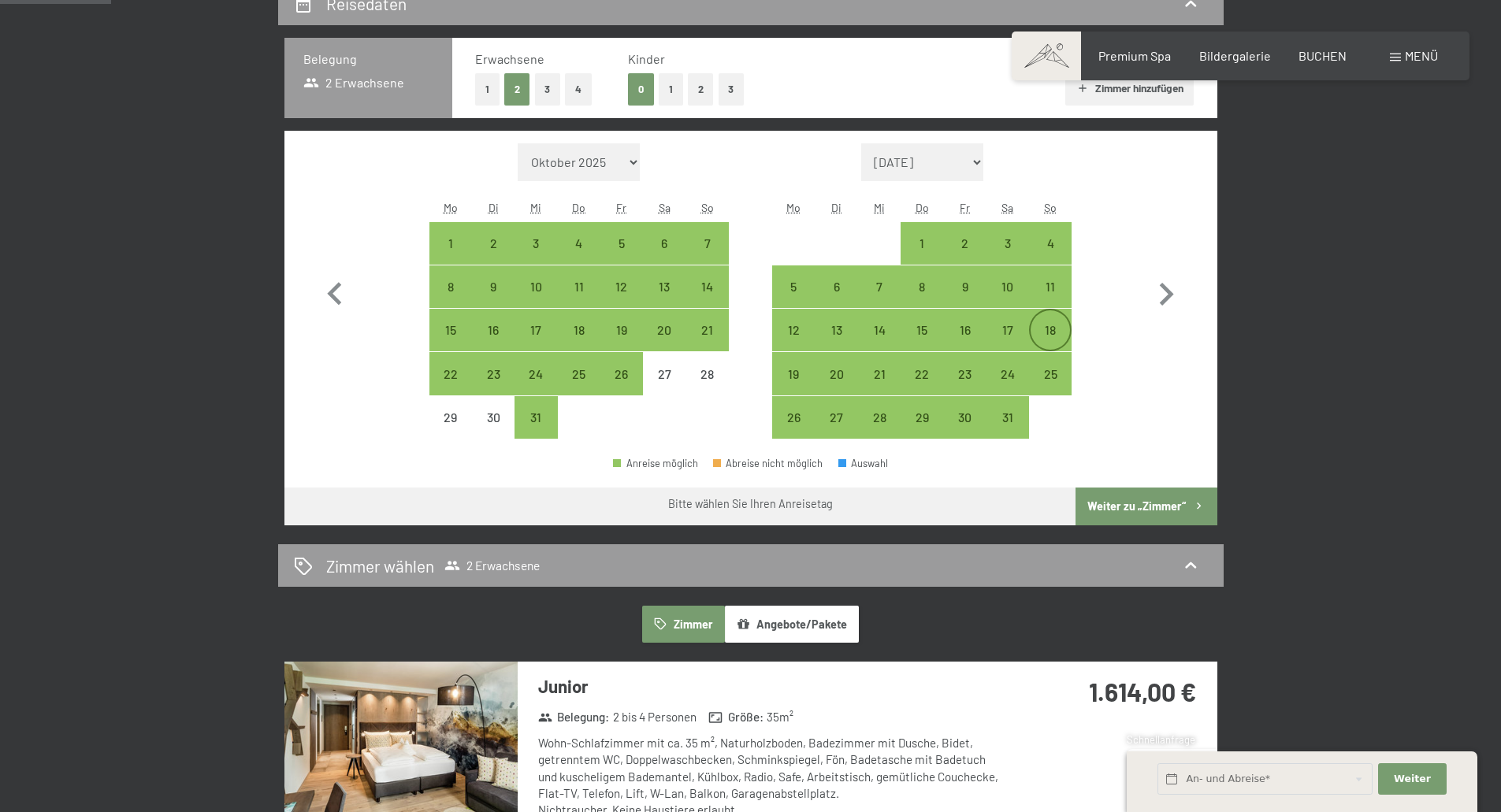
click at [1053, 331] on div "18" at bounding box center [1051, 344] width 39 height 39
select select "[DATE]"
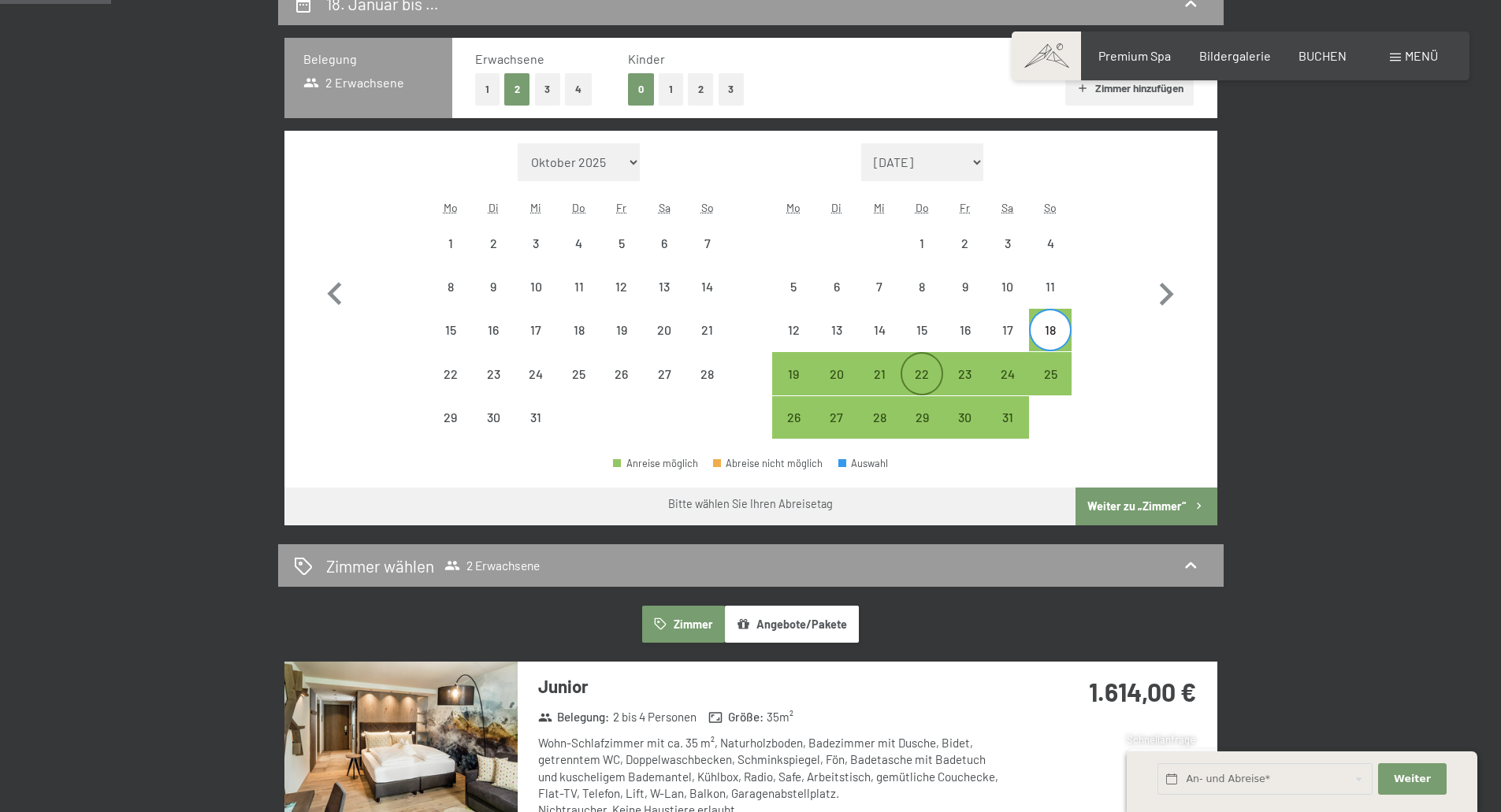
click at [922, 371] on div "22" at bounding box center [922, 388] width 39 height 39
select select "[DATE]"
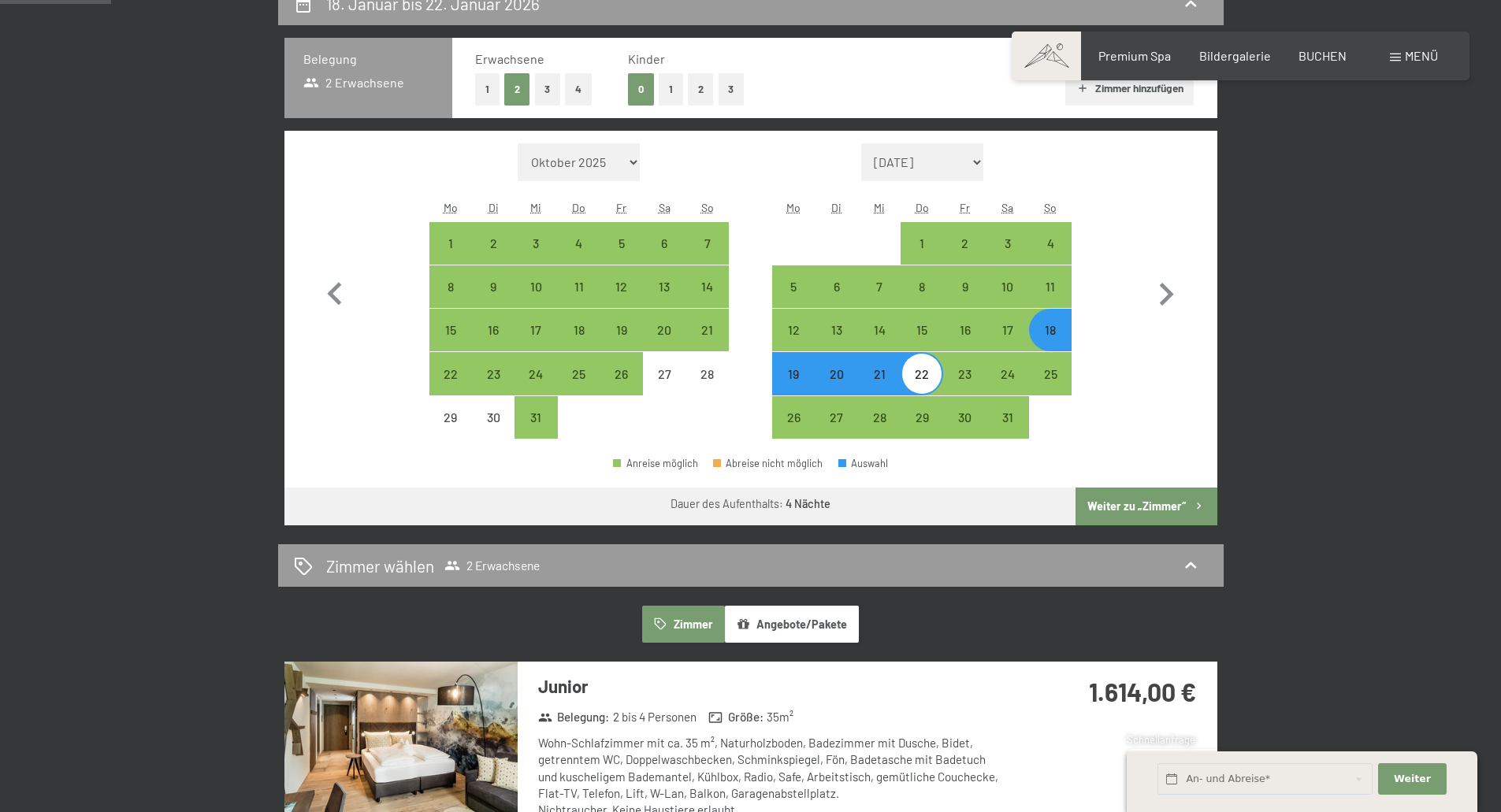
click at [1159, 496] on button "Weiter zu „Zimmer“" at bounding box center [1146, 507] width 142 height 38
select select "[DATE]"
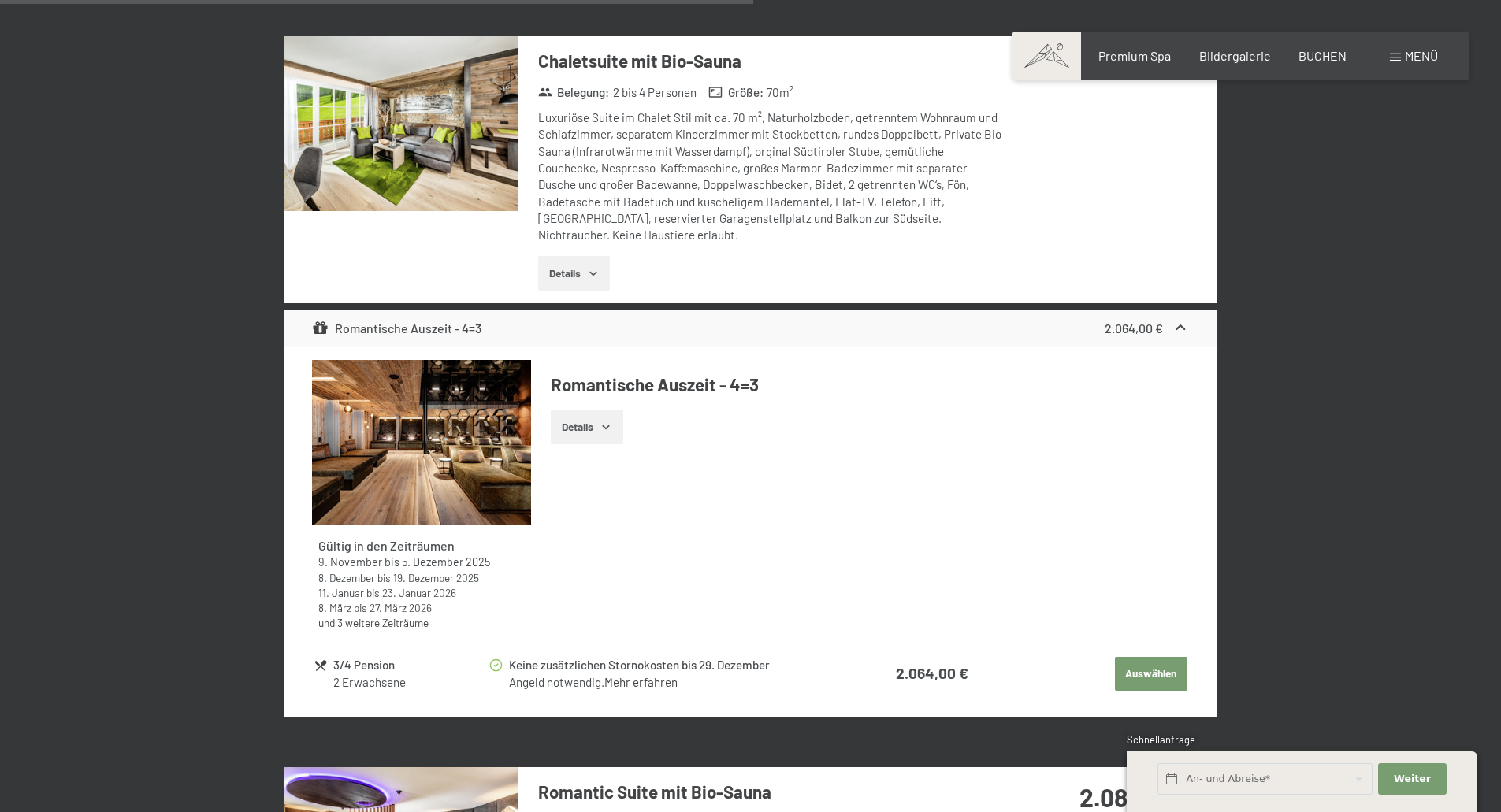
scroll to position [3449, 0]
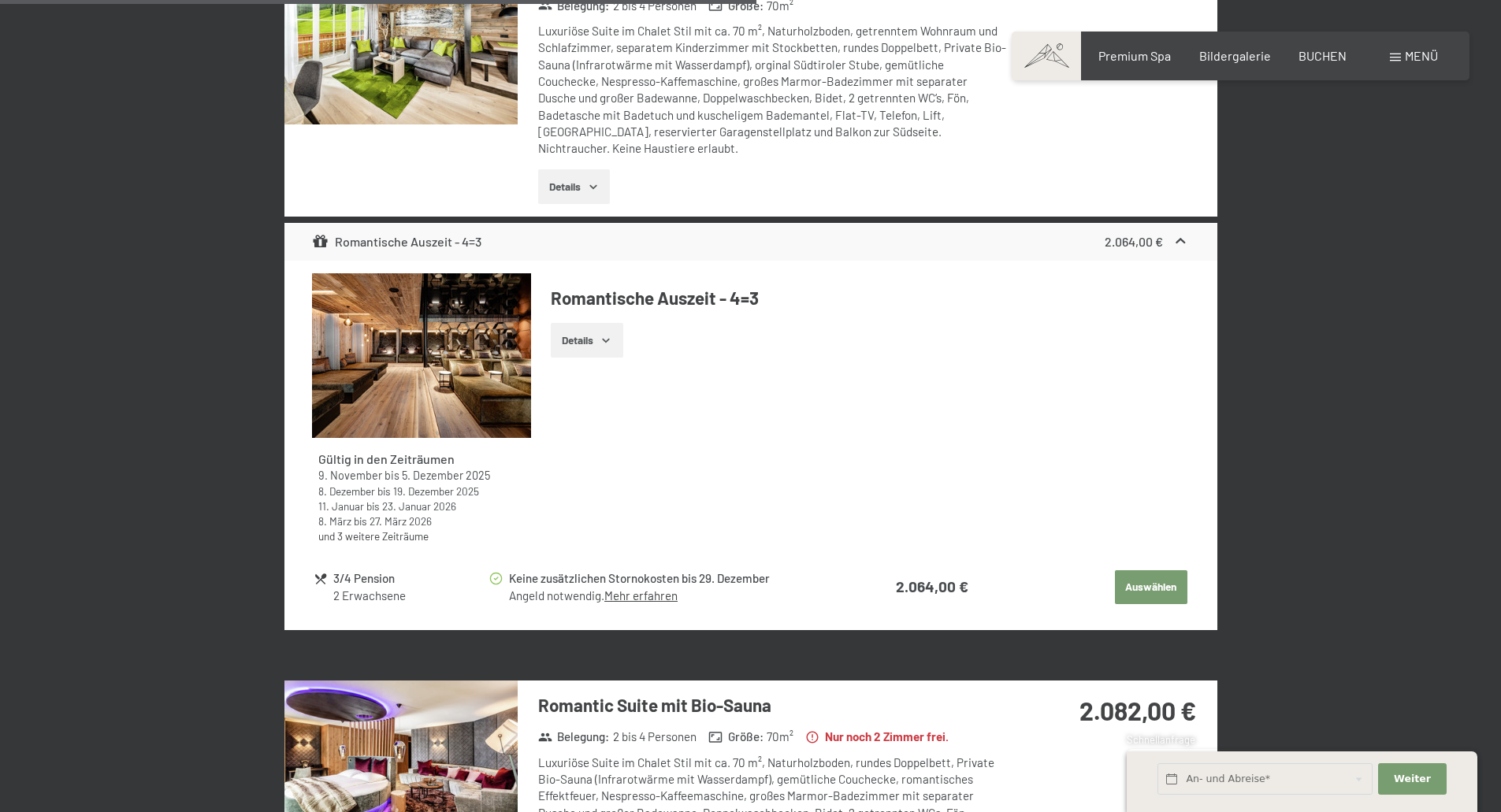
click at [1128, 585] on button "Auswählen" at bounding box center [1151, 587] width 73 height 35
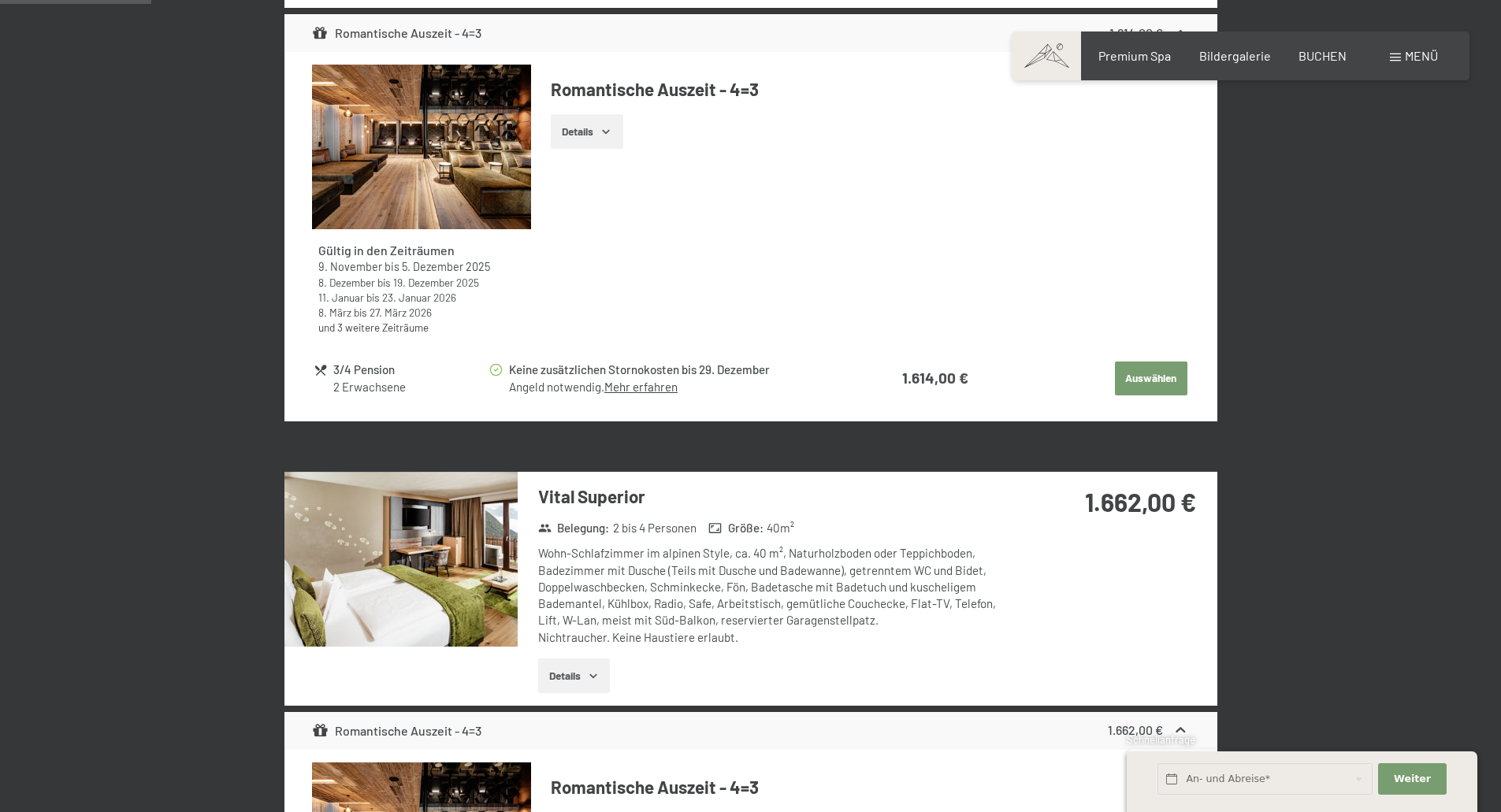
scroll to position [770, 0]
